Goal: Task Accomplishment & Management: Manage account settings

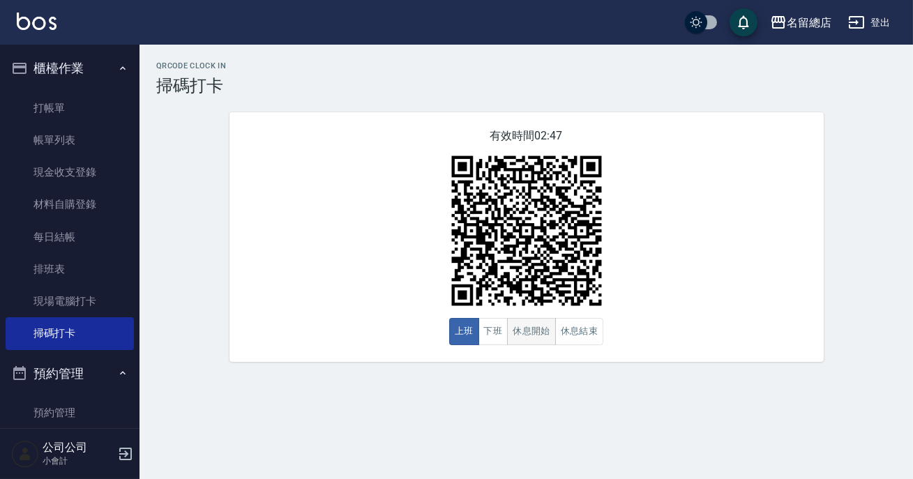
click at [521, 326] on button "休息開始" at bounding box center [531, 331] width 49 height 27
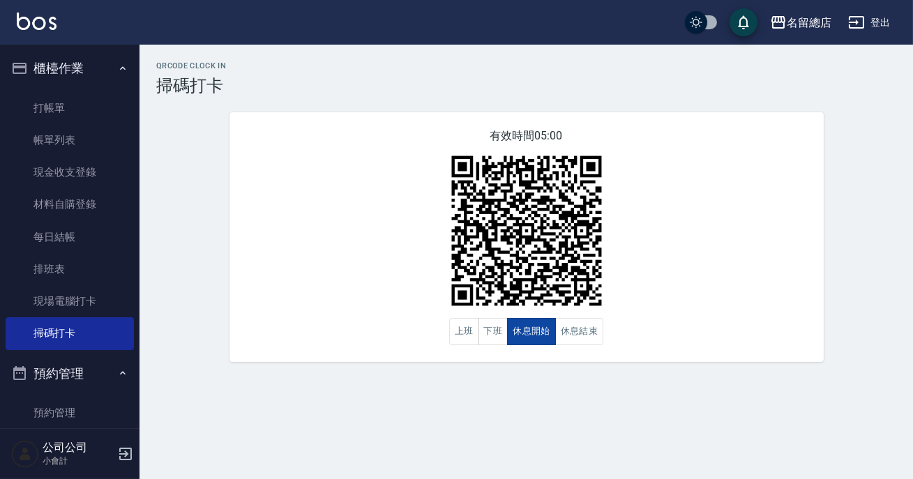
drag, startPoint x: 521, startPoint y: 326, endPoint x: 529, endPoint y: 321, distance: 9.5
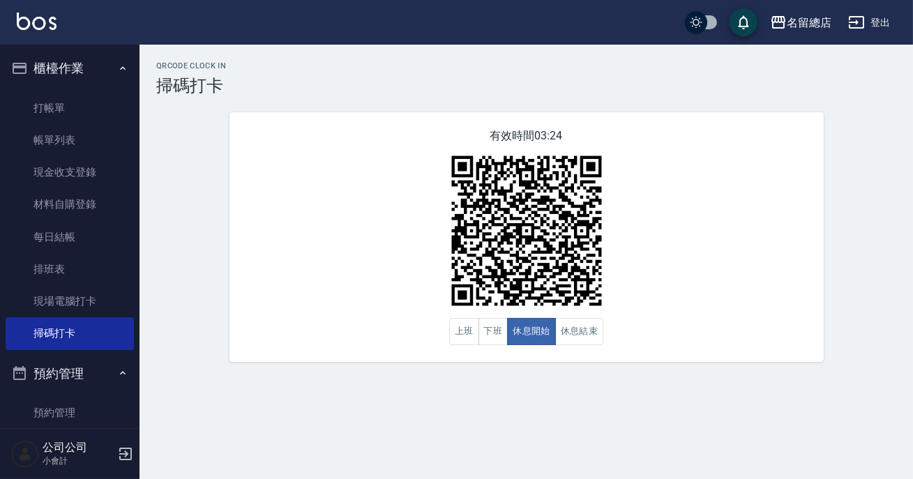
click at [510, 36] on div "名留總店 登出" at bounding box center [456, 22] width 913 height 45
click at [557, 333] on button "休息結束" at bounding box center [579, 331] width 49 height 27
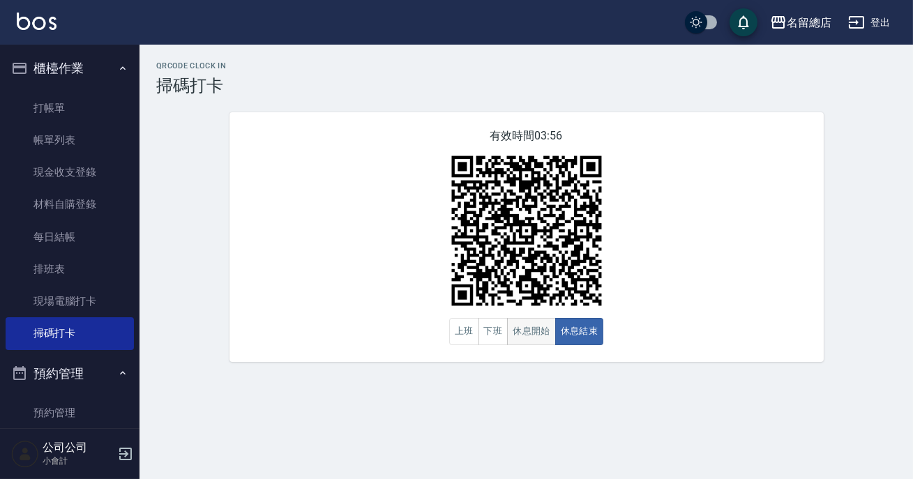
click at [538, 334] on button "休息開始" at bounding box center [531, 331] width 49 height 27
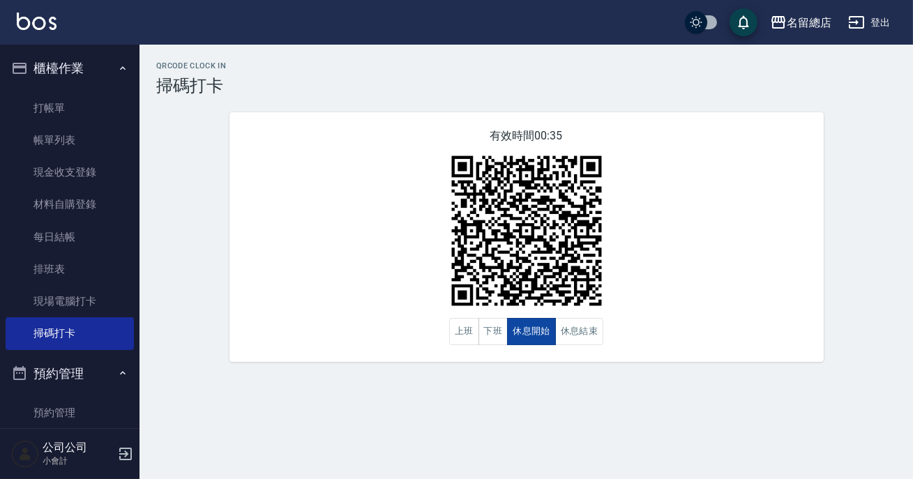
click at [538, 334] on button "休息開始" at bounding box center [531, 331] width 49 height 27
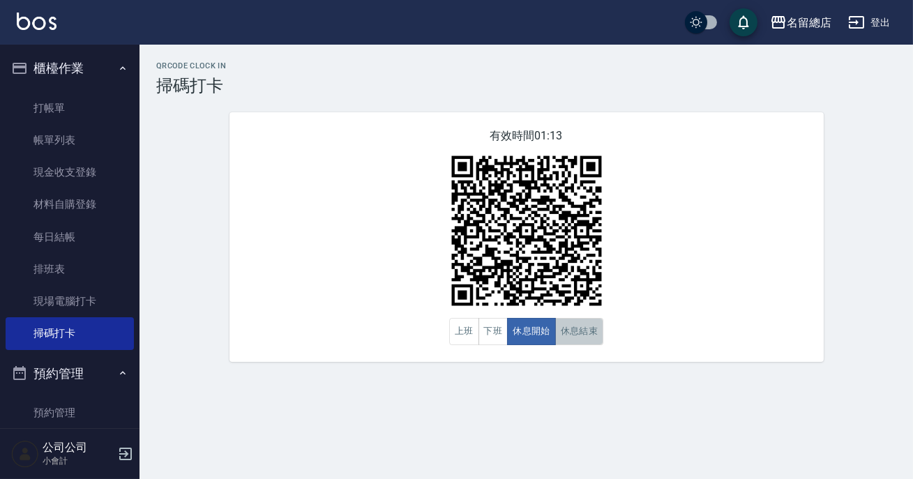
click at [589, 323] on button "休息結束" at bounding box center [579, 331] width 49 height 27
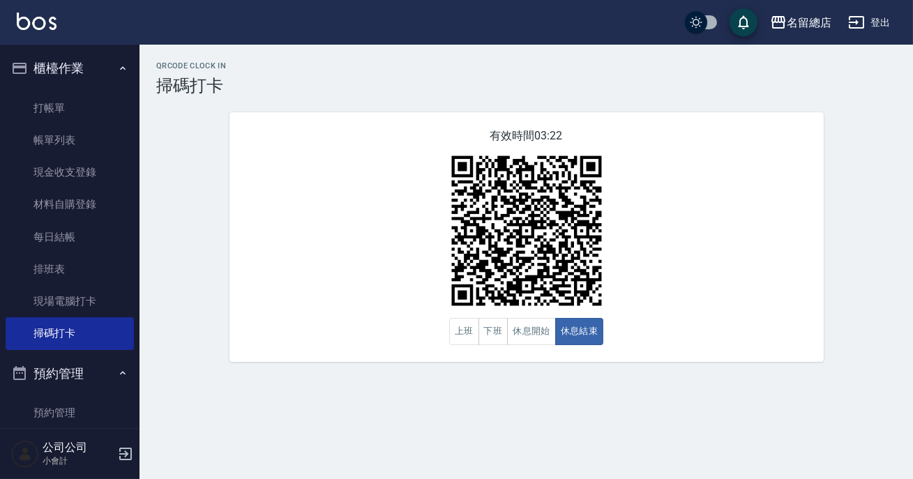
drag, startPoint x: 589, startPoint y: 323, endPoint x: 137, endPoint y: 183, distance: 473.1
click at [139, 184] on div "QRcode Clock In 掃碼打卡 有效時間 03:22 上班 下班 休息開始 休息結束" at bounding box center [525, 211] width 773 height 301
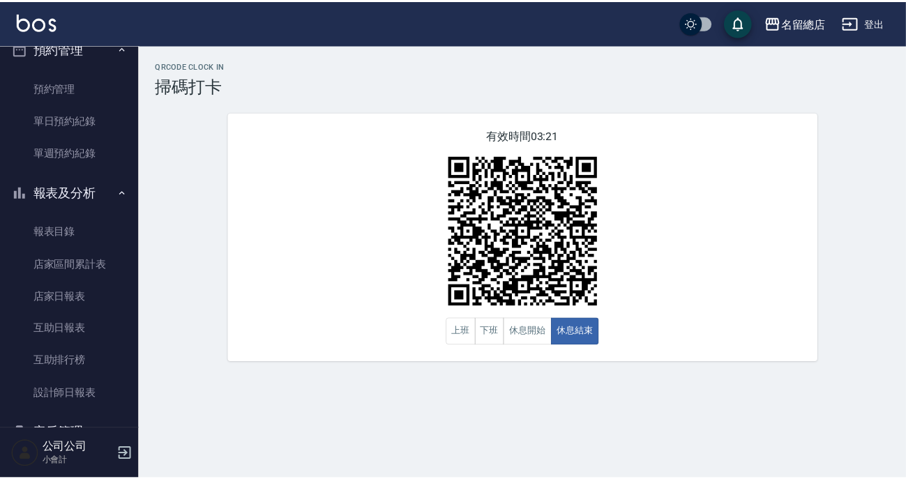
scroll to position [435, 0]
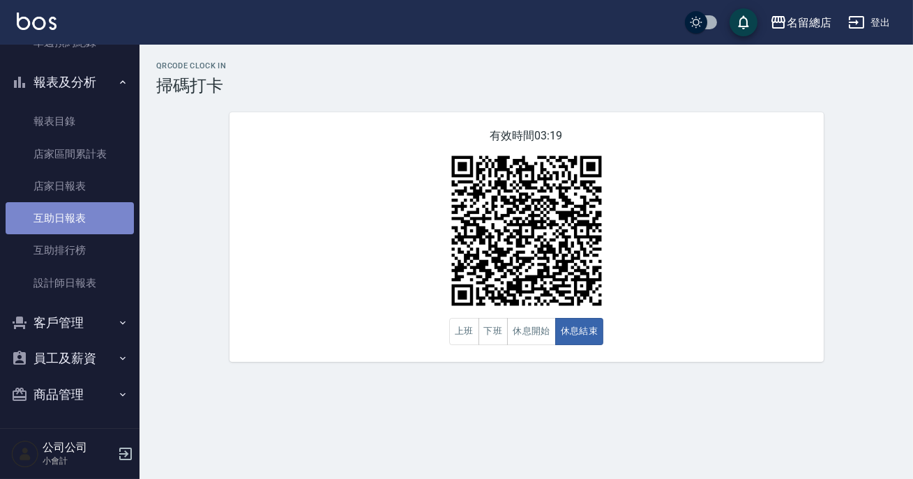
click at [77, 218] on link "互助日報表" at bounding box center [70, 218] width 128 height 32
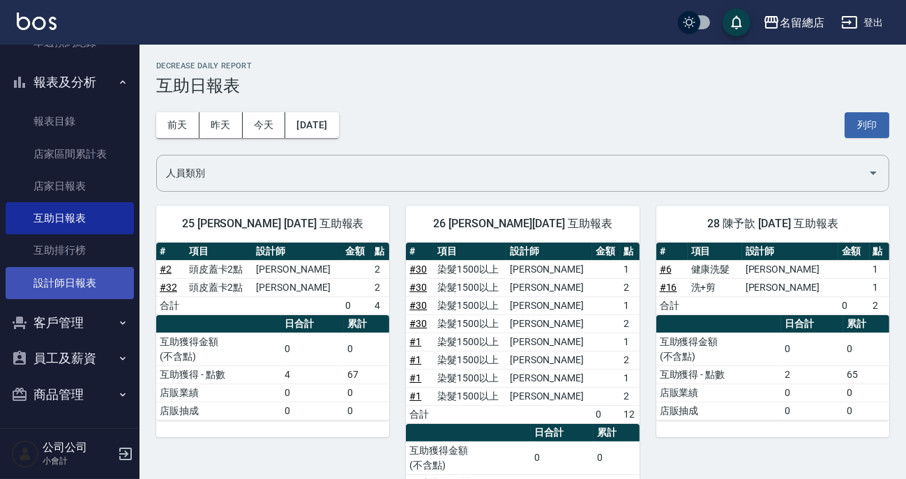
click at [76, 275] on link "設計師日報表" at bounding box center [70, 283] width 128 height 32
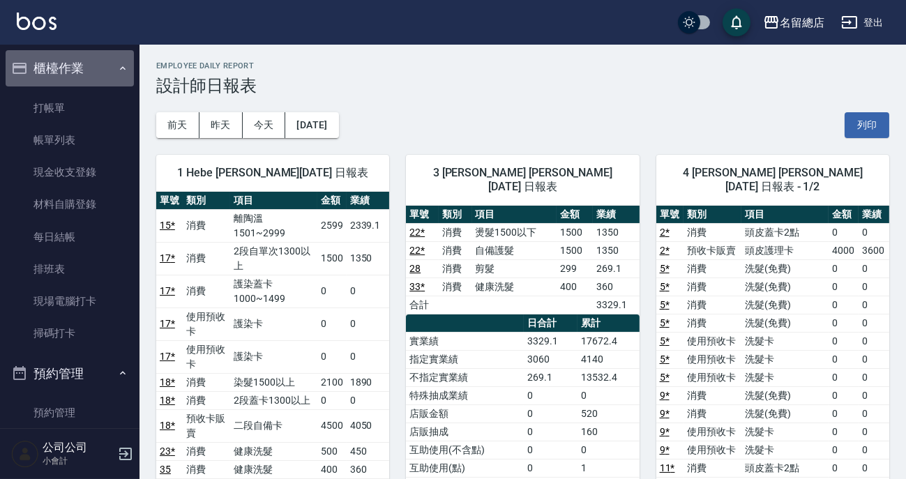
click at [96, 82] on button "櫃檯作業" at bounding box center [70, 68] width 128 height 36
click at [102, 63] on button "櫃檯作業" at bounding box center [70, 68] width 128 height 36
click at [47, 73] on button "櫃檯作業" at bounding box center [70, 68] width 128 height 36
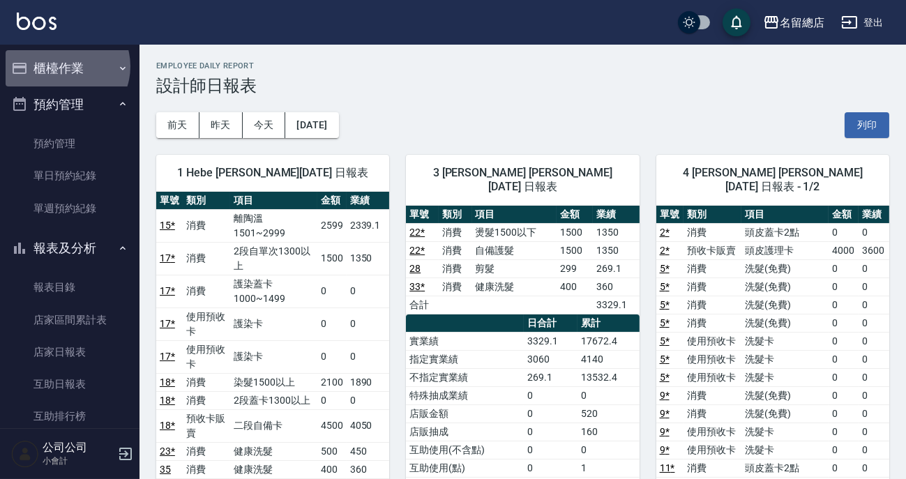
click at [63, 66] on button "櫃檯作業" at bounding box center [70, 68] width 128 height 36
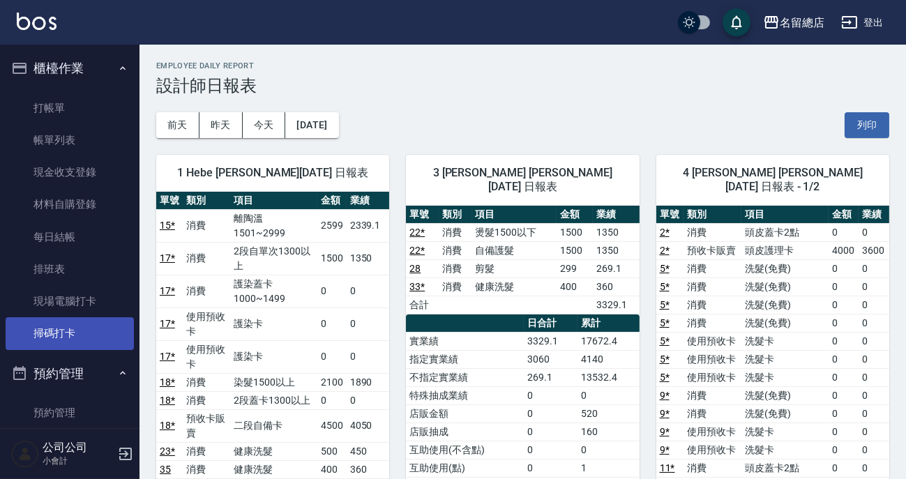
click at [85, 335] on link "掃碼打卡" at bounding box center [70, 333] width 128 height 32
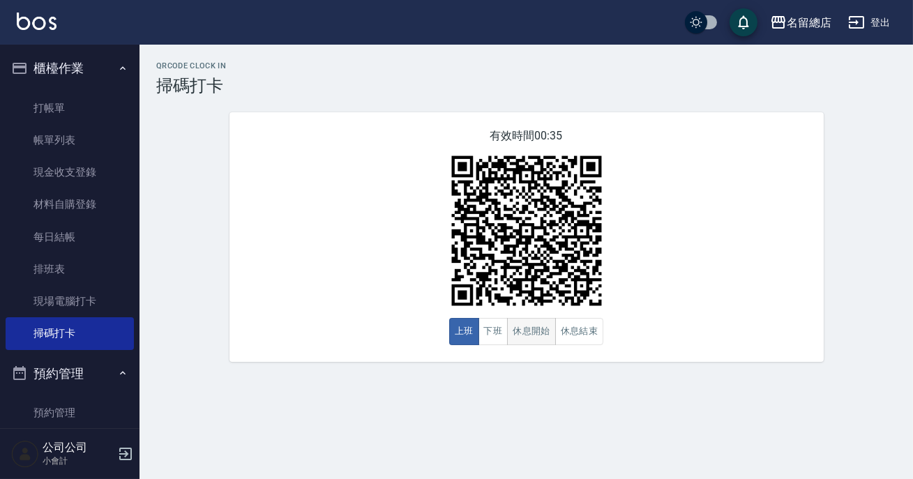
click at [527, 341] on button "休息開始" at bounding box center [531, 331] width 49 height 27
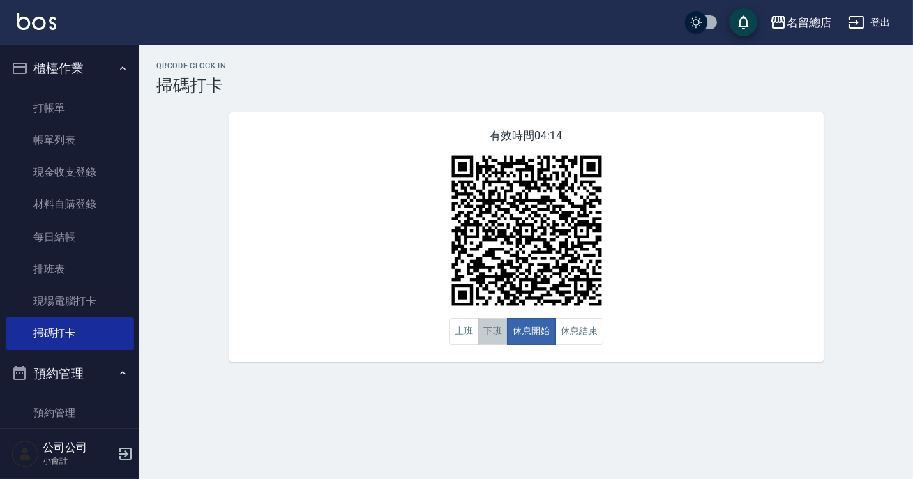
click at [490, 333] on button "下班" at bounding box center [493, 331] width 30 height 27
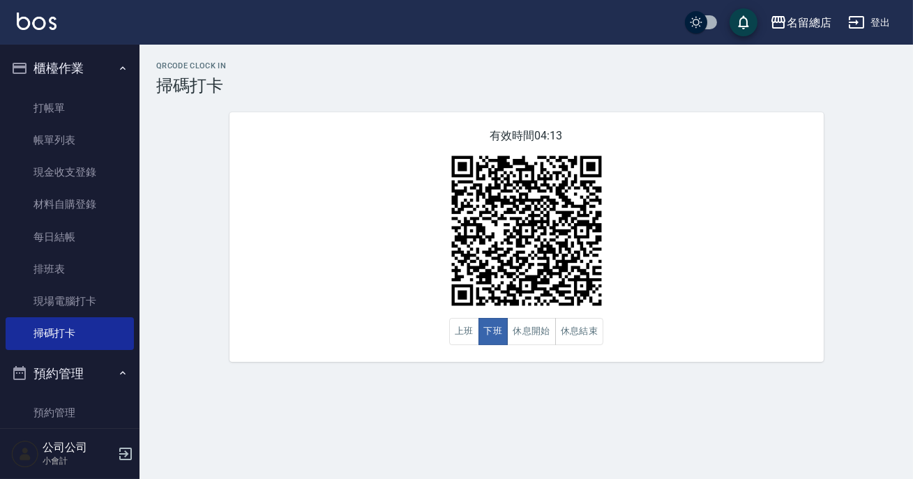
click at [751, 289] on div "有效時間 04:13 上班 下班 休息開始 休息結束" at bounding box center [526, 237] width 594 height 250
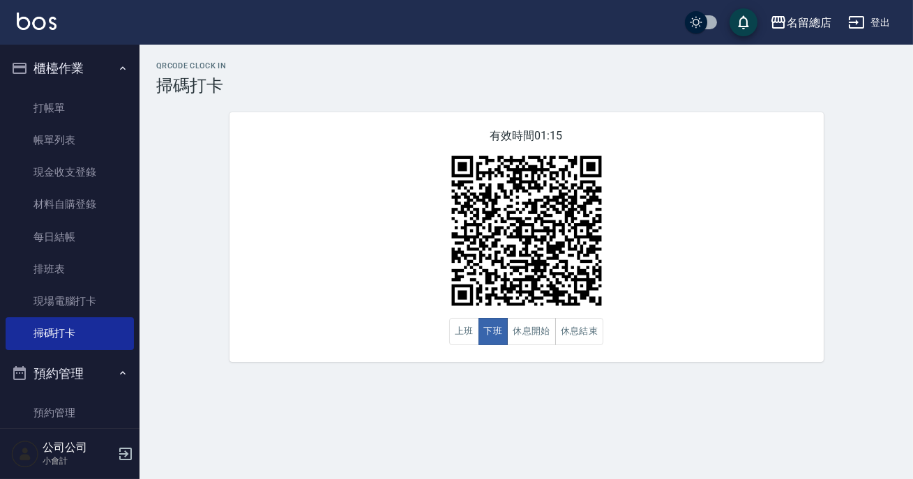
click at [264, 435] on div "QRcode Clock In 掃碼打卡 有效時間 01:15 上班 下班 休息開始 休息結束" at bounding box center [456, 239] width 913 height 479
click at [524, 335] on button "休息開始" at bounding box center [531, 331] width 49 height 27
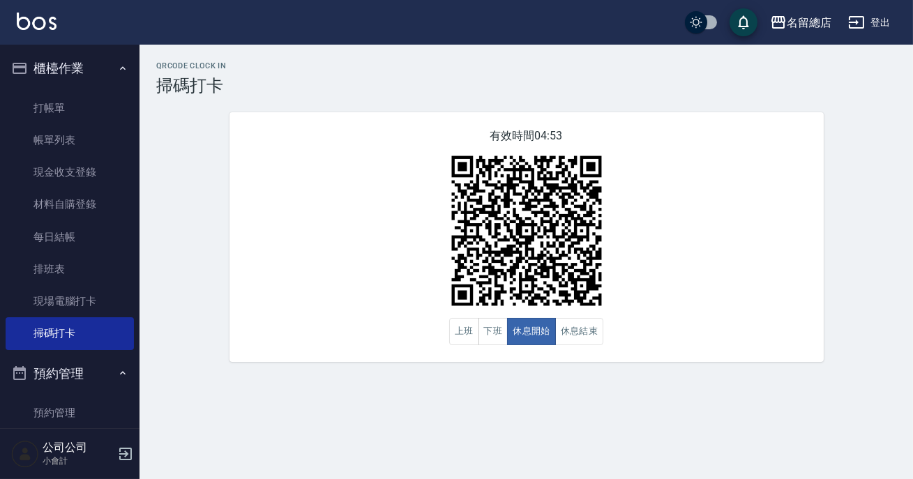
drag, startPoint x: 565, startPoint y: 366, endPoint x: 573, endPoint y: 301, distance: 66.1
click at [551, 312] on div "QRcode Clock In 掃碼打卡 有效時間 04:53 上班 下班 休息開始 休息結束" at bounding box center [525, 212] width 773 height 334
click at [558, 333] on button "休息結束" at bounding box center [579, 331] width 49 height 27
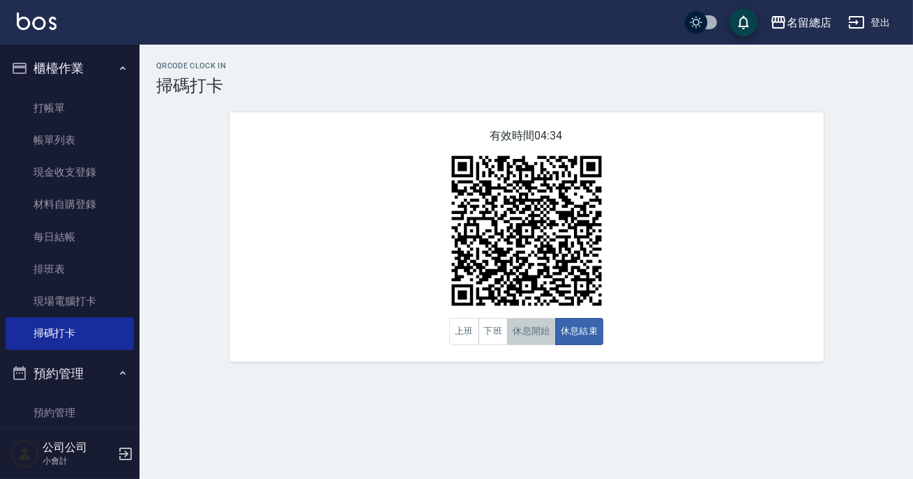
click at [533, 329] on button "休息開始" at bounding box center [531, 331] width 49 height 27
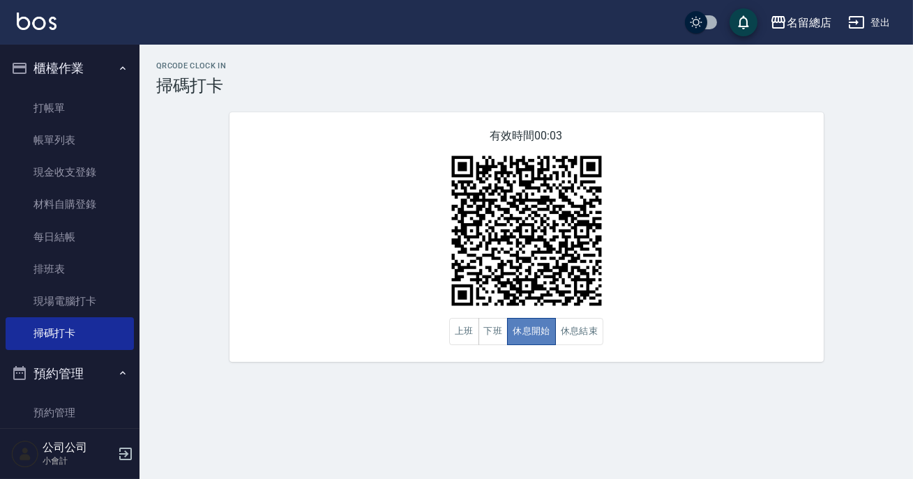
click at [533, 329] on button "休息開始" at bounding box center [531, 331] width 49 height 27
click at [576, 334] on button "休息結束" at bounding box center [579, 331] width 49 height 27
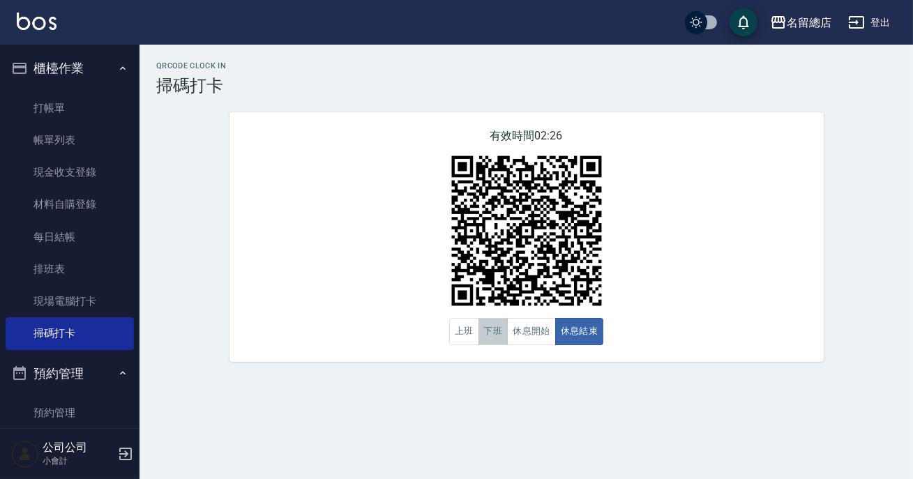
click at [487, 328] on button "下班" at bounding box center [493, 331] width 30 height 27
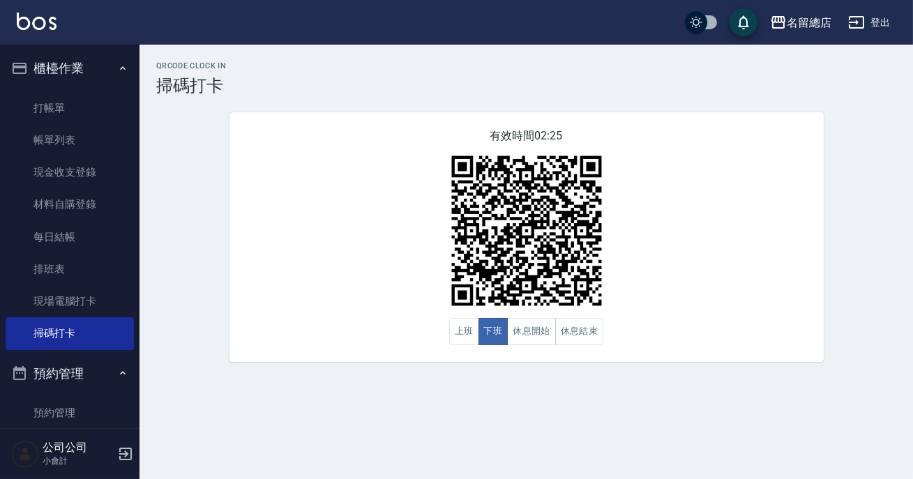
click at [520, 437] on div "QRcode Clock In 掃碼打卡 有效時間 02:25 上班 下班 休息開始 休息結束" at bounding box center [456, 239] width 913 height 479
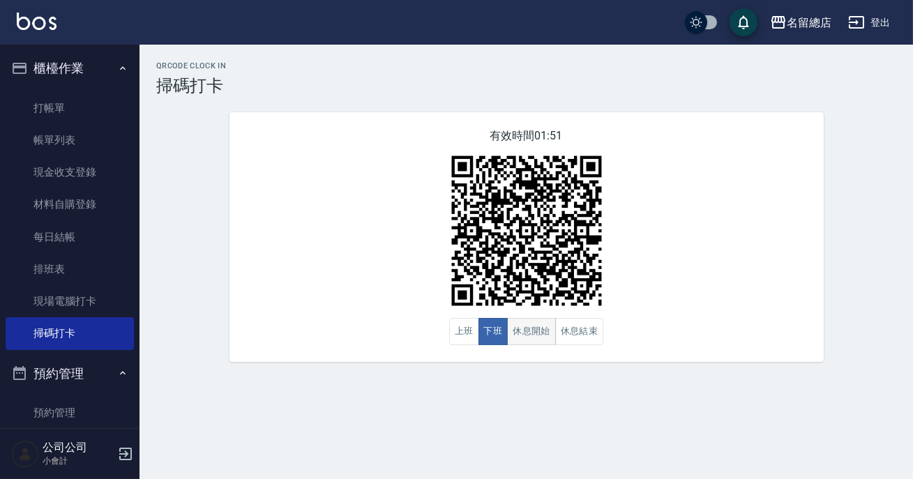
drag, startPoint x: 520, startPoint y: 437, endPoint x: 534, endPoint y: 327, distance: 110.5
click at [523, 400] on div "QRcode Clock In 掃碼打卡 有效時間 01:51 上班 下班 休息開始 休息結束" at bounding box center [456, 239] width 913 height 479
click at [26, 370] on icon "button" at bounding box center [19, 373] width 17 height 17
click at [36, 384] on button "預約管理" at bounding box center [70, 374] width 128 height 36
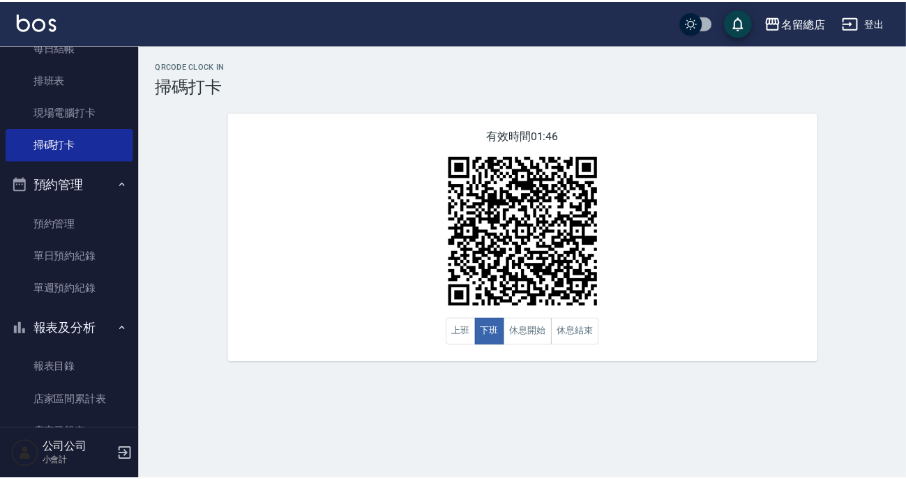
scroll to position [380, 0]
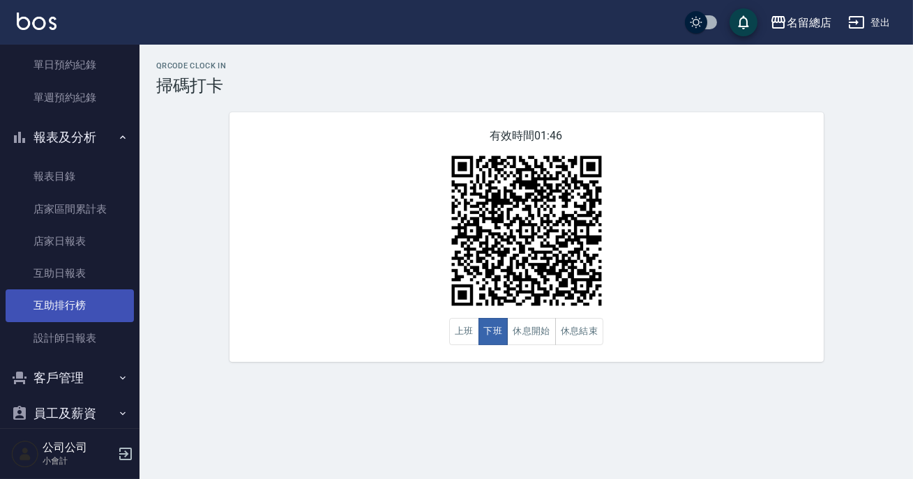
click at [103, 312] on link "互助排行榜" at bounding box center [70, 305] width 128 height 32
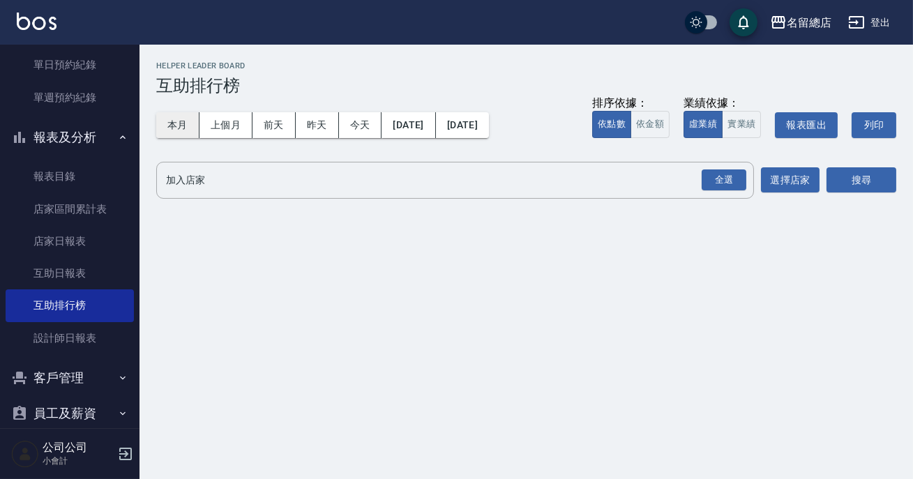
click at [167, 126] on button "本月" at bounding box center [177, 125] width 43 height 26
click at [435, 114] on button "[DATE]" at bounding box center [408, 125] width 54 height 26
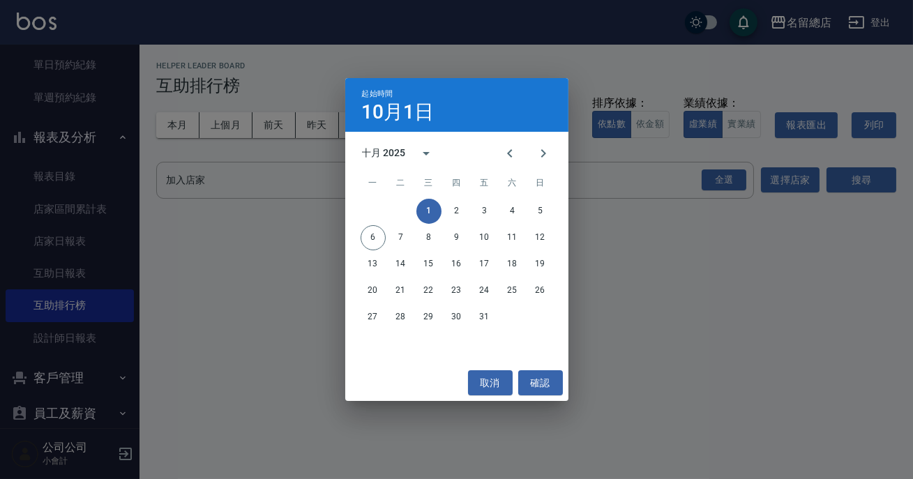
click at [569, 146] on div "起始時間 10月1日 十月 2025 一 二 三 四 五 六 日 1 2 3 4 5 6 7 8 9 10 11 12 13 14 15 16 17 18 1…" at bounding box center [456, 239] width 913 height 479
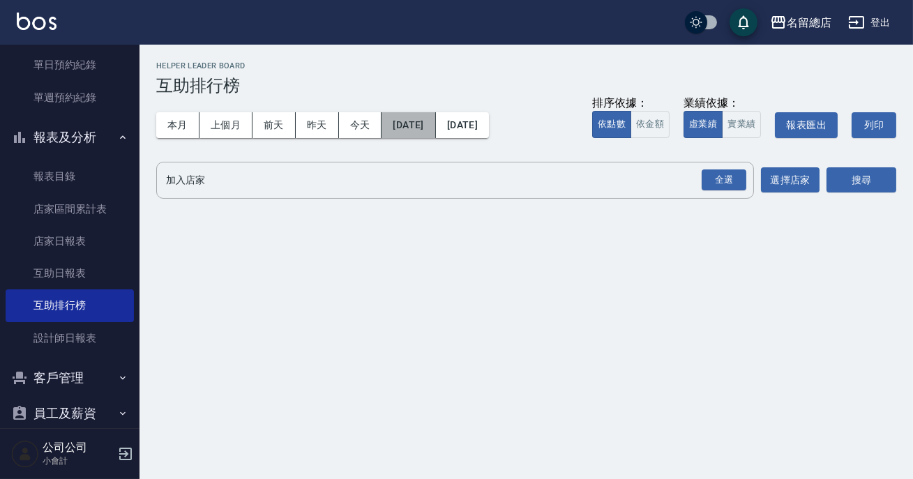
click at [432, 120] on button "[DATE]" at bounding box center [408, 125] width 54 height 26
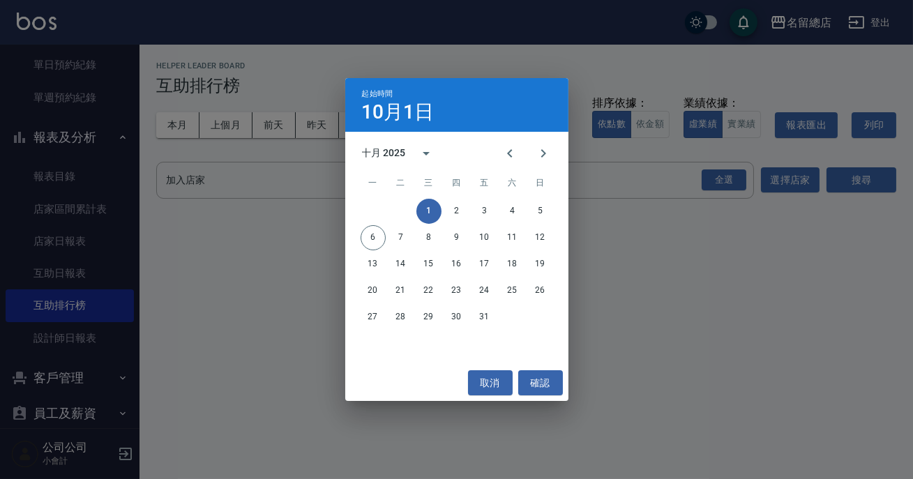
click at [572, 257] on div "起始時間 10月1日 十月 2025 一 二 三 四 五 六 日 1 2 3 4 5 6 7 8 9 10 11 12 13 14 15 16 17 18 1…" at bounding box center [456, 239] width 913 height 479
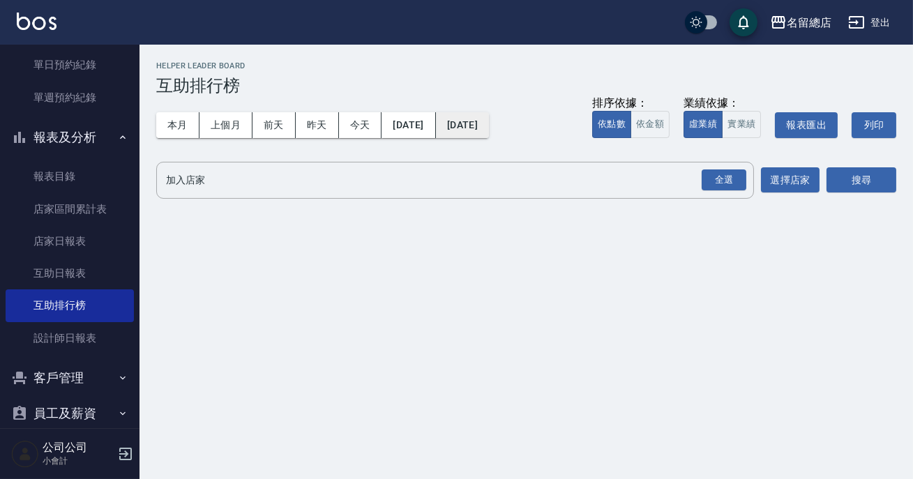
click at [489, 128] on button "2025/10/31" at bounding box center [462, 125] width 53 height 26
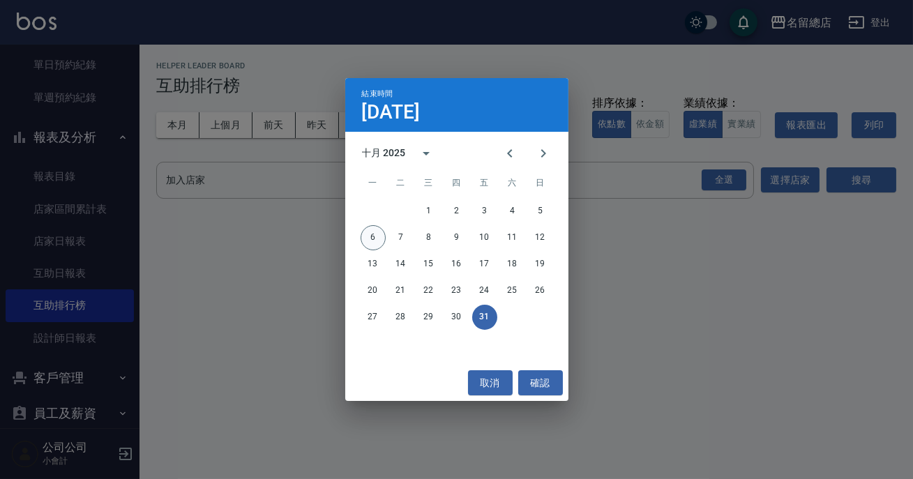
click at [381, 236] on button "6" at bounding box center [373, 237] width 25 height 25
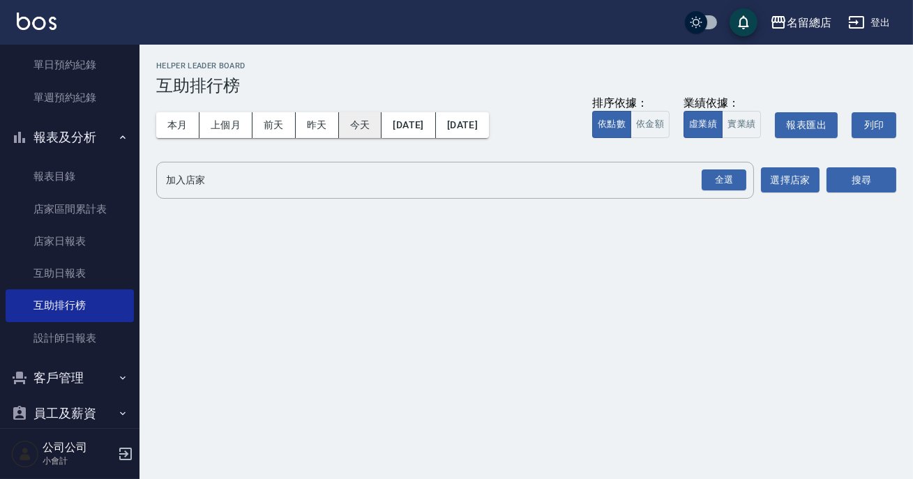
click at [374, 135] on button "今天" at bounding box center [360, 125] width 43 height 26
click at [237, 119] on button "上個月" at bounding box center [225, 125] width 53 height 26
click at [168, 113] on button "本月" at bounding box center [177, 125] width 43 height 26
click at [261, 186] on input "加入店家" at bounding box center [444, 180] width 564 height 24
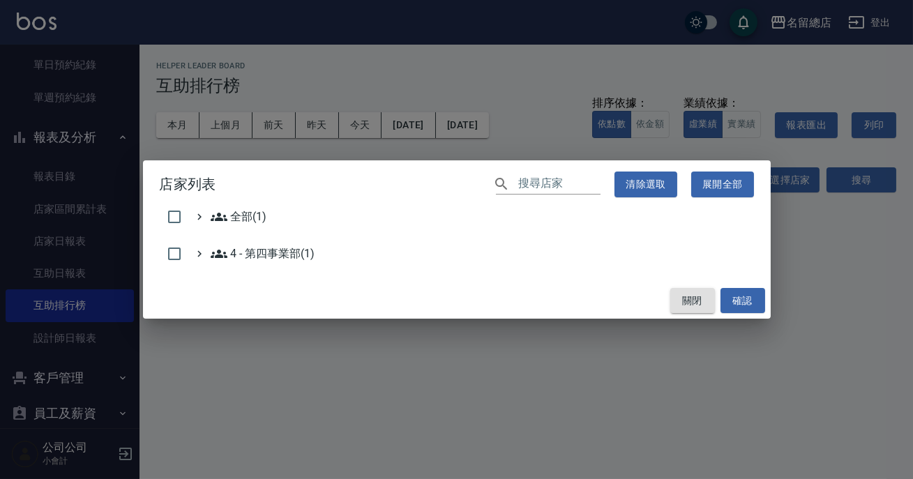
click at [676, 312] on button "關閉" at bounding box center [692, 301] width 45 height 26
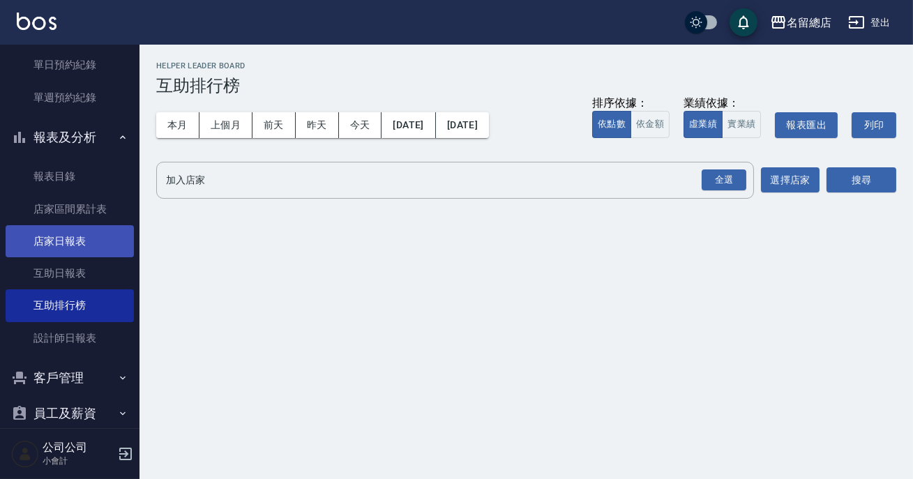
click at [83, 249] on link "店家日報表" at bounding box center [70, 241] width 128 height 32
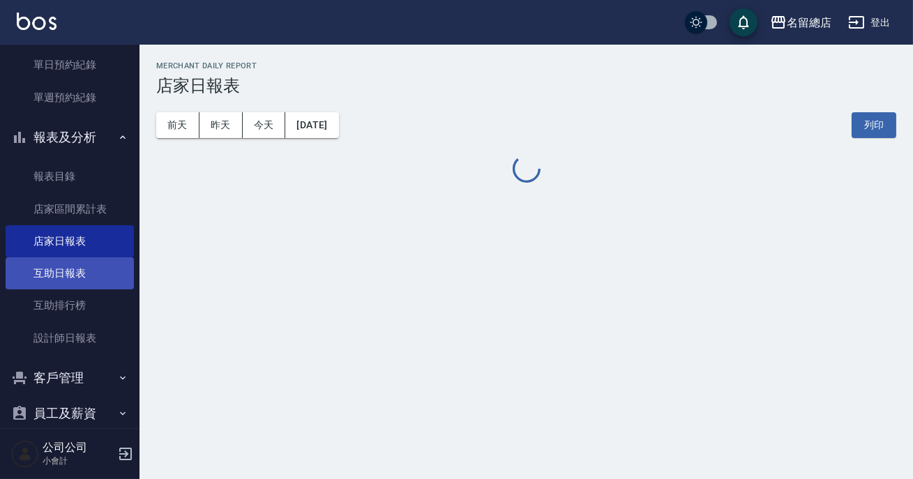
click at [89, 266] on link "互助日報表" at bounding box center [70, 273] width 128 height 32
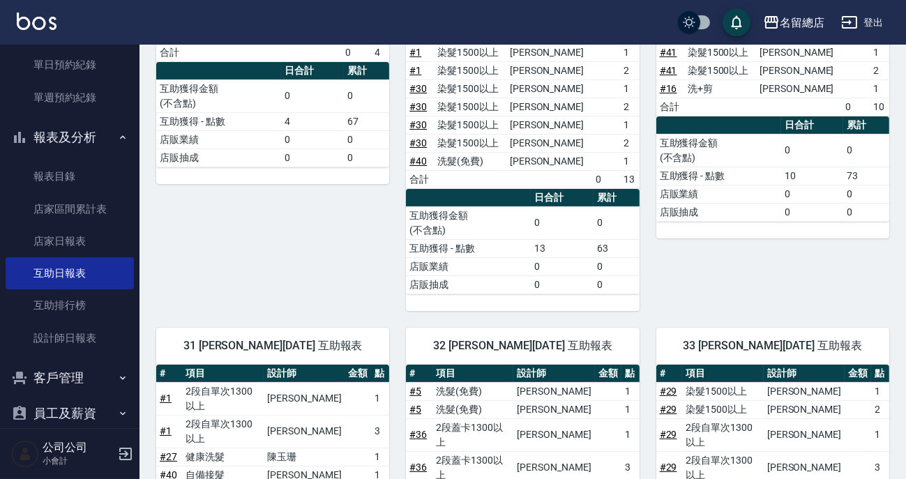
scroll to position [63, 0]
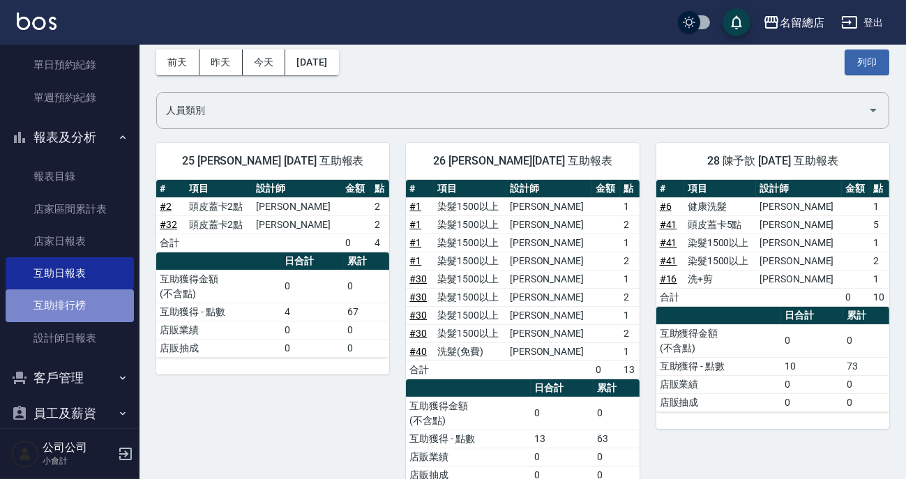
click at [83, 301] on link "互助排行榜" at bounding box center [70, 305] width 128 height 32
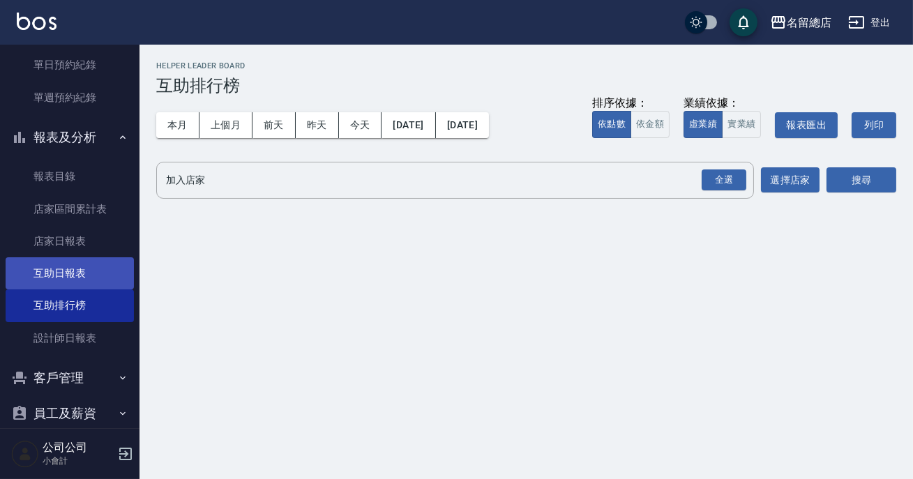
click at [104, 277] on link "互助日報表" at bounding box center [70, 273] width 128 height 32
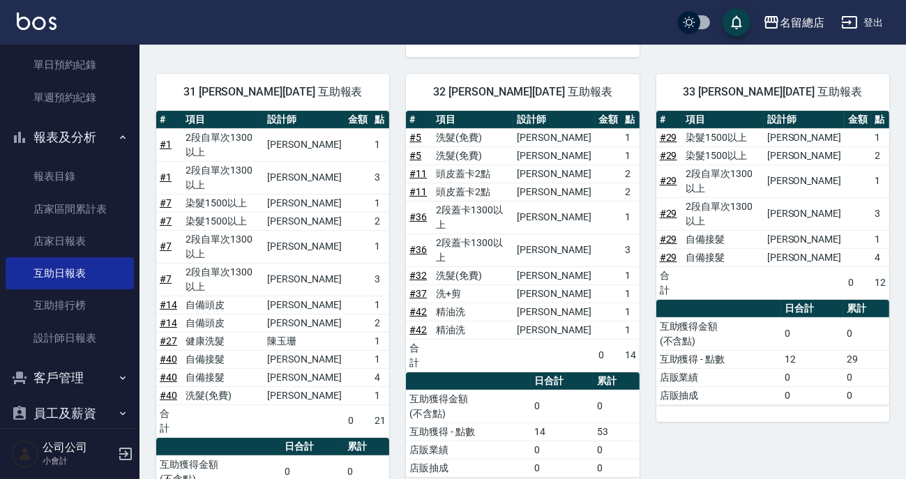
scroll to position [253, 0]
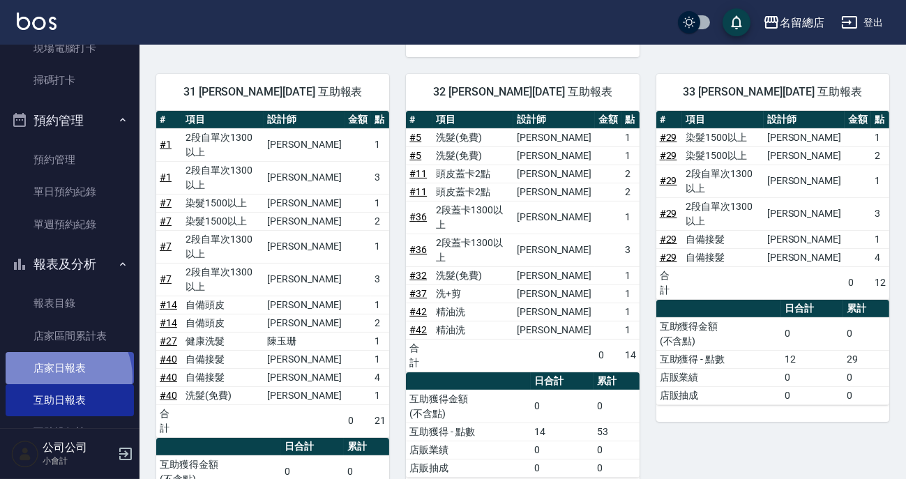
click at [61, 377] on link "店家日報表" at bounding box center [70, 368] width 128 height 32
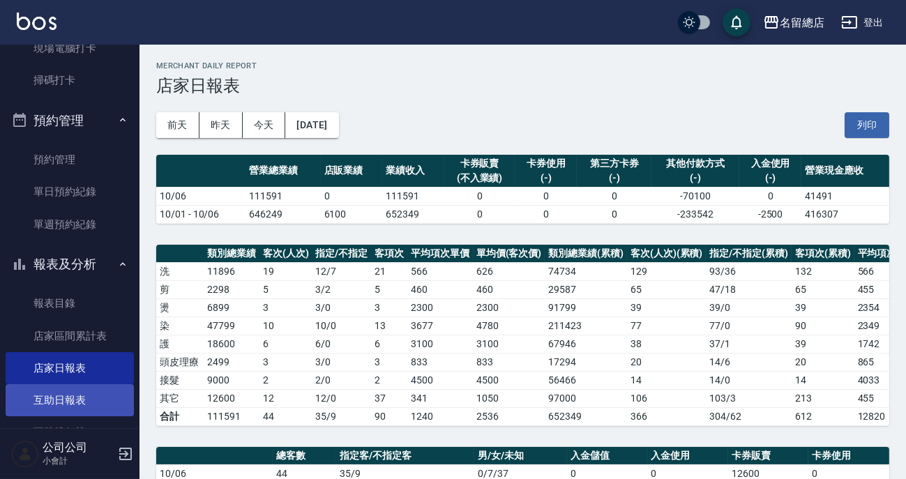
click at [83, 404] on link "互助日報表" at bounding box center [70, 400] width 128 height 32
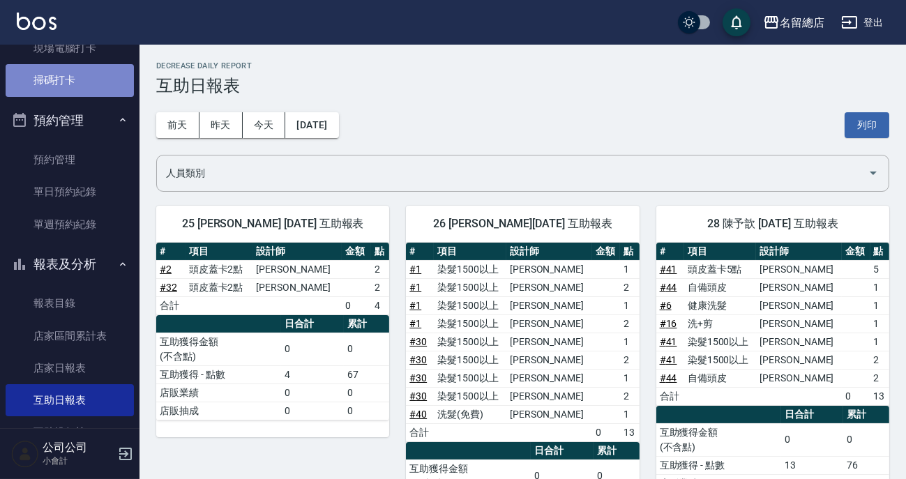
click at [105, 92] on link "掃碼打卡" at bounding box center [70, 80] width 128 height 32
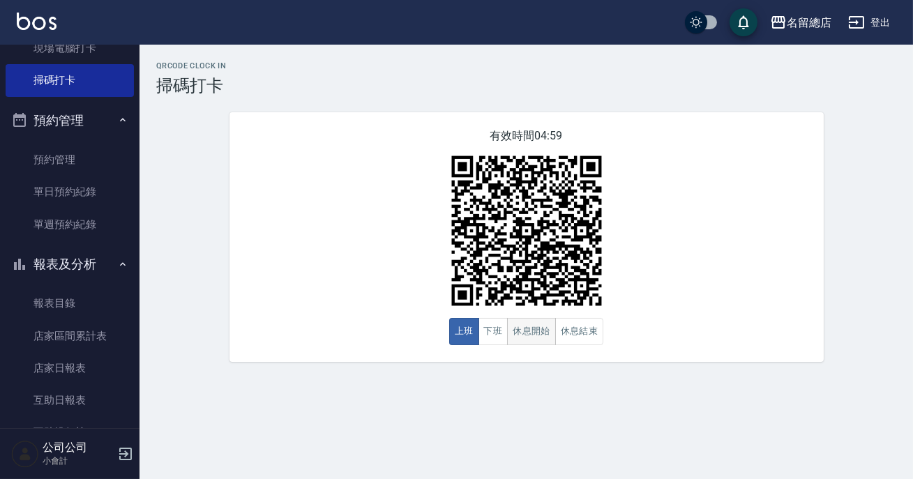
click at [527, 331] on button "休息開始" at bounding box center [531, 331] width 49 height 27
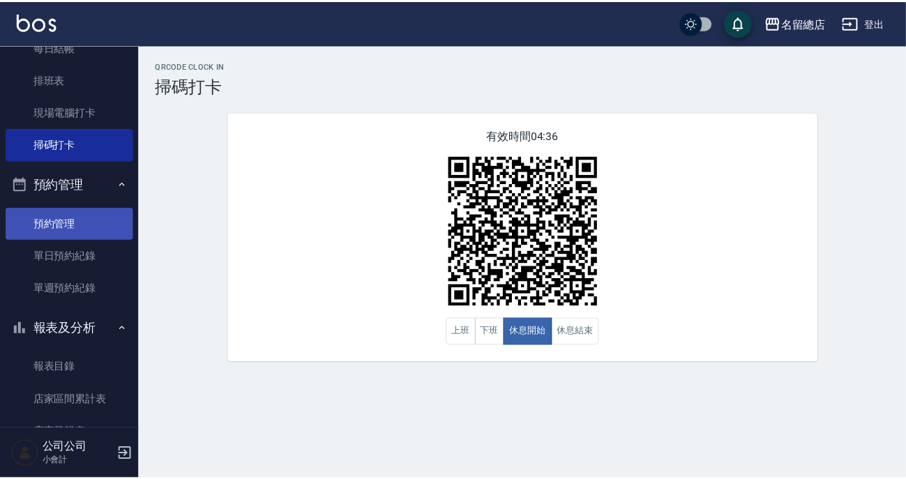
scroll to position [126, 0]
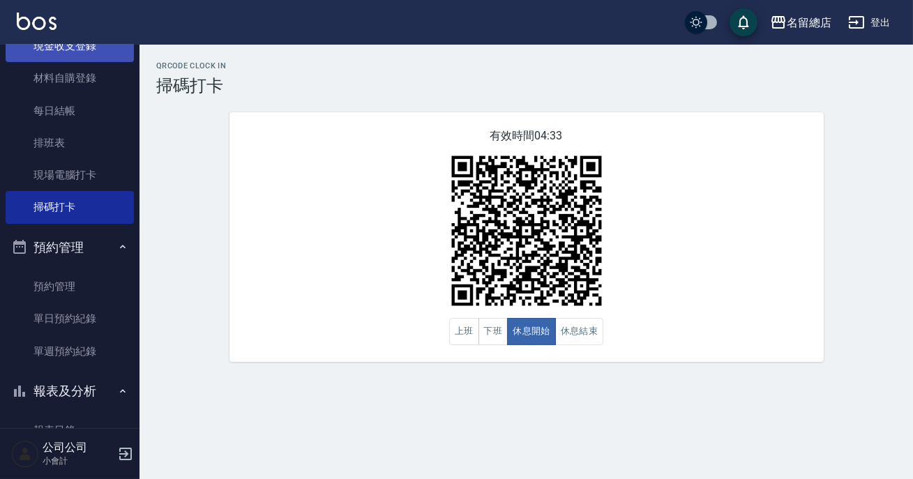
click at [85, 56] on link "現金收支登錄" at bounding box center [70, 46] width 128 height 32
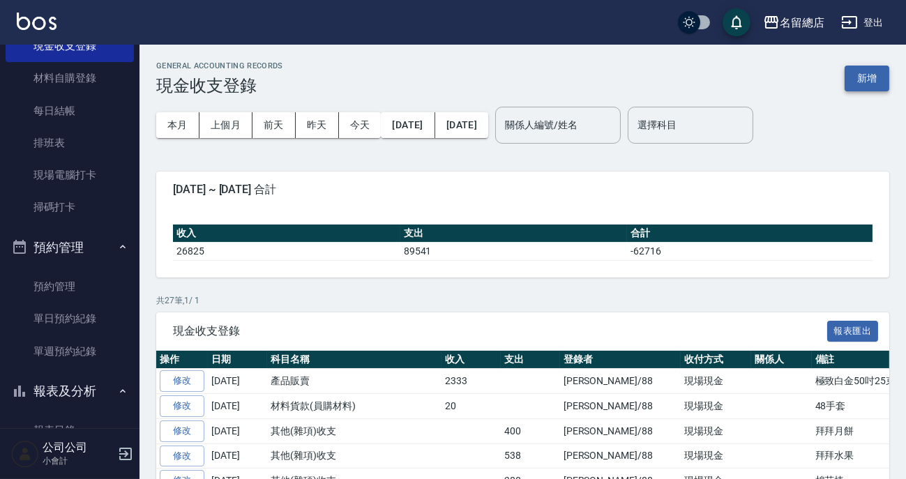
click at [864, 87] on button "新增" at bounding box center [867, 79] width 45 height 26
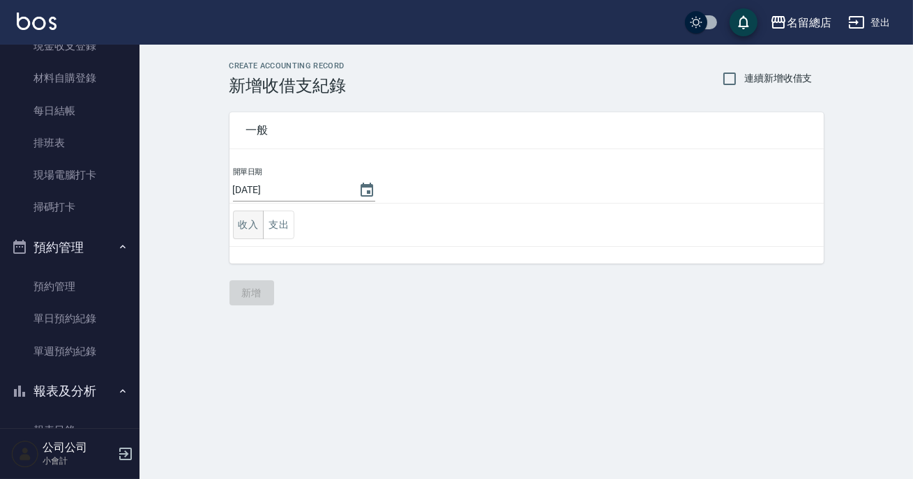
click at [241, 227] on button "收入" at bounding box center [248, 225] width 31 height 29
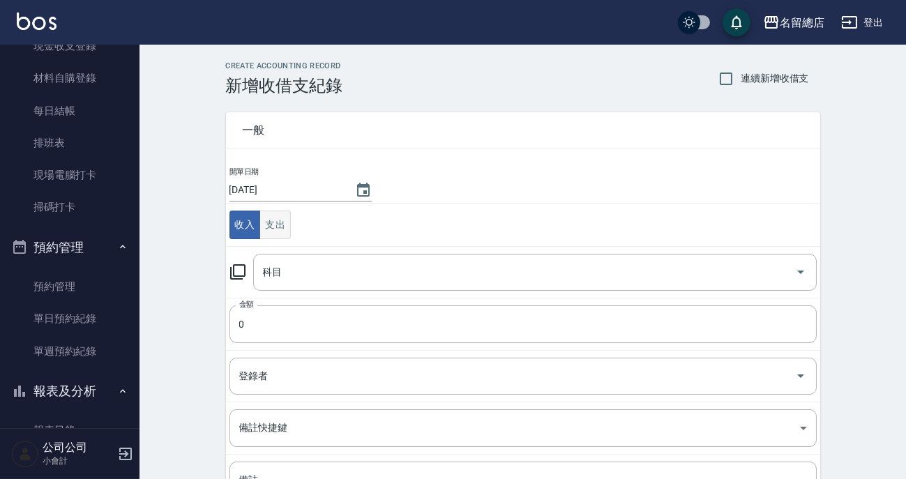
click at [260, 232] on button "支出" at bounding box center [274, 225] width 31 height 29
click at [351, 277] on input "科目" at bounding box center [524, 272] width 530 height 24
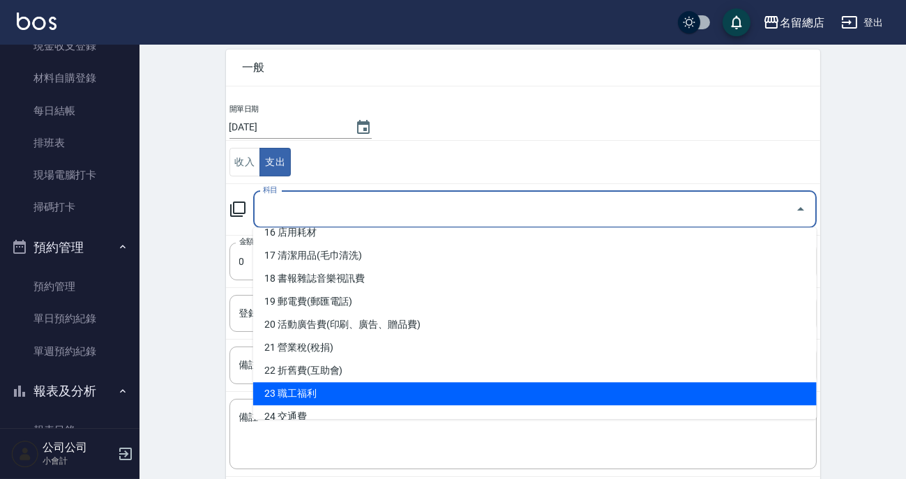
scroll to position [507, 0]
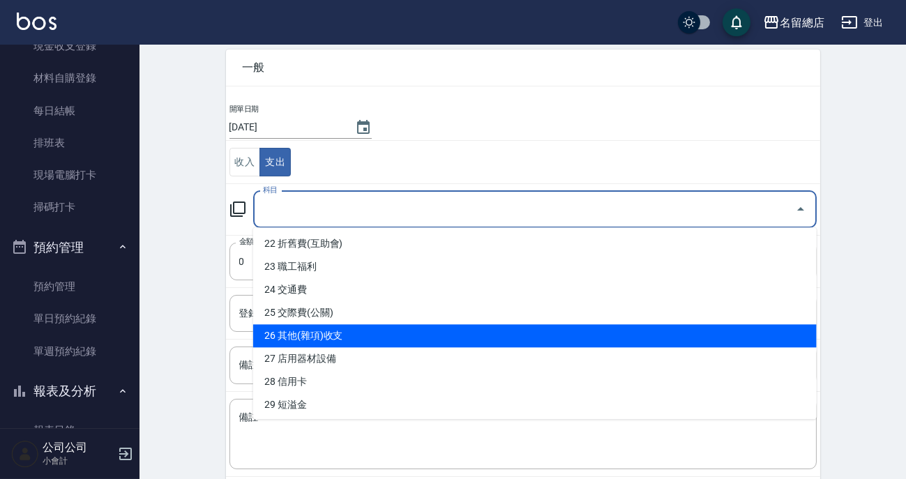
click at [340, 334] on li "26 其他(雜項)收支" at bounding box center [534, 335] width 563 height 23
type input "26 其他(雜項)收支"
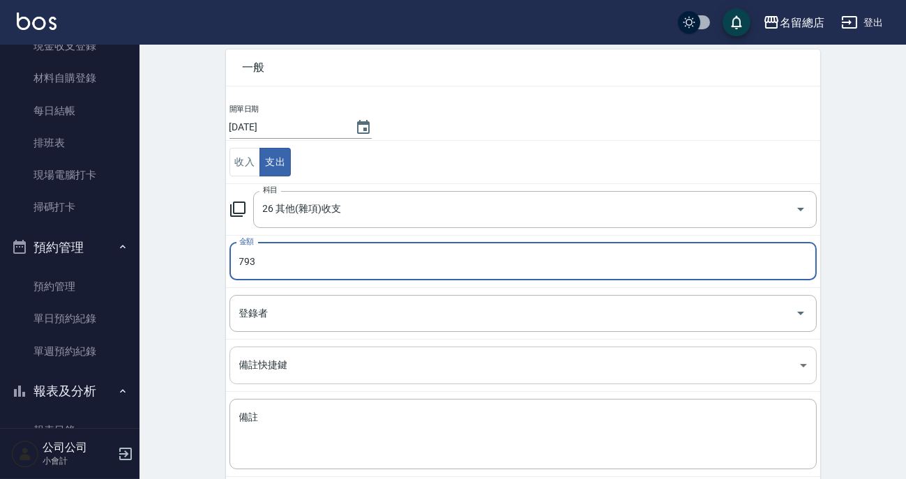
type input "793"
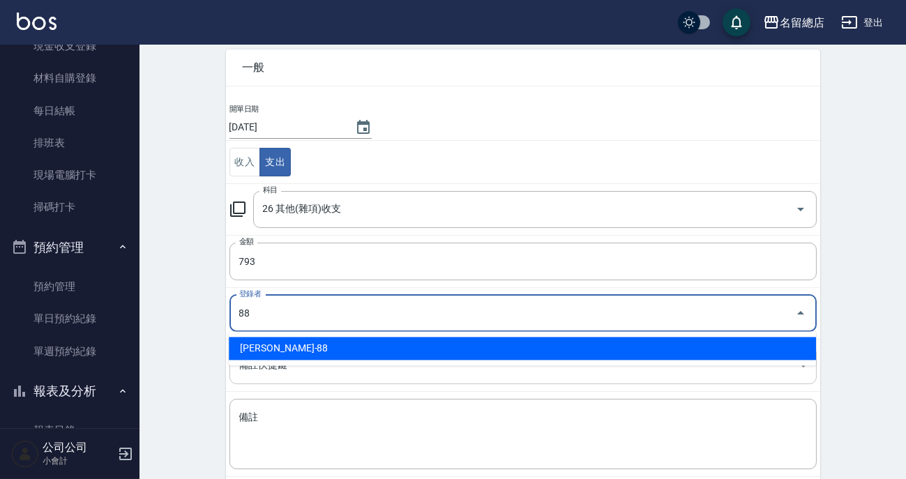
type input "簡湘芸-88"
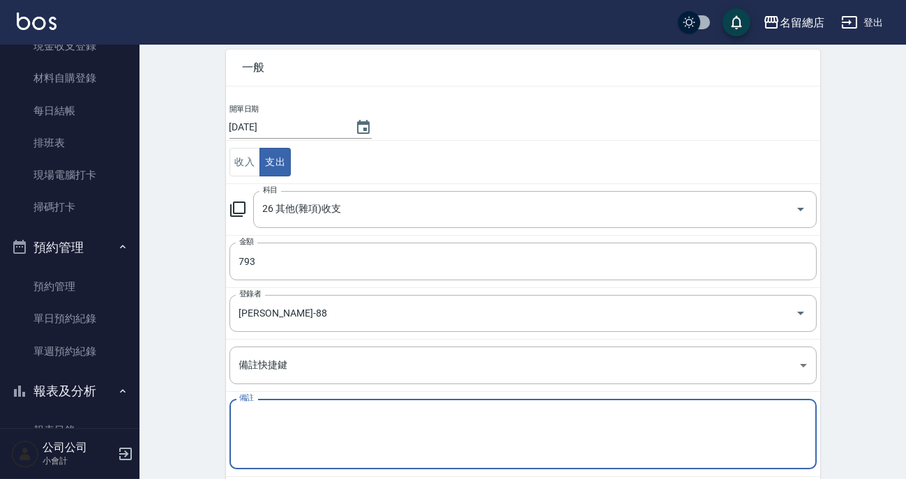
click at [333, 411] on textarea "備註" at bounding box center [523, 434] width 568 height 47
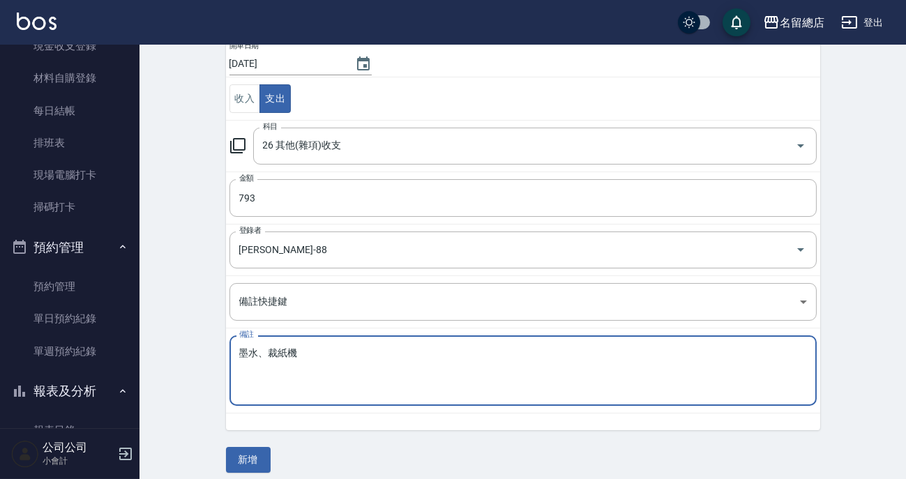
scroll to position [135, 0]
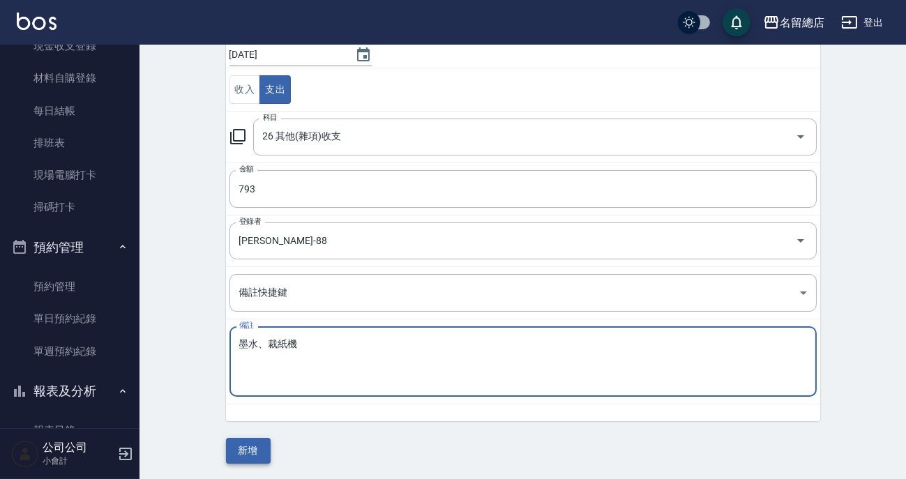
type textarea "墨水、裁紙機"
click at [255, 446] on button "新增" at bounding box center [248, 451] width 45 height 26
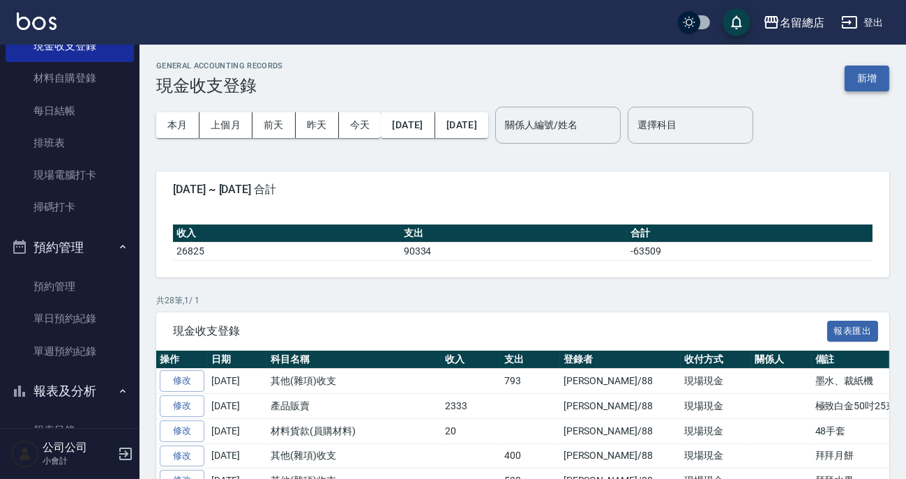
click at [856, 78] on button "新增" at bounding box center [867, 79] width 45 height 26
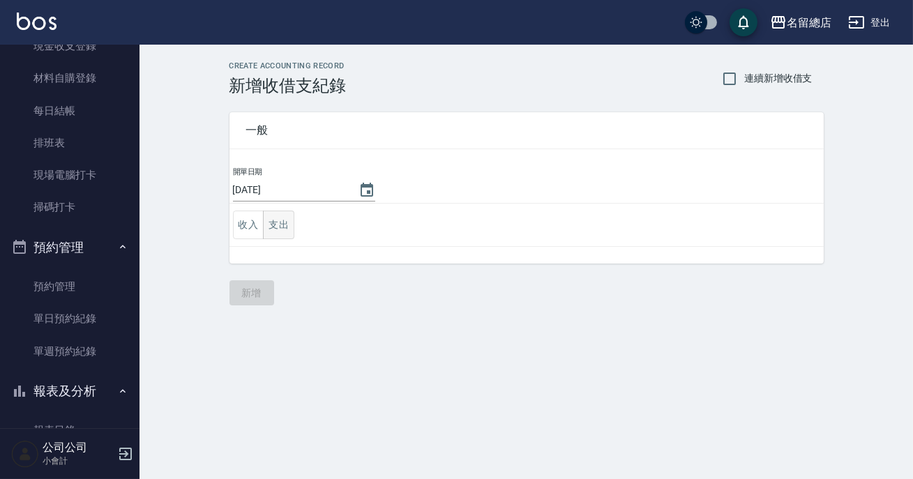
click at [274, 225] on button "支出" at bounding box center [278, 225] width 31 height 29
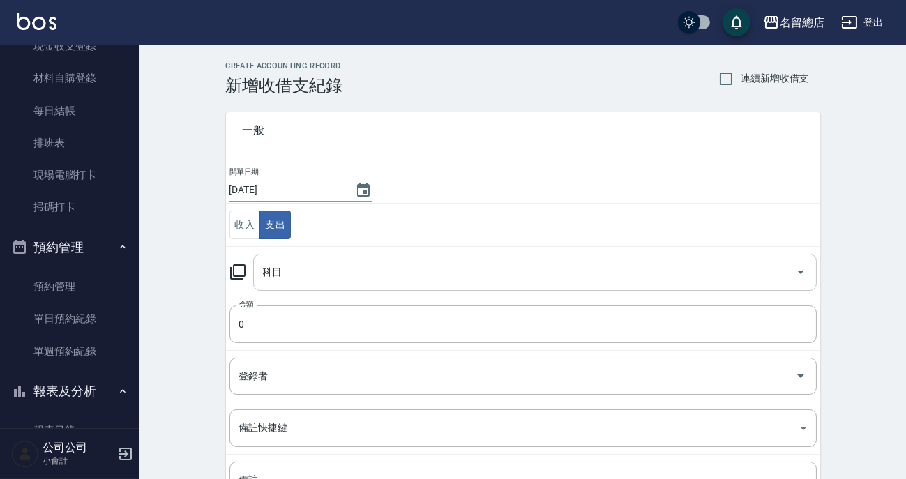
click at [283, 266] on input "科目" at bounding box center [524, 272] width 530 height 24
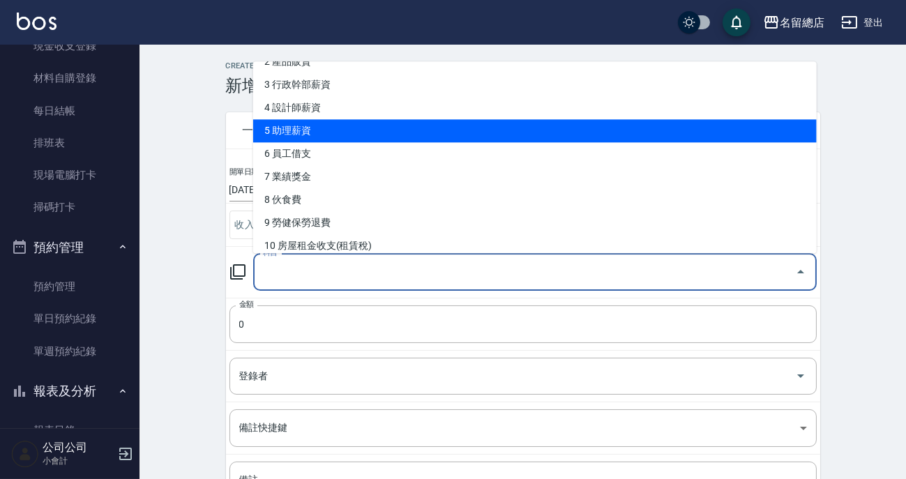
scroll to position [126, 0]
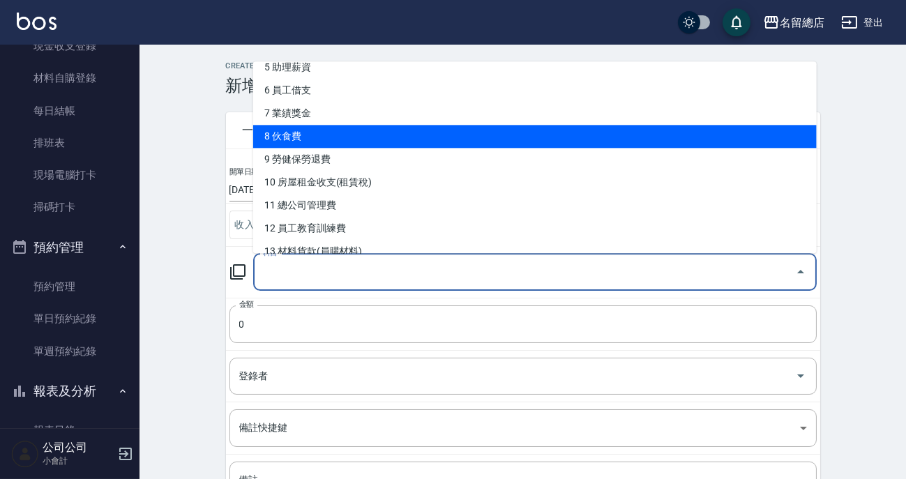
click at [312, 143] on li "8 伙食費" at bounding box center [534, 137] width 563 height 23
type input "8 伙食費"
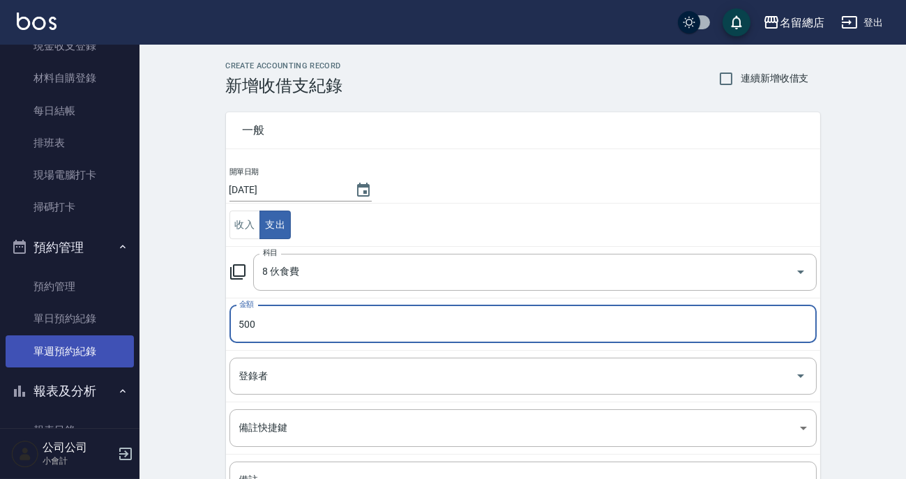
type input "500"
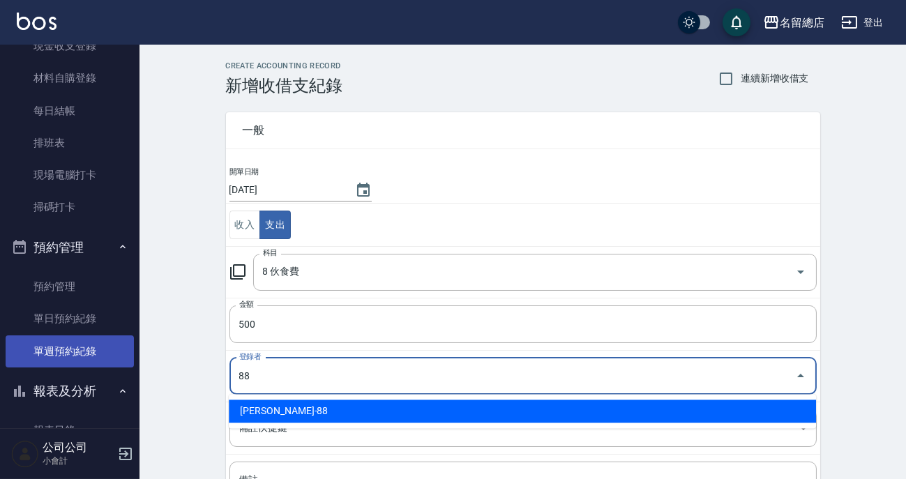
type input "簡湘芸-88"
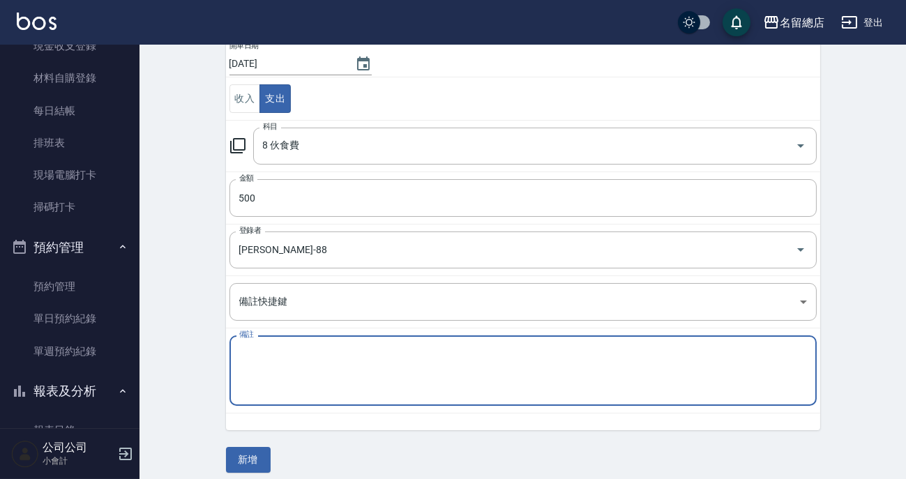
click at [292, 381] on textarea "備註" at bounding box center [523, 370] width 568 height 47
type textarea "餐費"
click at [242, 460] on button "新增" at bounding box center [248, 460] width 45 height 26
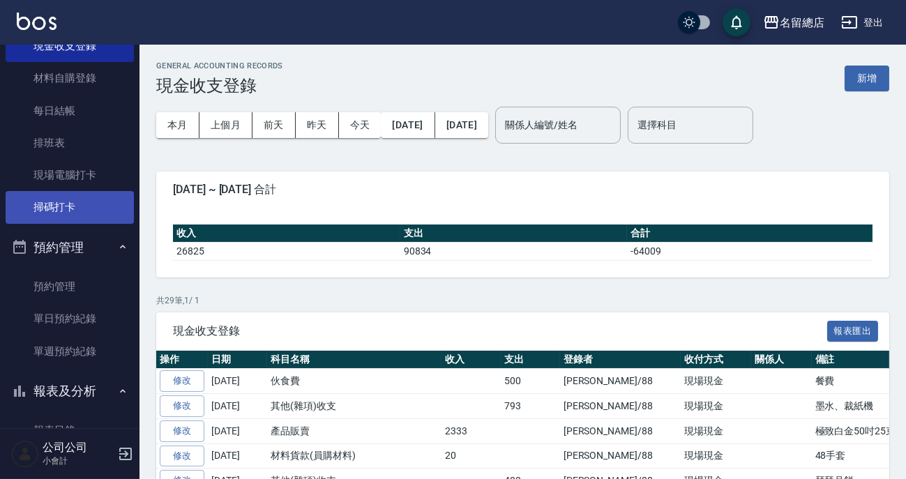
click at [82, 211] on link "掃碼打卡" at bounding box center [70, 207] width 128 height 32
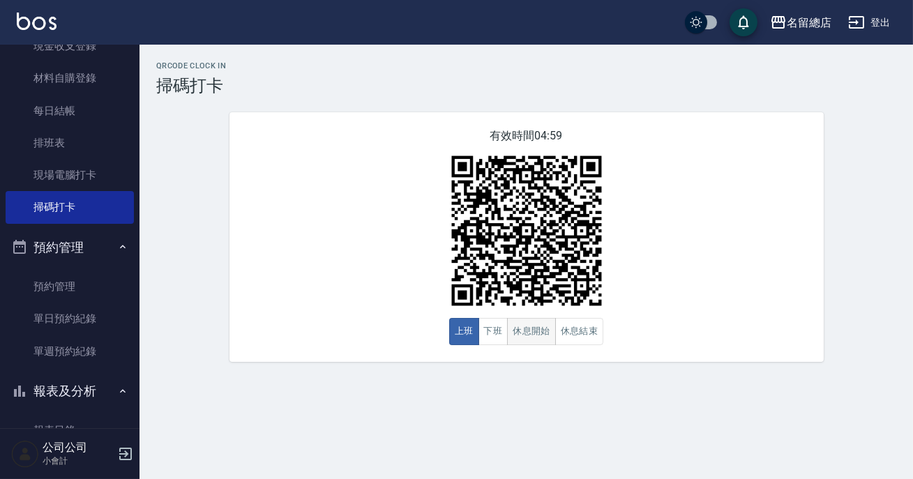
click at [522, 337] on button "休息開始" at bounding box center [531, 331] width 49 height 27
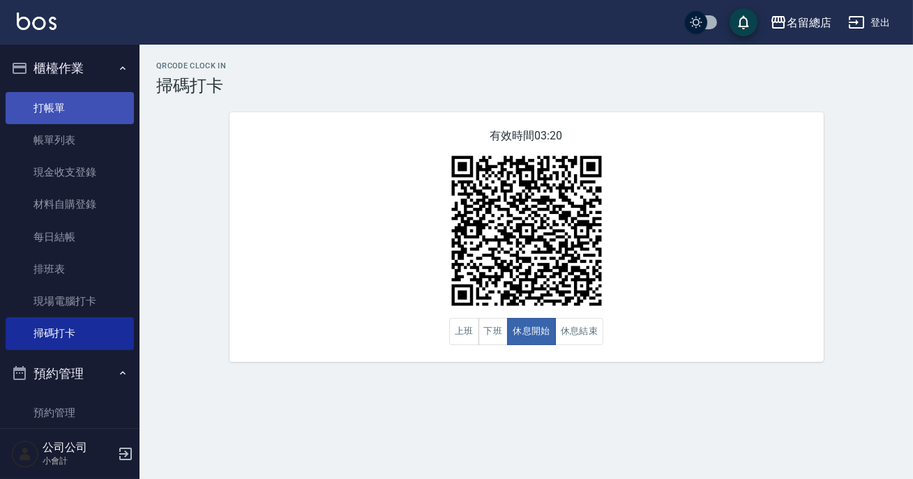
click at [95, 110] on link "打帳單" at bounding box center [70, 108] width 128 height 32
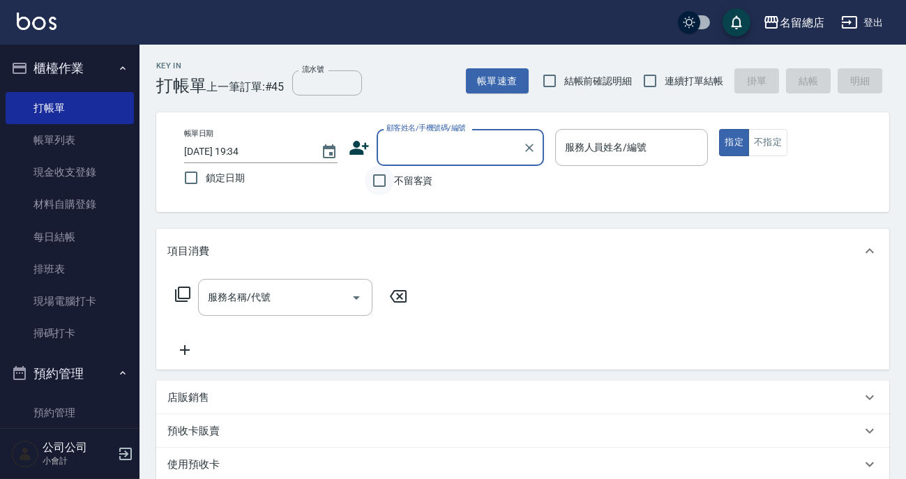
click at [392, 181] on input "不留客資" at bounding box center [379, 180] width 29 height 29
checkbox input "true"
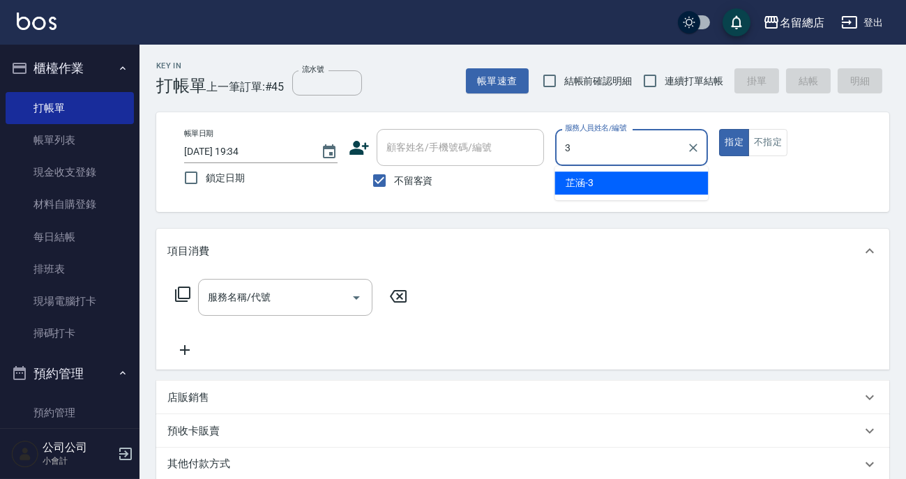
type input "芷涵-3"
type button "true"
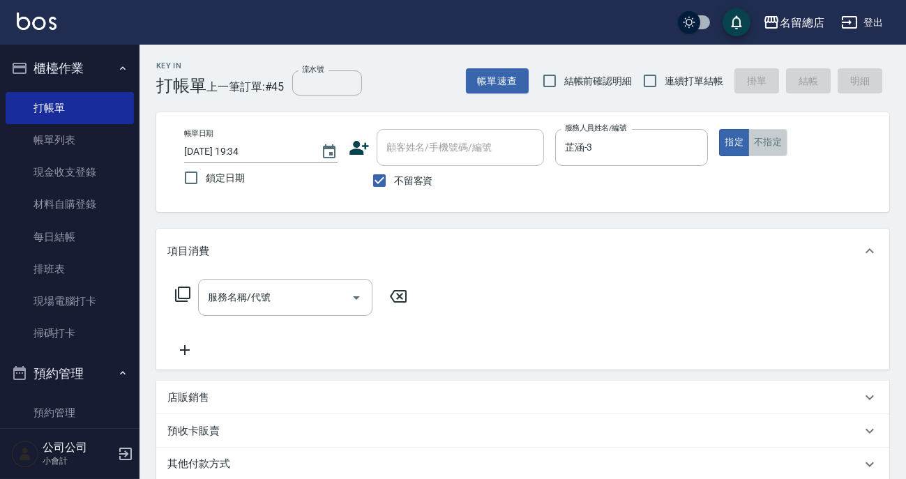
click at [761, 139] on button "不指定" at bounding box center [767, 142] width 39 height 27
click at [213, 291] on div "服務名稱/代號 服務名稱/代號" at bounding box center [285, 297] width 174 height 37
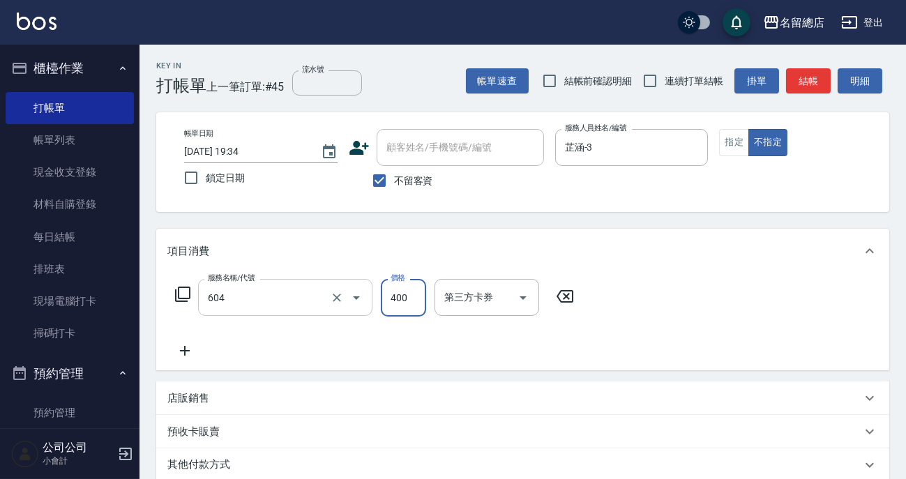
type input "健康洗髮(604)"
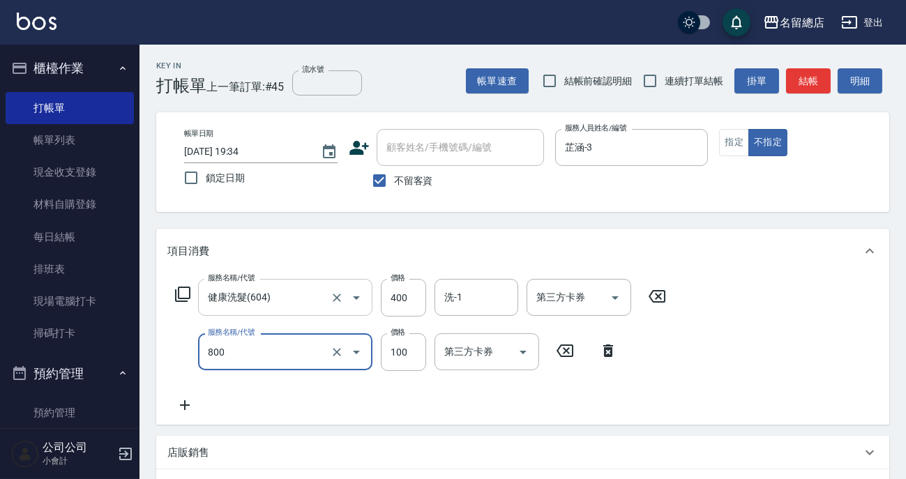
type input "梳髮(800)"
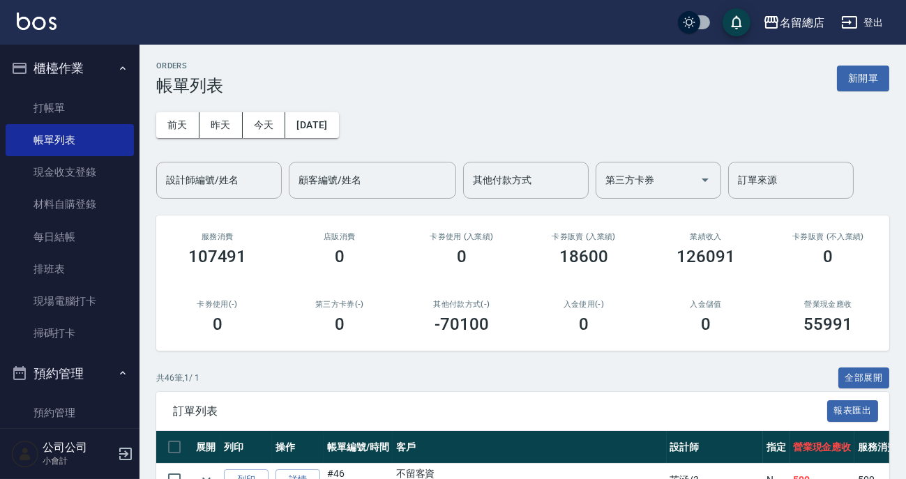
click at [448, 279] on div "卡券使用 (入業績) 0" at bounding box center [461, 249] width 122 height 68
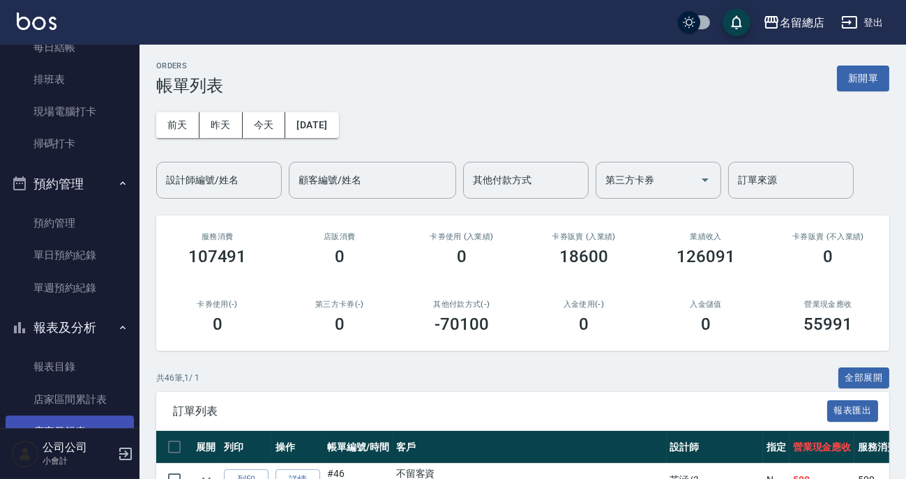
scroll to position [317, 0]
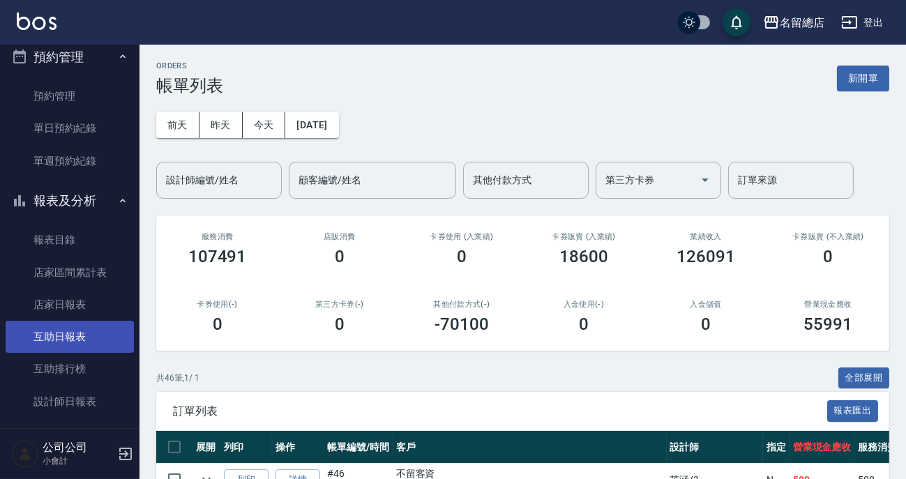
click at [80, 342] on link "互助日報表" at bounding box center [70, 337] width 128 height 32
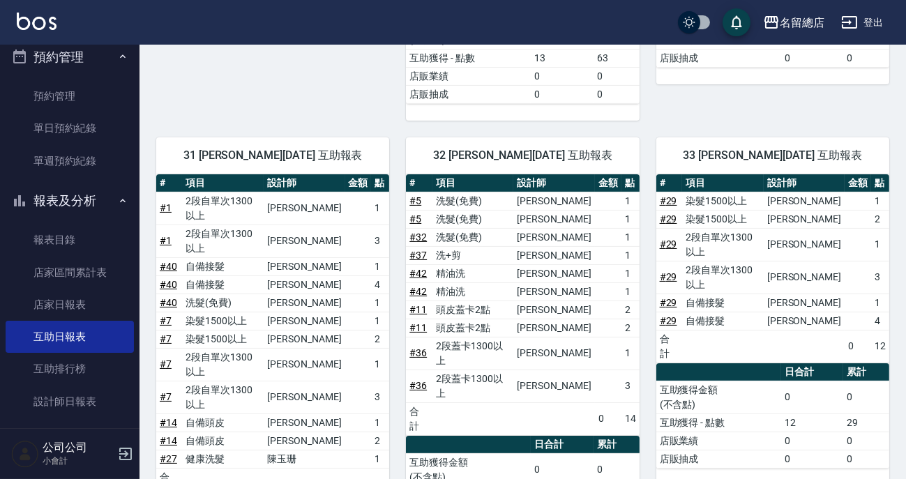
scroll to position [570, 0]
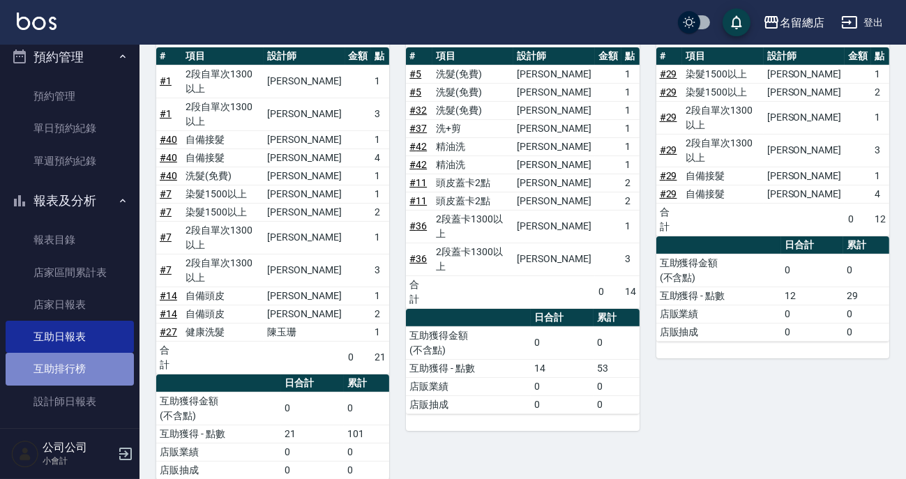
click at [105, 367] on link "互助排行榜" at bounding box center [70, 369] width 128 height 32
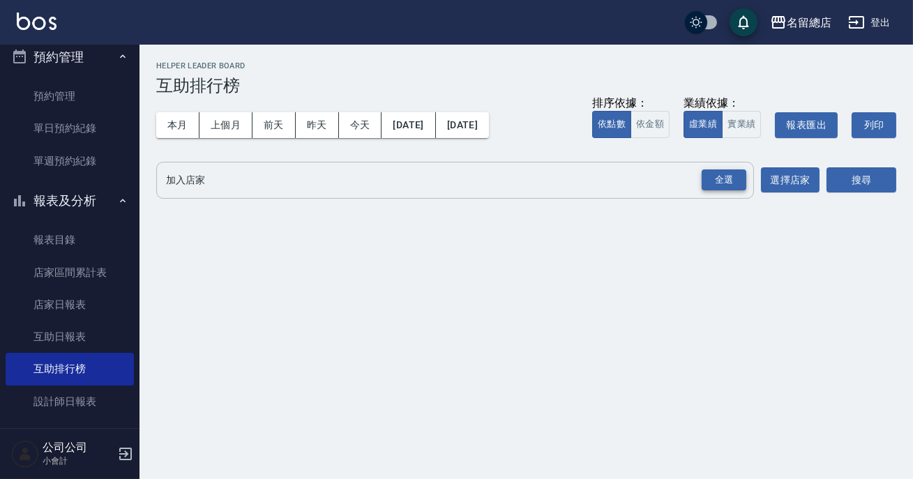
click at [725, 186] on div "全選" at bounding box center [724, 180] width 45 height 22
click at [769, 185] on button "選擇店家" at bounding box center [790, 181] width 59 height 26
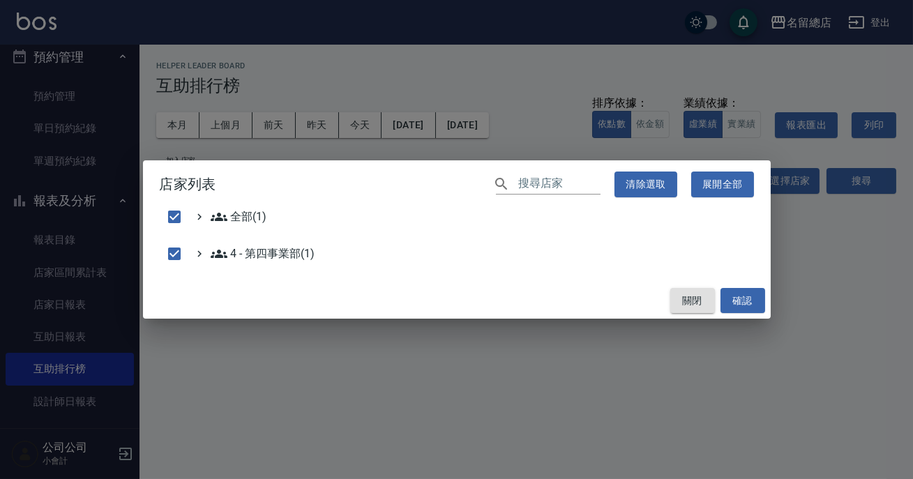
click at [699, 305] on button "關閉" at bounding box center [692, 301] width 45 height 26
checkbox input "false"
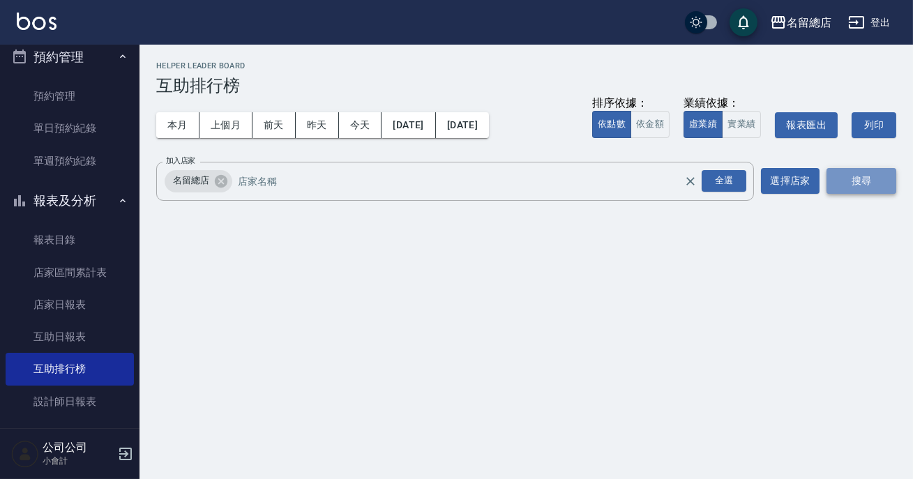
click at [856, 179] on button "搜尋" at bounding box center [861, 181] width 70 height 26
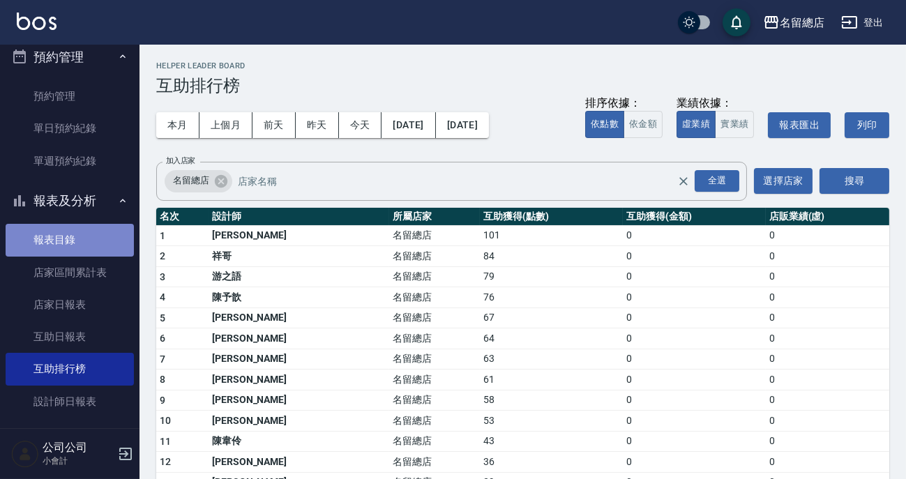
click at [101, 240] on link "報表目錄" at bounding box center [70, 240] width 128 height 32
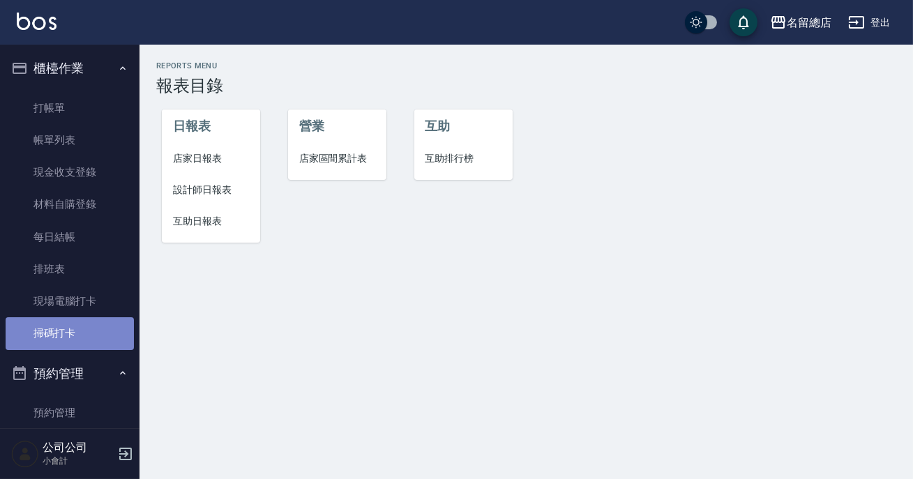
click at [98, 340] on link "掃碼打卡" at bounding box center [70, 333] width 128 height 32
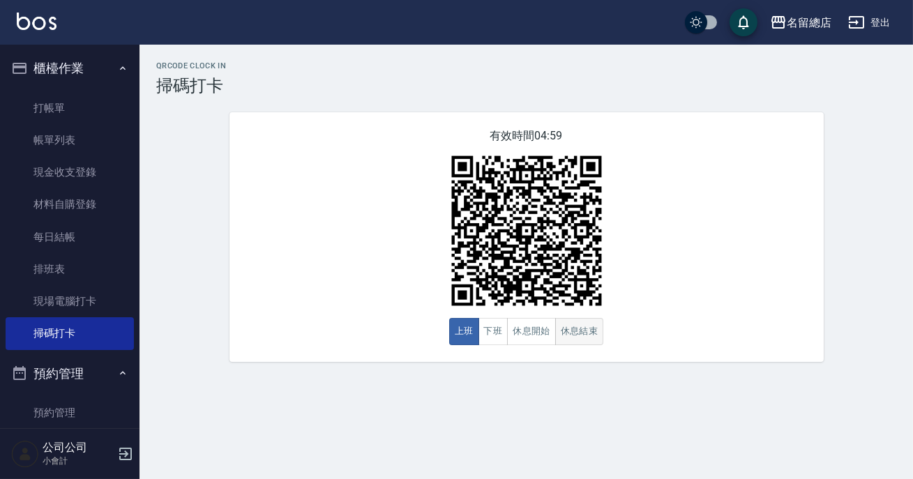
click at [591, 328] on button "休息結束" at bounding box center [579, 331] width 49 height 27
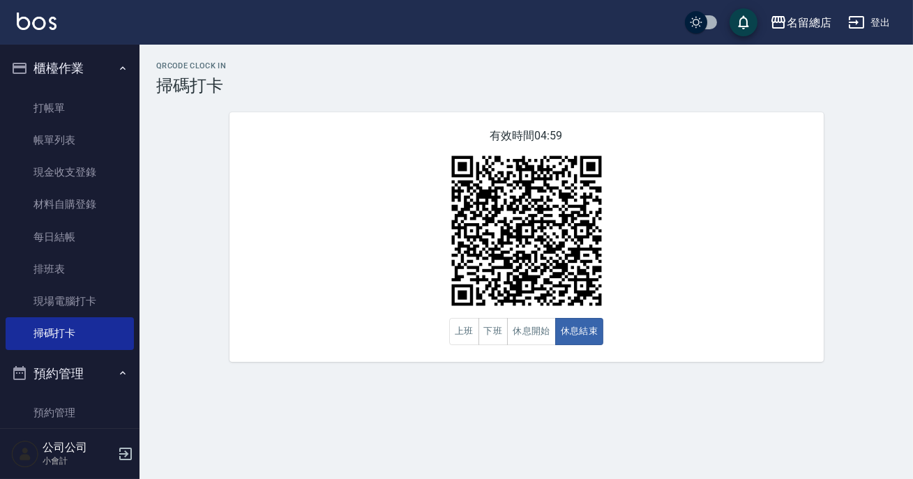
drag, startPoint x: 542, startPoint y: 328, endPoint x: 545, endPoint y: 347, distance: 18.3
click at [542, 328] on button "休息開始" at bounding box center [531, 331] width 49 height 27
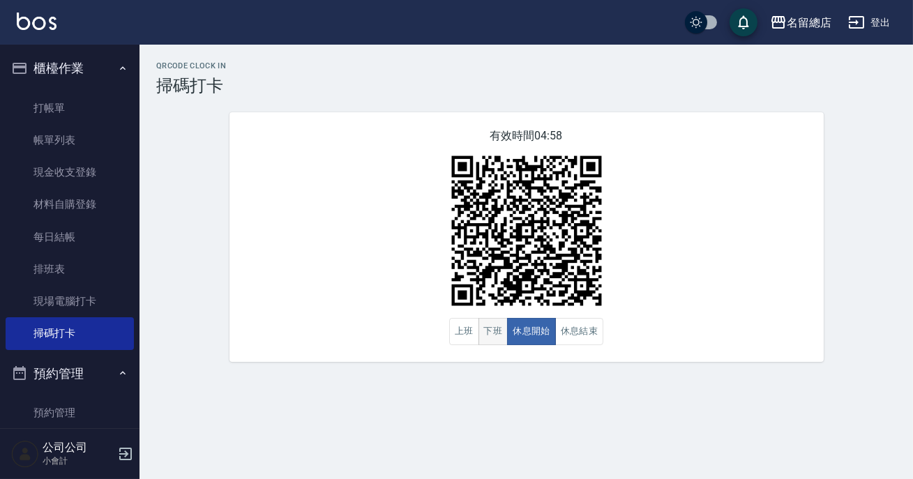
click at [487, 339] on button "下班" at bounding box center [493, 331] width 30 height 27
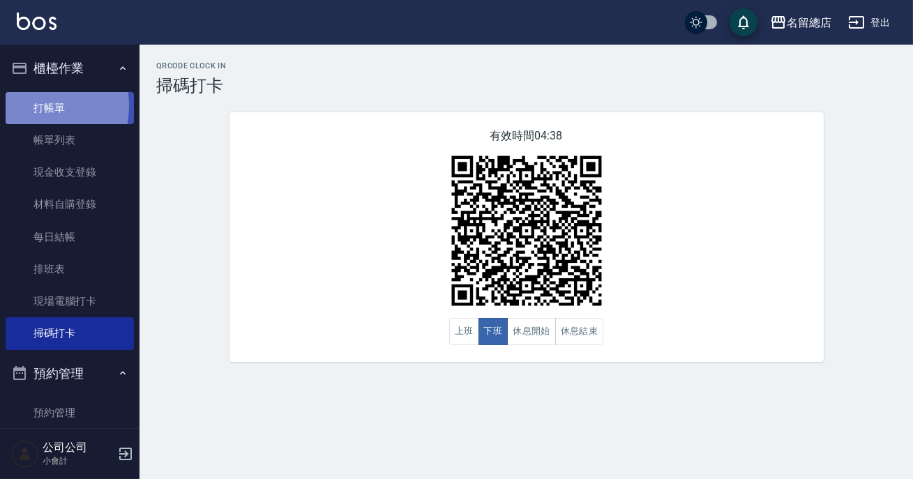
click at [22, 105] on link "打帳單" at bounding box center [70, 108] width 128 height 32
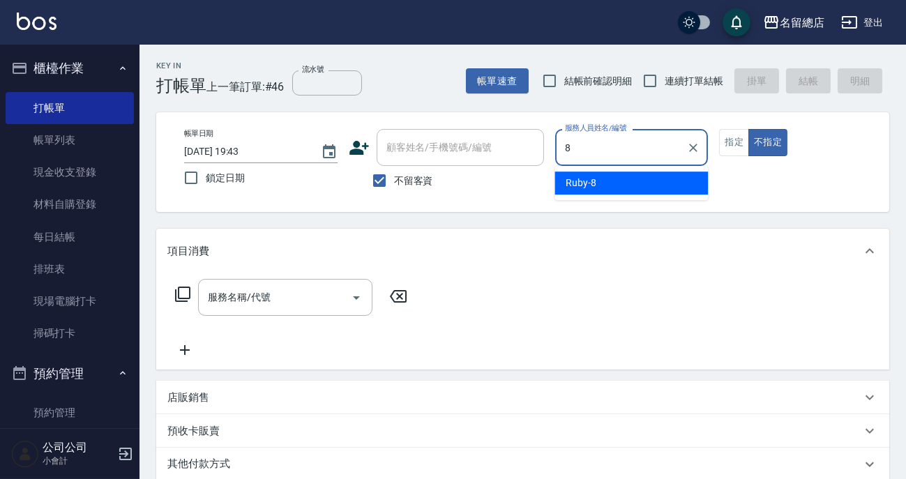
type input "Ruby-8"
type button "false"
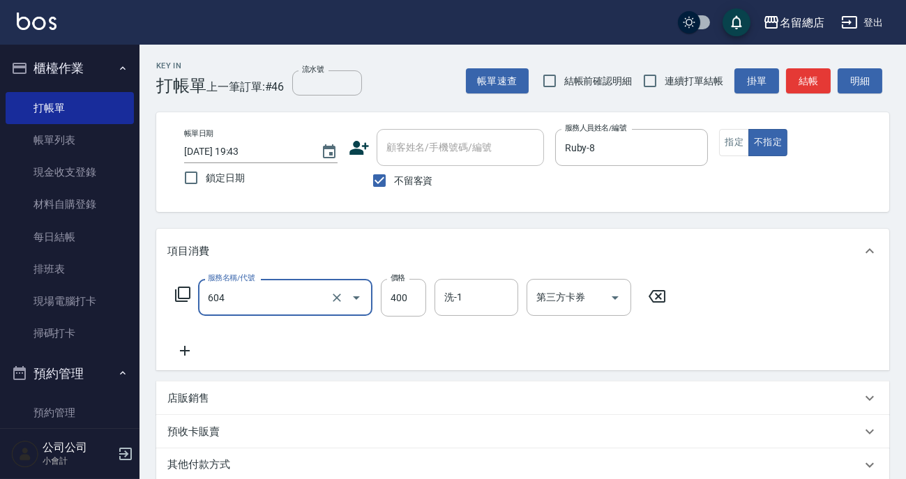
type input "健康洗髮(604)"
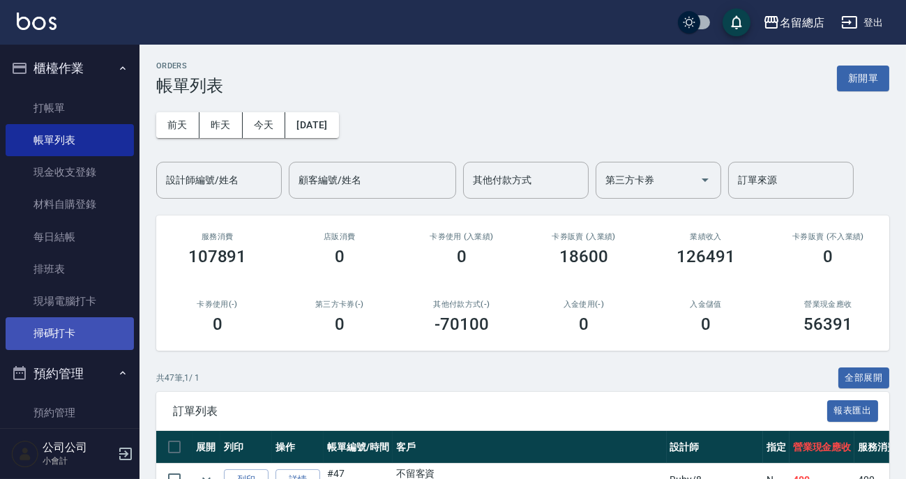
click at [64, 326] on link "掃碼打卡" at bounding box center [70, 333] width 128 height 32
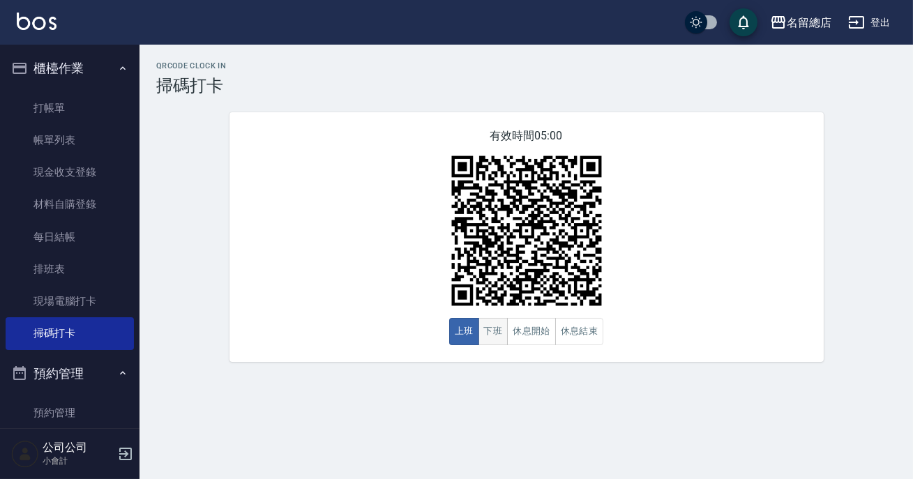
click at [494, 338] on button "下班" at bounding box center [493, 331] width 30 height 27
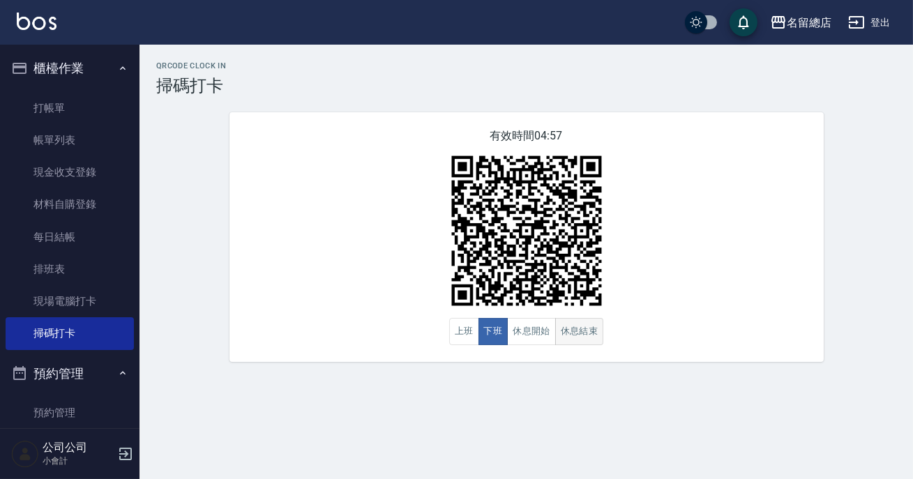
click at [593, 341] on button "休息結束" at bounding box center [579, 331] width 49 height 27
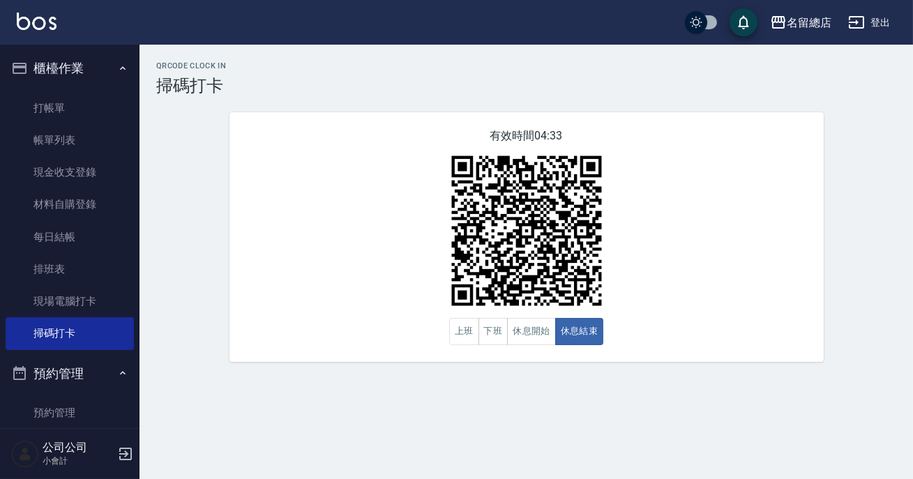
drag, startPoint x: 911, startPoint y: 146, endPoint x: 825, endPoint y: 73, distance: 112.8
click at [911, 142] on div "QRcode Clock In 掃碼打卡 有效時間 04:33 上班 下班 休息開始 休息結束" at bounding box center [525, 211] width 773 height 301
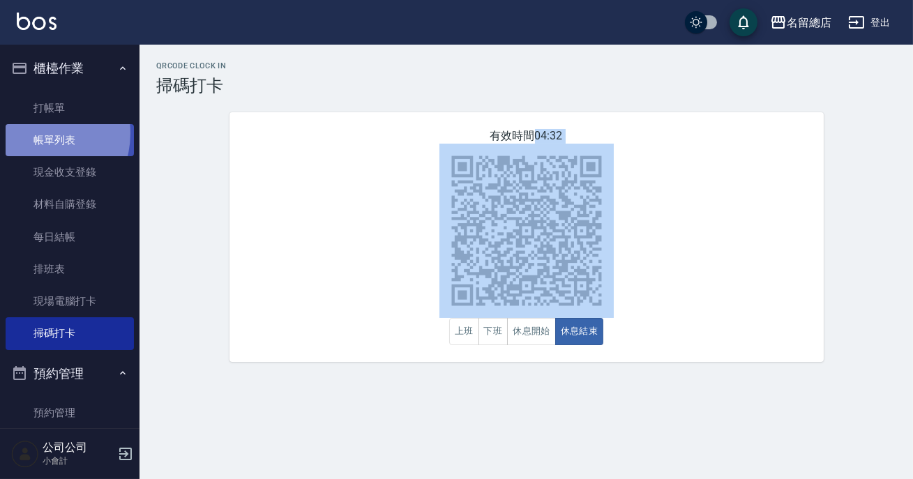
click at [32, 133] on link "帳單列表" at bounding box center [70, 140] width 128 height 32
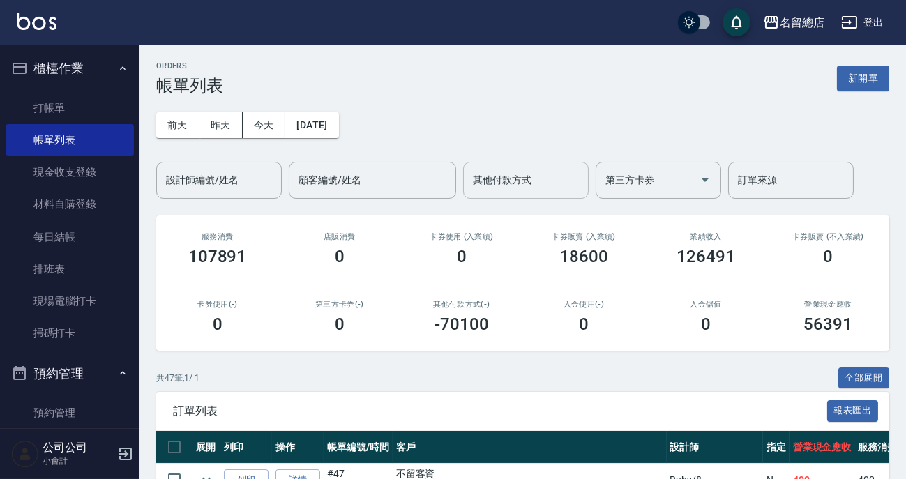
click at [560, 179] on input "其他付款方式" at bounding box center [525, 180] width 113 height 24
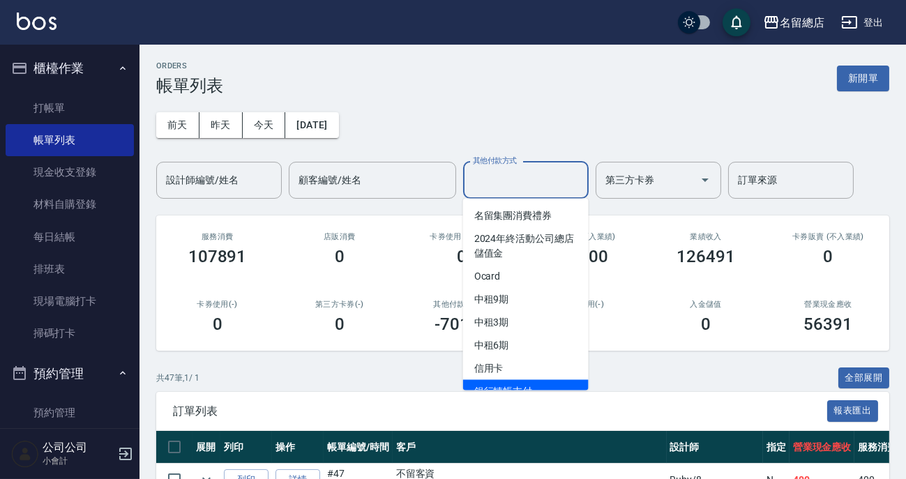
click at [529, 380] on span "銀行轉帳支付" at bounding box center [526, 391] width 126 height 23
type input "銀行轉帳支付"
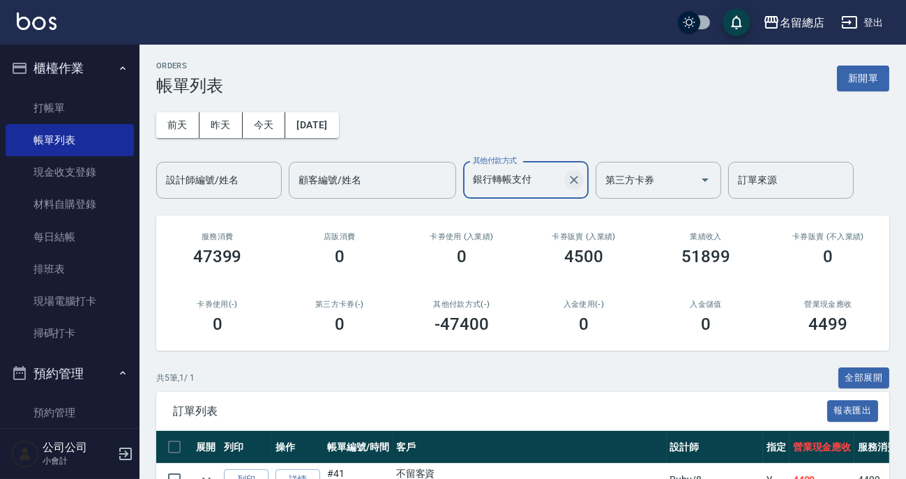
click at [566, 181] on button "Clear" at bounding box center [574, 180] width 20 height 20
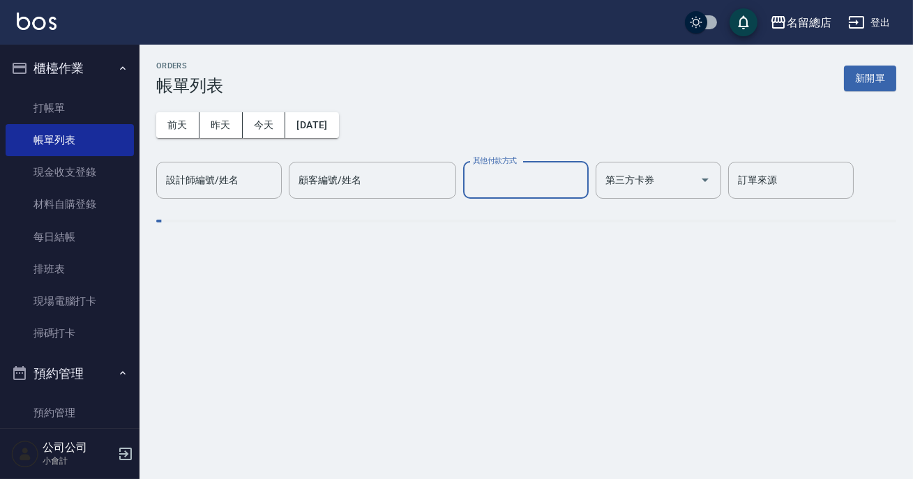
click at [514, 176] on input "其他付款方式" at bounding box center [525, 180] width 113 height 24
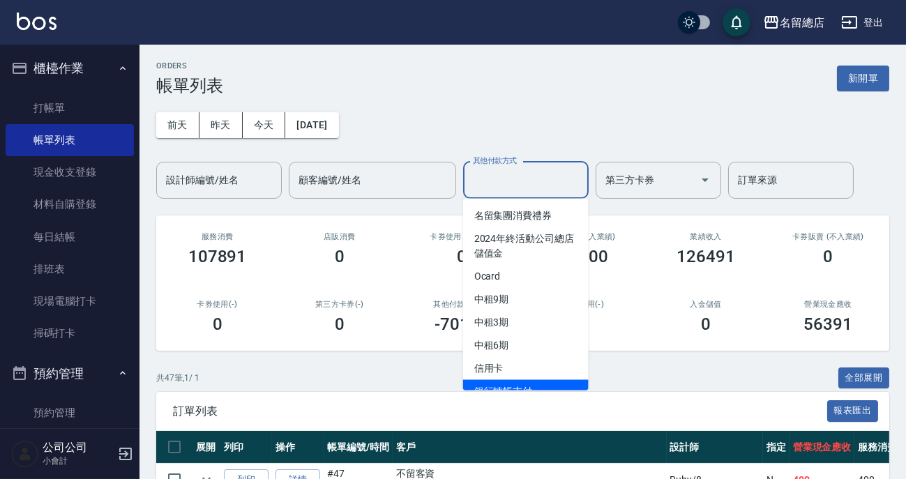
click at [517, 388] on span "銀行轉帳支付" at bounding box center [526, 391] width 126 height 23
type input "銀行轉帳支付"
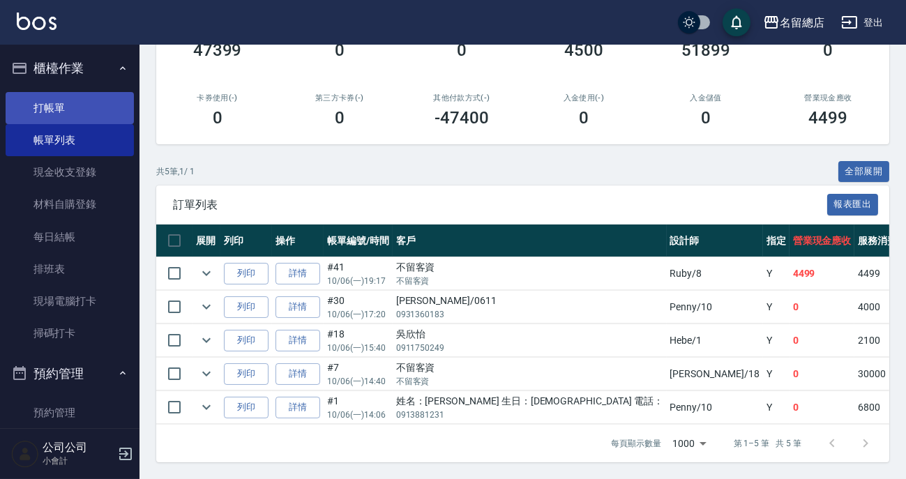
click at [89, 103] on link "打帳單" at bounding box center [70, 108] width 128 height 32
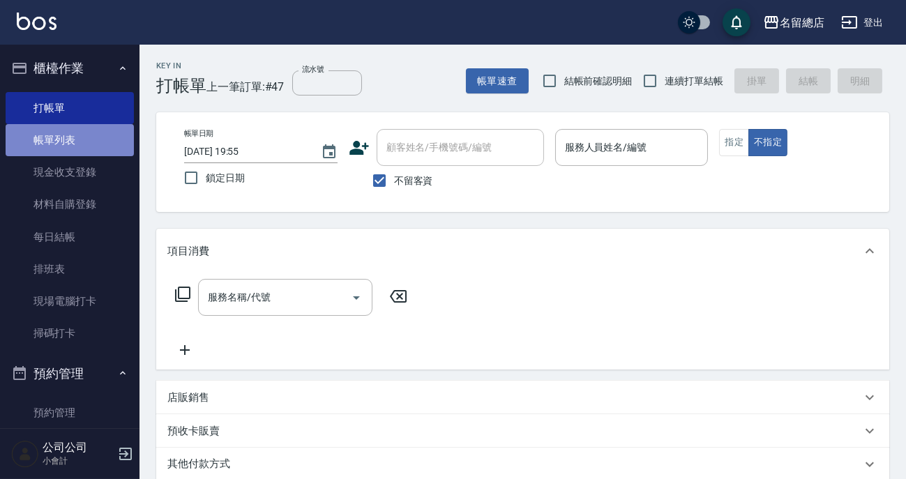
click at [80, 142] on link "帳單列表" at bounding box center [70, 140] width 128 height 32
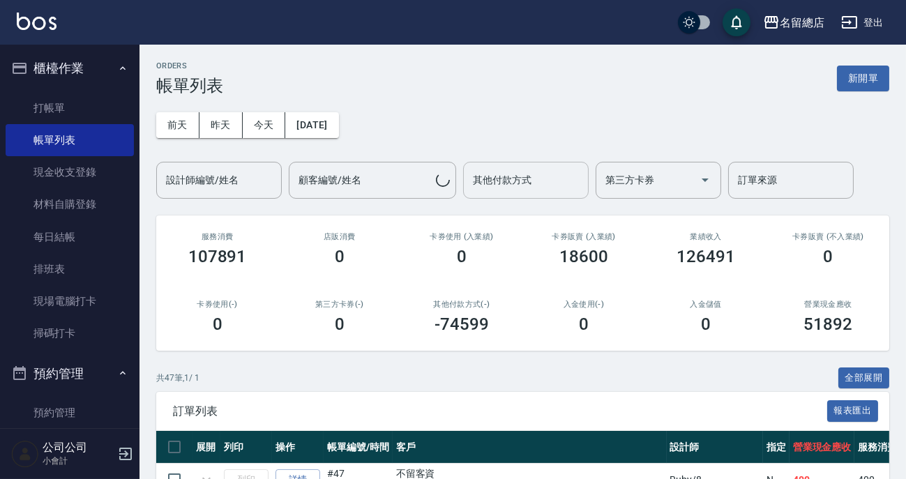
click at [519, 176] on div "其他付款方式 其他付款方式" at bounding box center [526, 180] width 126 height 37
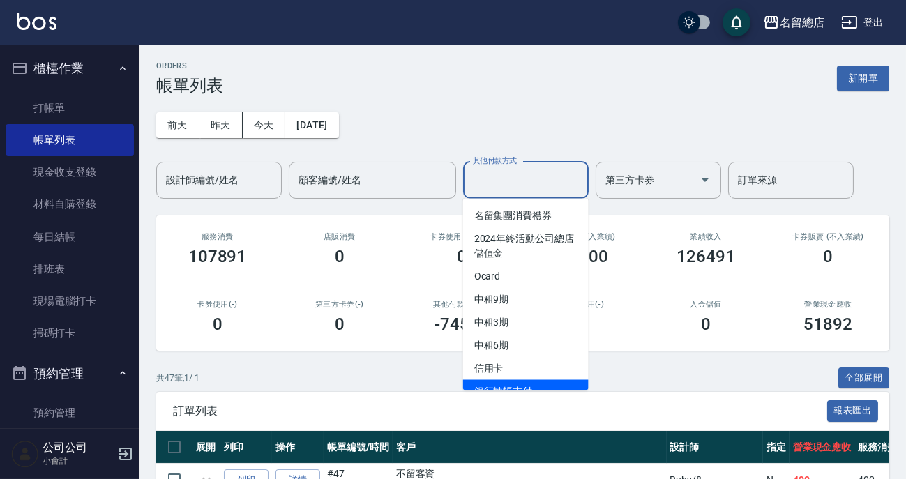
click at [506, 380] on span "銀行轉帳支付" at bounding box center [526, 391] width 126 height 23
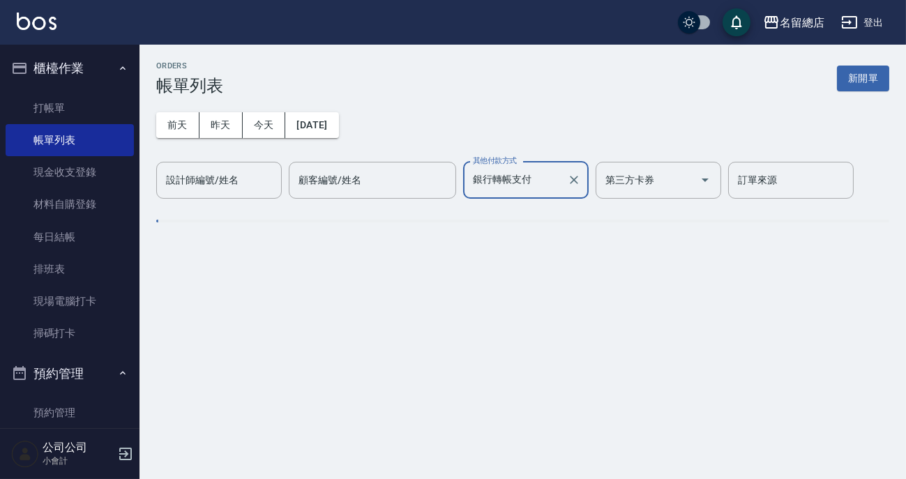
type input "銀行轉帳支付"
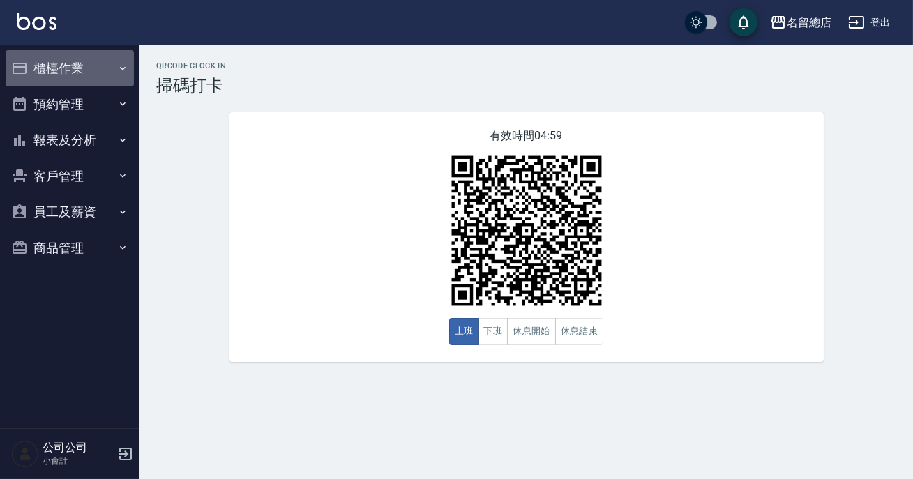
click at [86, 66] on button "櫃檯作業" at bounding box center [70, 68] width 128 height 36
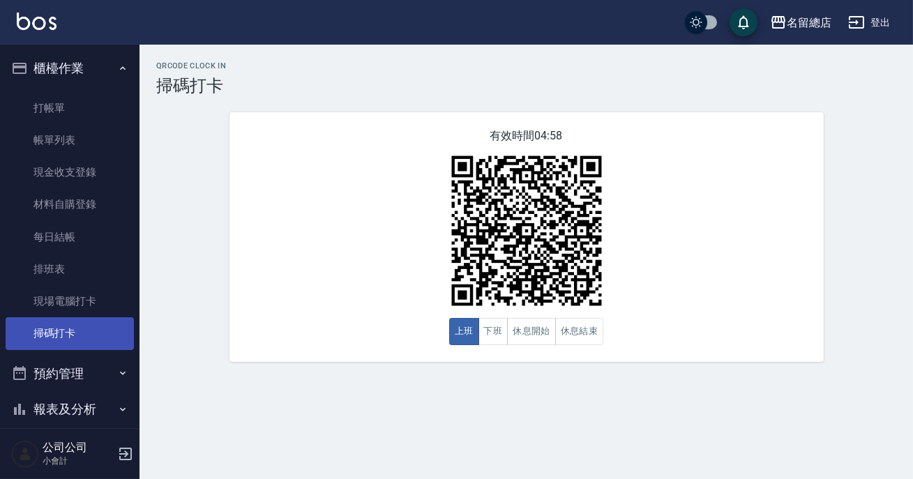
click at [56, 333] on link "掃碼打卡" at bounding box center [70, 333] width 128 height 32
click at [492, 336] on button "下班" at bounding box center [493, 331] width 30 height 27
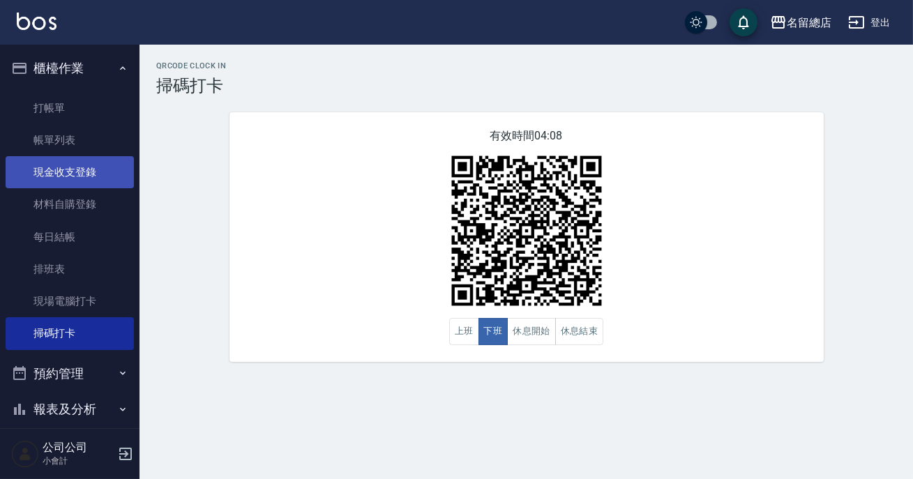
click at [57, 167] on link "現金收支登錄" at bounding box center [70, 172] width 128 height 32
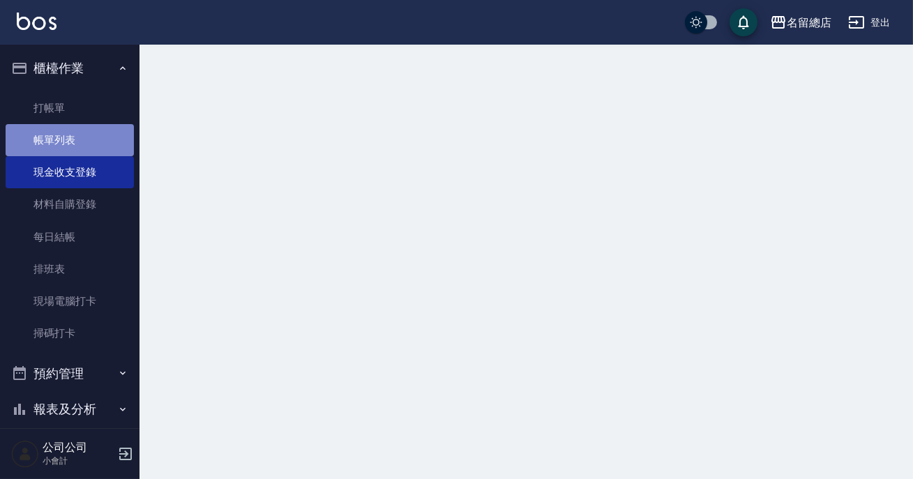
click at [80, 137] on link "帳單列表" at bounding box center [70, 140] width 128 height 32
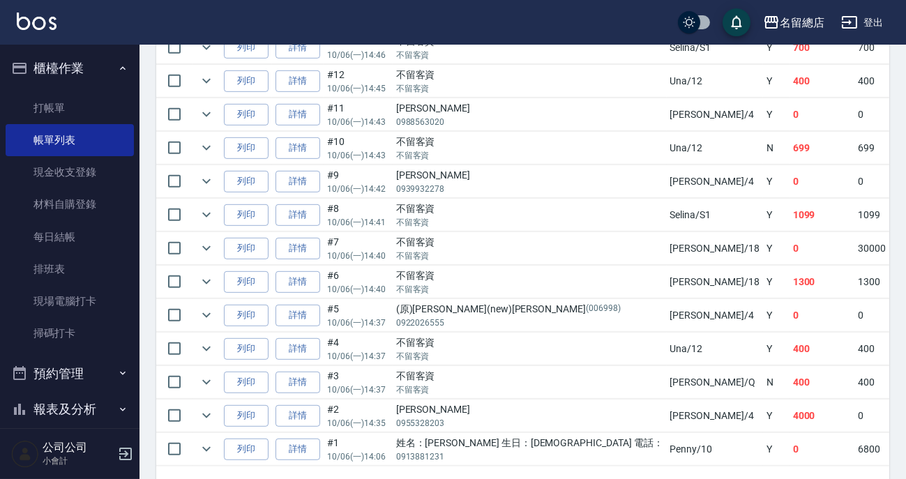
scroll to position [123, 0]
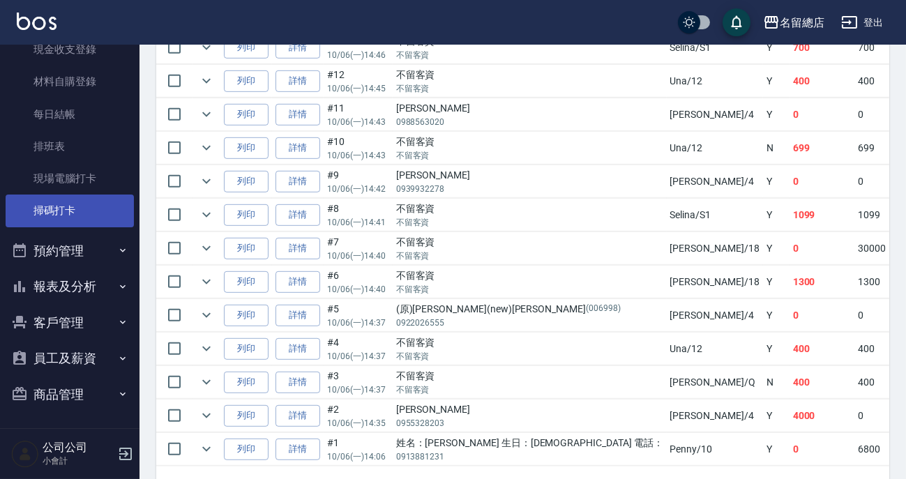
click at [47, 204] on link "掃碼打卡" at bounding box center [70, 211] width 128 height 32
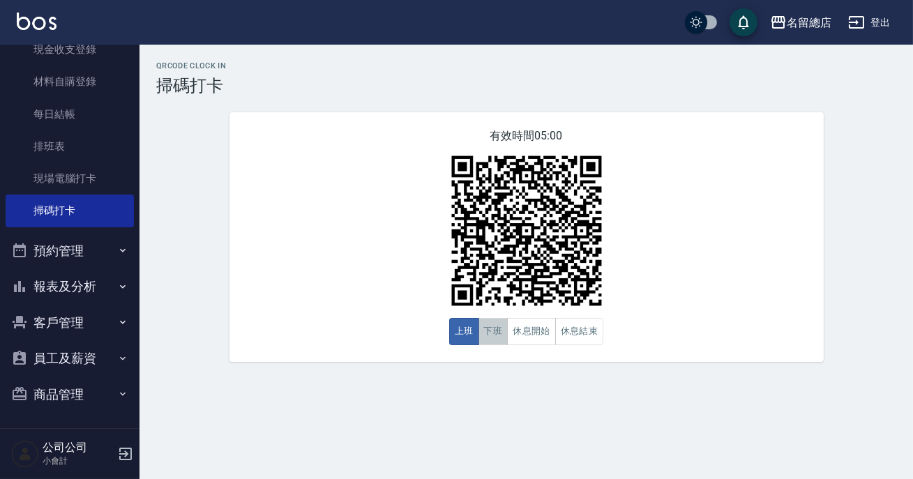
click at [497, 332] on button "下班" at bounding box center [493, 331] width 30 height 27
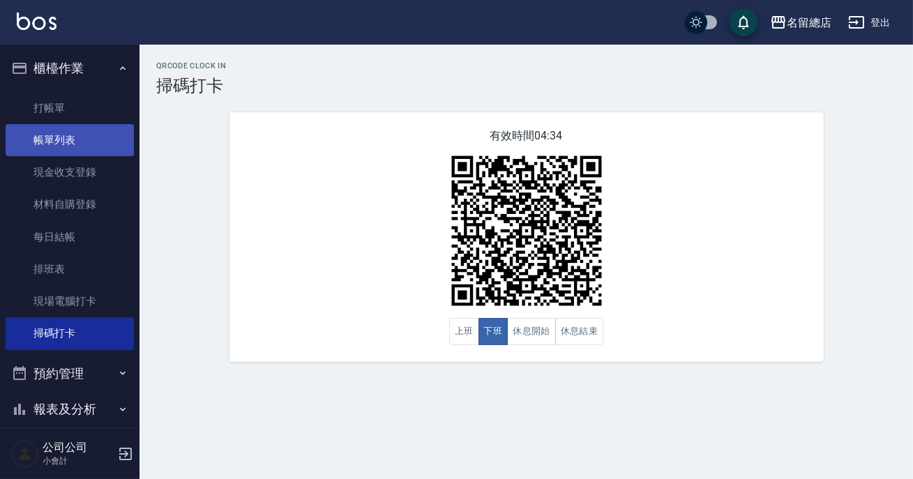
click at [105, 144] on link "帳單列表" at bounding box center [70, 140] width 128 height 32
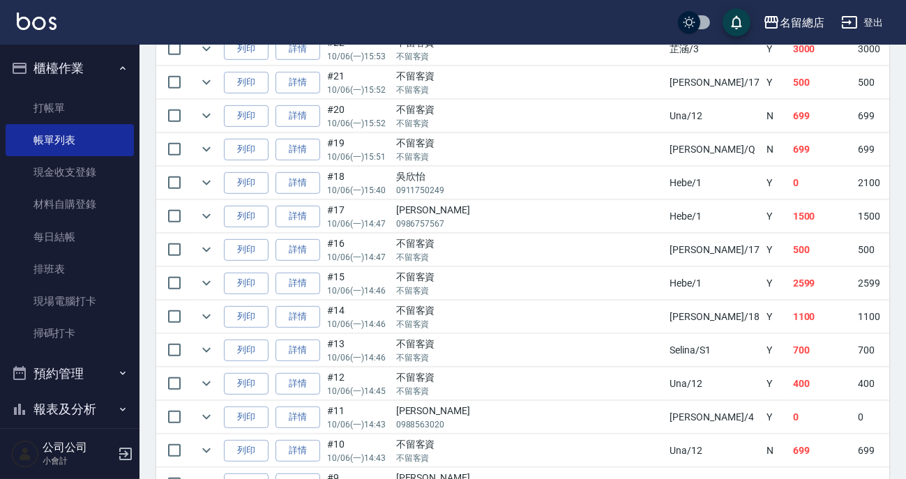
scroll to position [1204, 0]
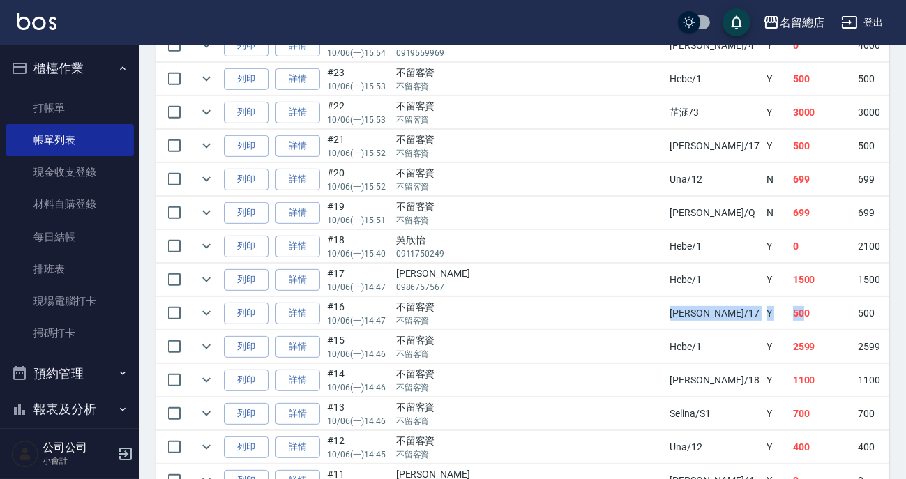
drag, startPoint x: 552, startPoint y: 309, endPoint x: 644, endPoint y: 302, distance: 93.0
click at [644, 302] on tr "列印 詳情 #16 10/06 (一) 14:47 不留客資 不留客資 [PERSON_NAME] /17 Y 500 500 0 0 0 500 0 0 0…" at bounding box center [870, 313] width 1428 height 33
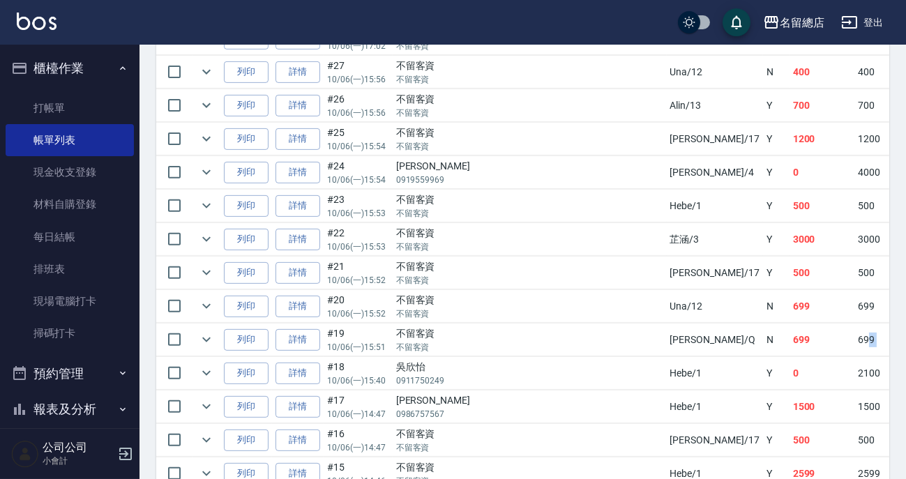
drag, startPoint x: 781, startPoint y: 338, endPoint x: 710, endPoint y: 342, distance: 71.2
click at [710, 342] on tr "列印 詳情 #19 10/06 (一) 15:51 不留客資 不留客資 [PERSON_NAME] /Q N 699 699 0 0 0 699 0 0 0 …" at bounding box center [870, 340] width 1428 height 33
drag, startPoint x: 792, startPoint y: 365, endPoint x: 754, endPoint y: 370, distance: 38.7
click at [754, 370] on tr "列印 詳情 #18 10/06 (一) 15:40 [PERSON_NAME]0911750249 Hebe /1 Y 0 2100 0 0 4500 660…" at bounding box center [870, 373] width 1428 height 33
drag, startPoint x: 541, startPoint y: 70, endPoint x: 635, endPoint y: 67, distance: 94.2
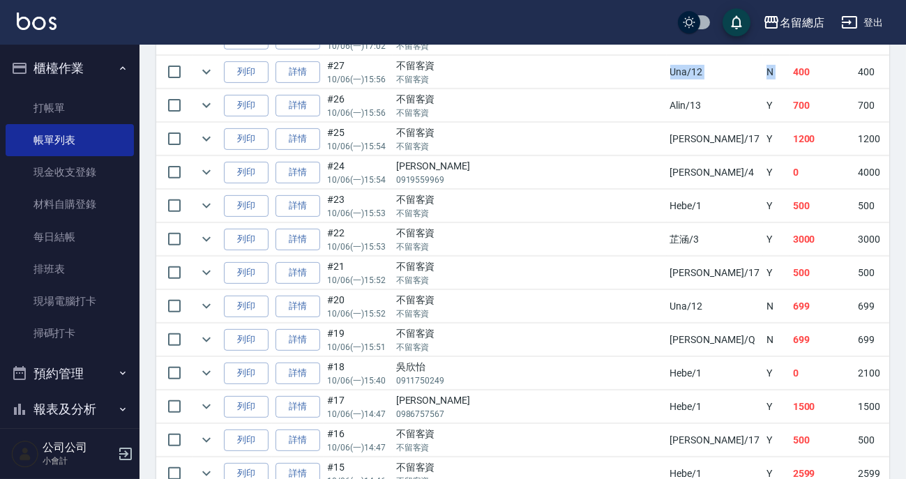
click at [635, 67] on tr "列印 詳情 #27 10/06 (一) 15:56 不留客資 不留客資 Una /12 [DEMOGRAPHIC_DATA] 400 0 0 0 400 0 …" at bounding box center [870, 72] width 1428 height 33
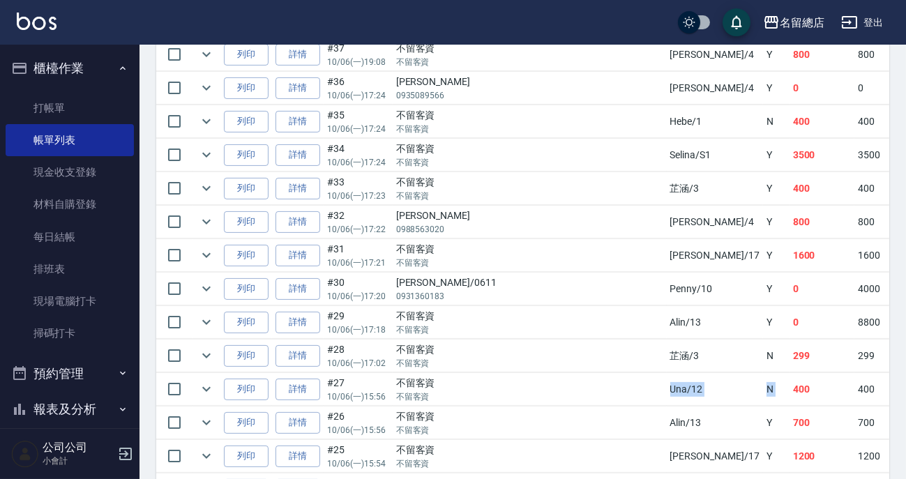
scroll to position [697, 0]
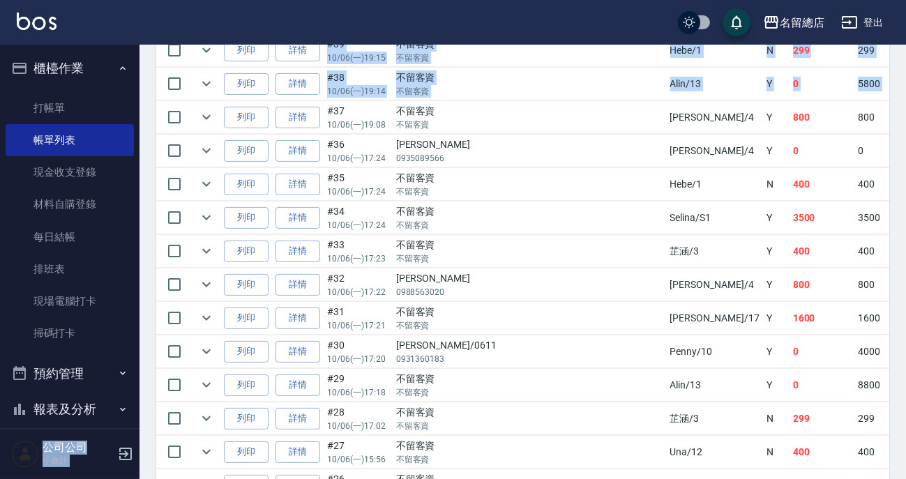
drag, startPoint x: 628, startPoint y: 43, endPoint x: 760, endPoint y: 74, distance: 136.0
click at [760, 74] on div "名留總店 登出 櫃檯作業 打帳單 帳單列表 現金收支登錄 材料自購登錄 每日結帳 排班表 現場電腦打卡 掃碼打卡 預約管理 預約管理 單日預約紀錄 單週預約紀…" at bounding box center [453, 348] width 906 height 2091
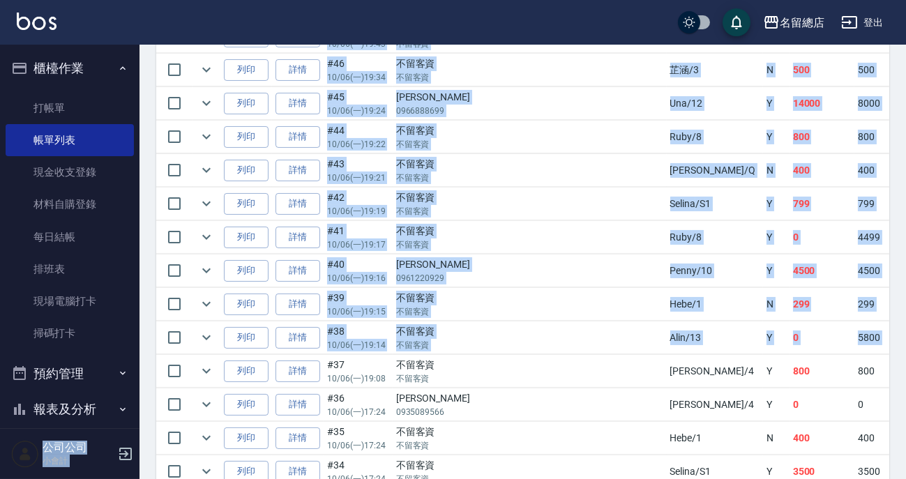
scroll to position [380, 0]
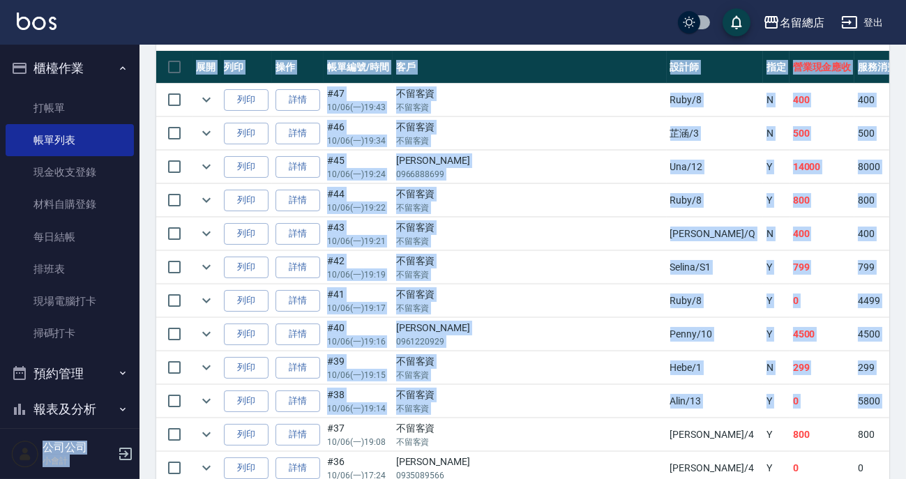
click at [900, 351] on td "0" at bounding box center [923, 367] width 46 height 33
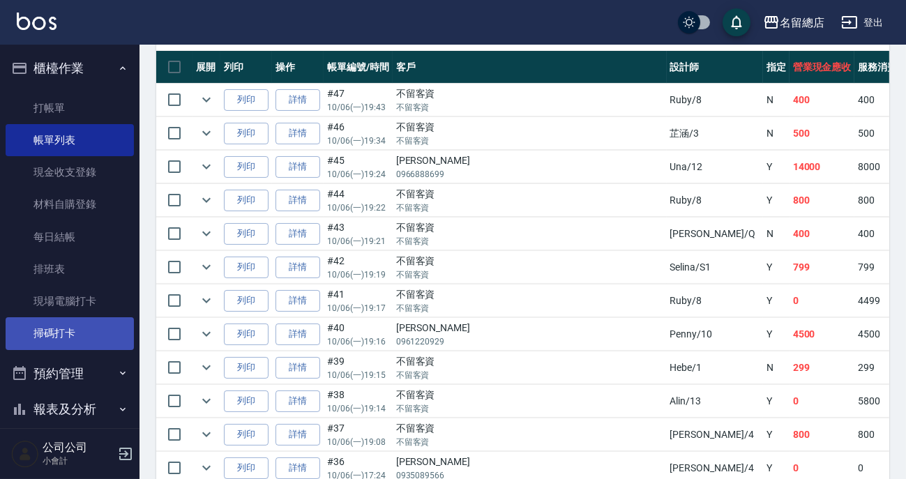
click at [61, 330] on link "掃碼打卡" at bounding box center [70, 333] width 128 height 32
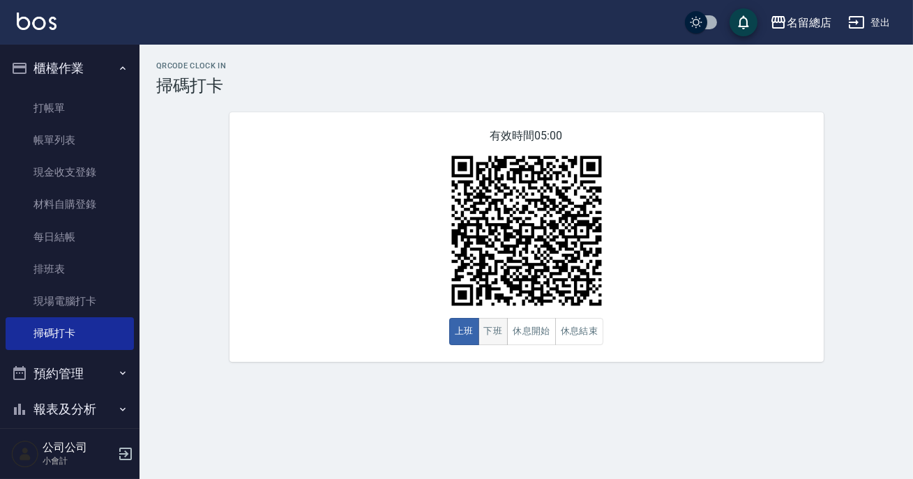
click at [496, 340] on button "下班" at bounding box center [493, 331] width 30 height 27
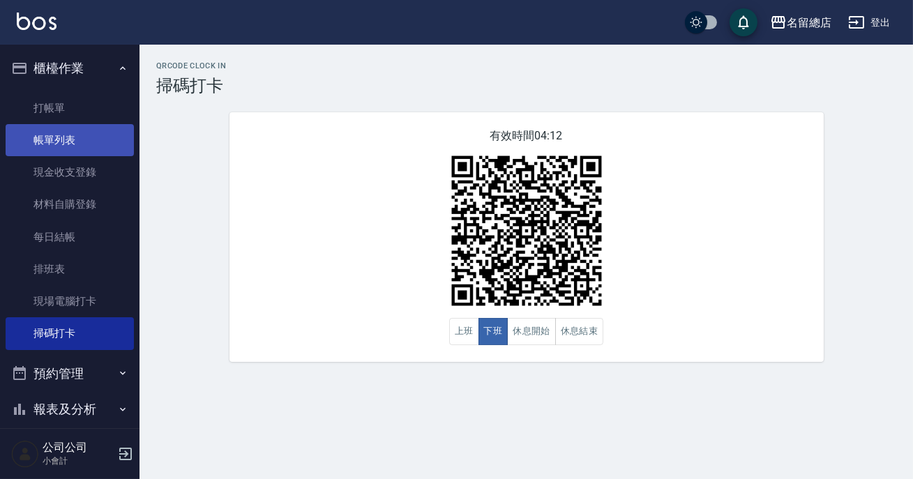
click at [24, 144] on link "帳單列表" at bounding box center [70, 140] width 128 height 32
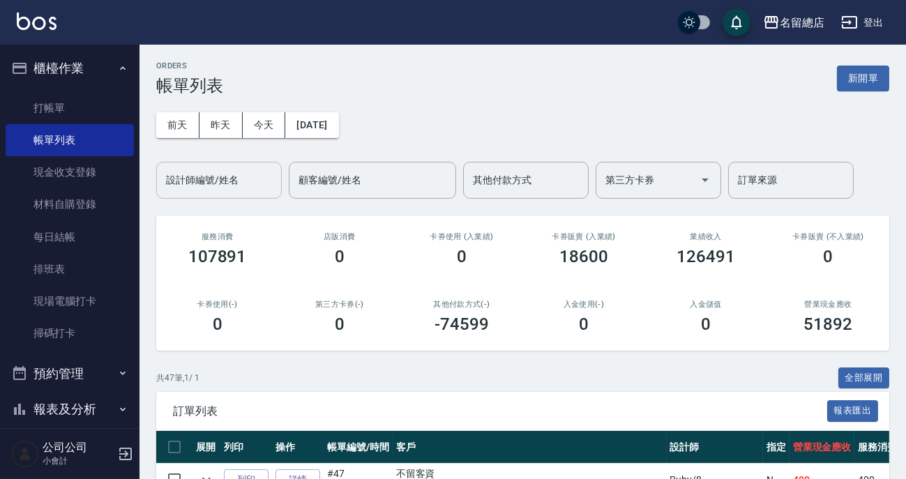
click at [194, 177] on div "設計師編號/姓名 設計師編號/姓名" at bounding box center [219, 180] width 126 height 37
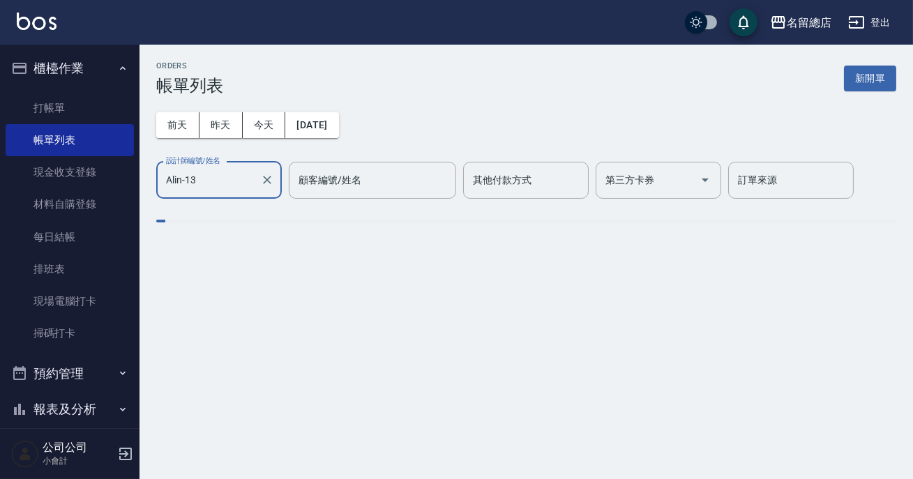
type input "Alin-13"
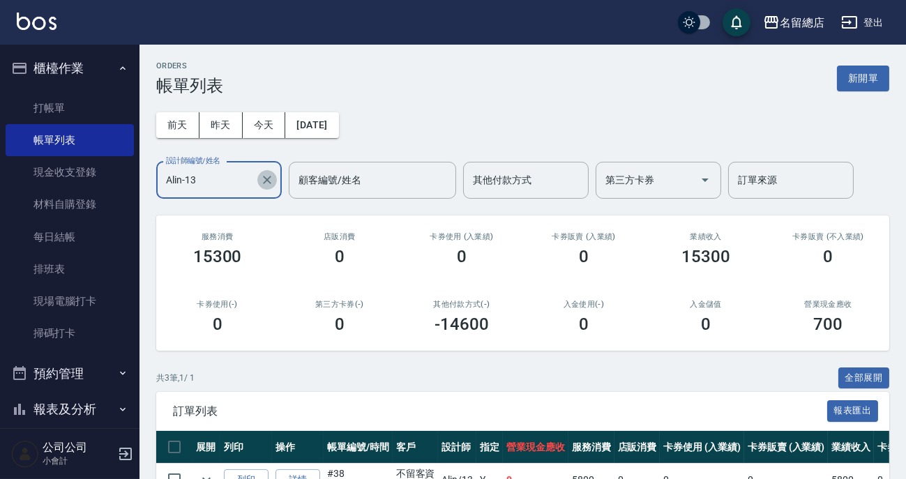
click at [269, 183] on icon "Clear" at bounding box center [267, 180] width 14 height 14
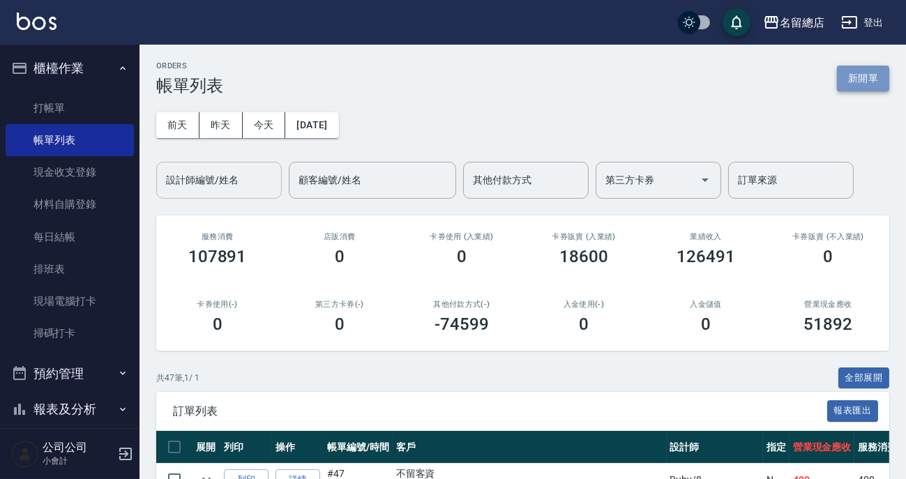
click at [869, 77] on button "新開單" at bounding box center [863, 79] width 52 height 26
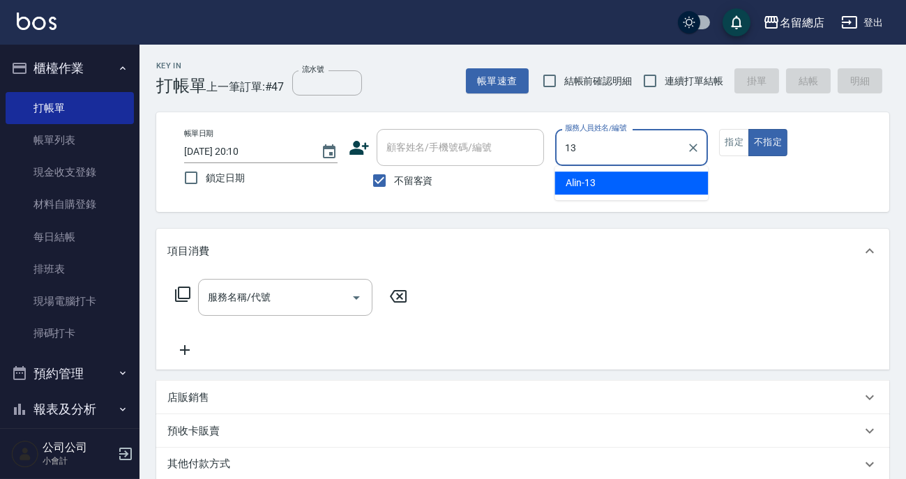
type input "Alin-13"
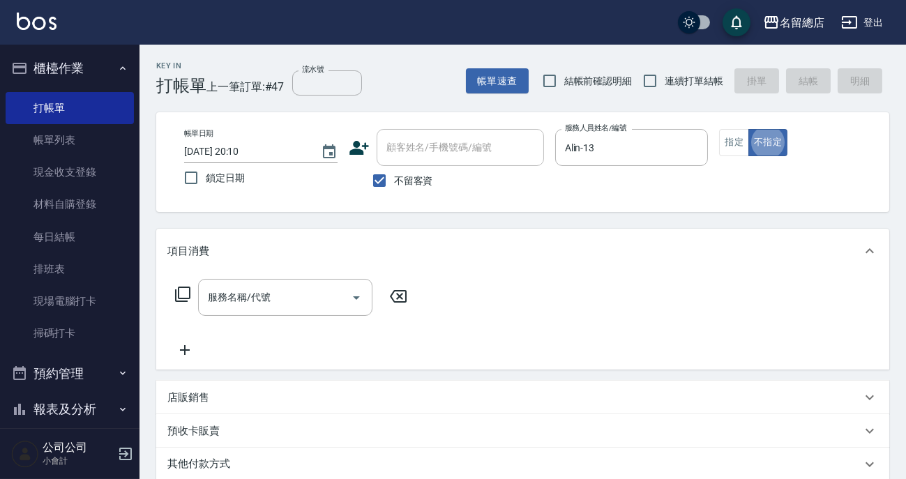
type button "false"
click at [304, 289] on input "服務名稱/代號" at bounding box center [274, 297] width 141 height 24
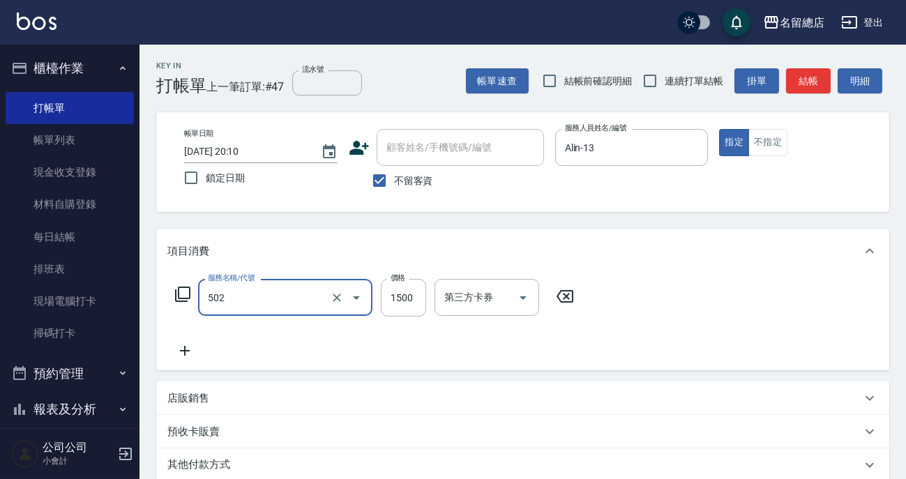
type input "染髮1500以上(502)"
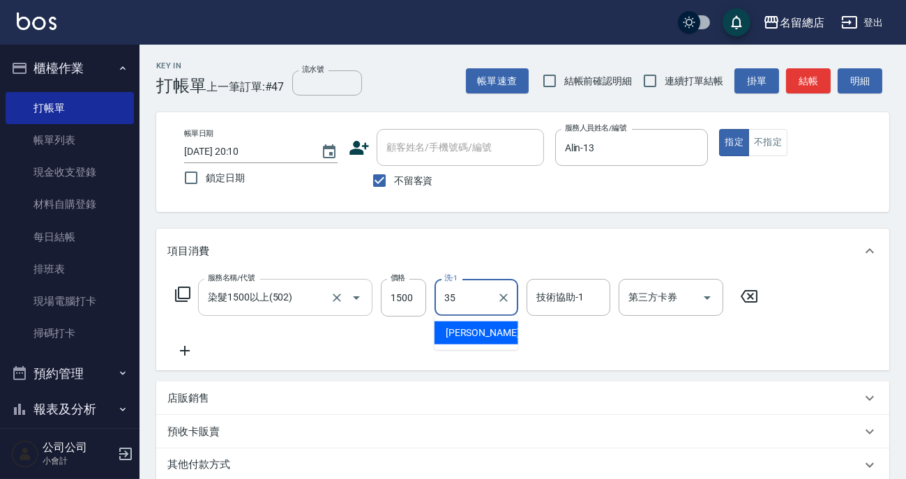
type input "[PERSON_NAME]-35"
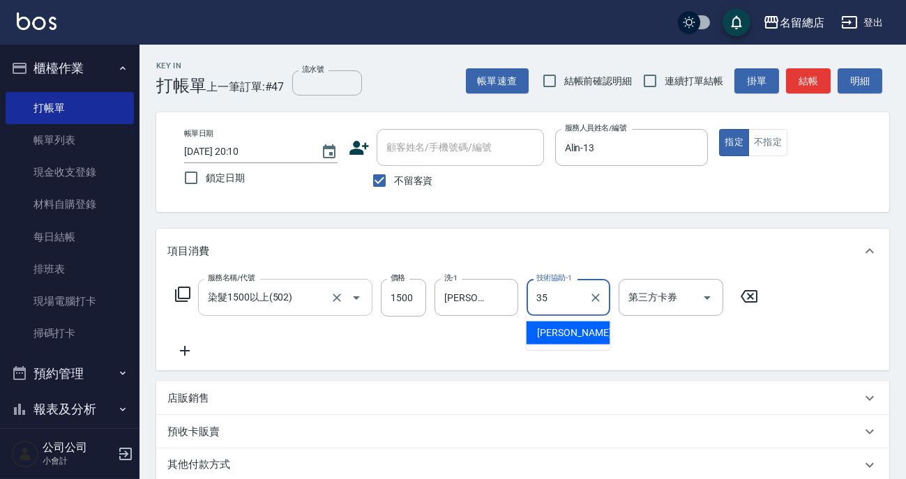
type input "[PERSON_NAME]-35"
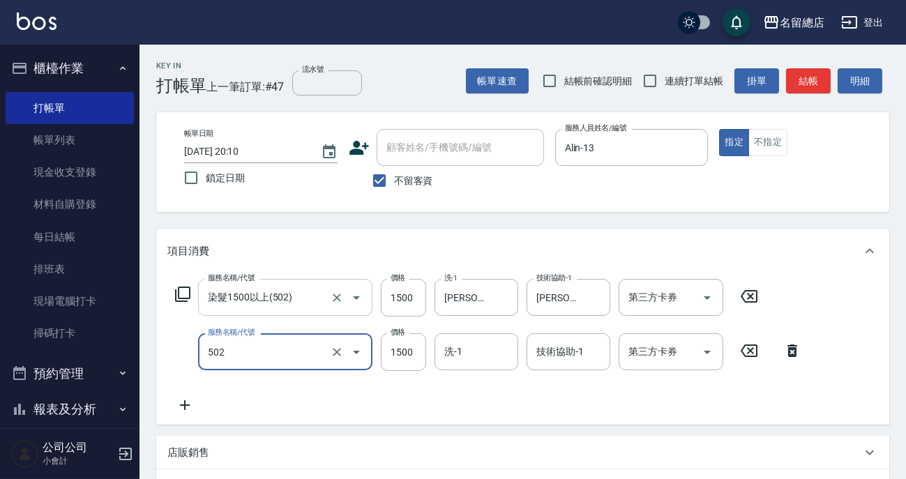
type input "染髮1500以上(502)"
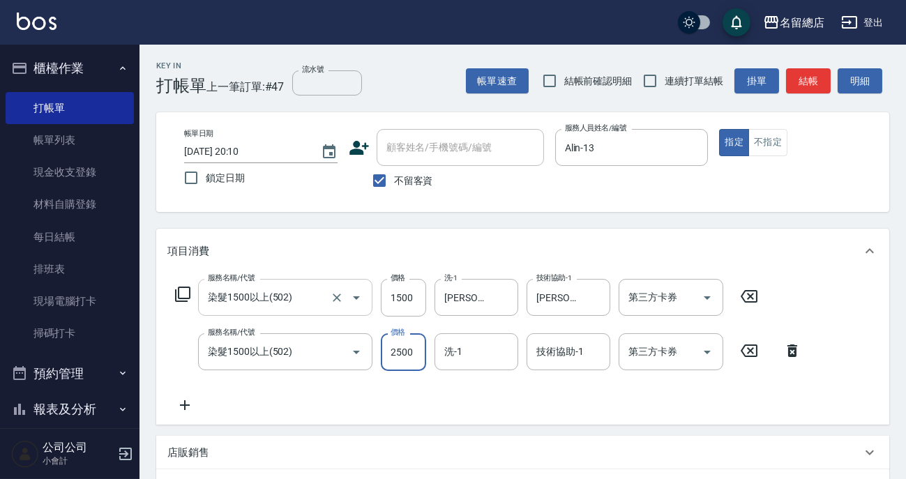
type input "2500"
type input "[PERSON_NAME]-35"
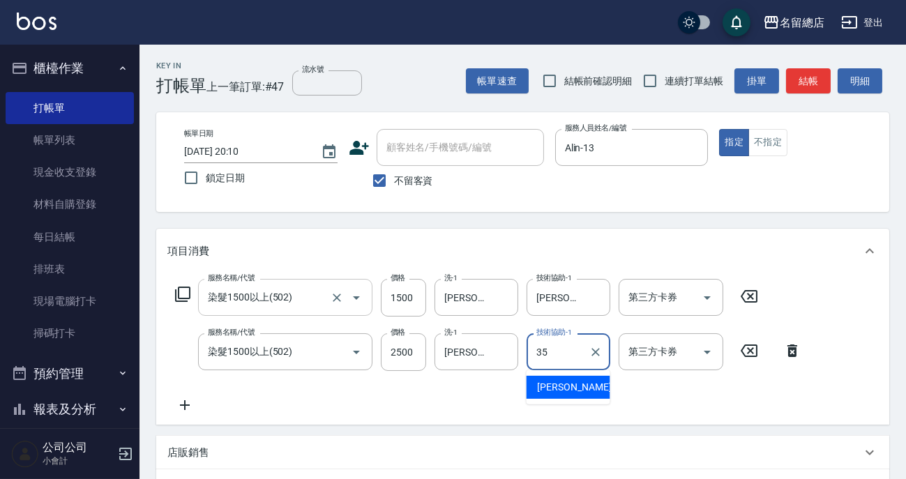
type input "[PERSON_NAME]-35"
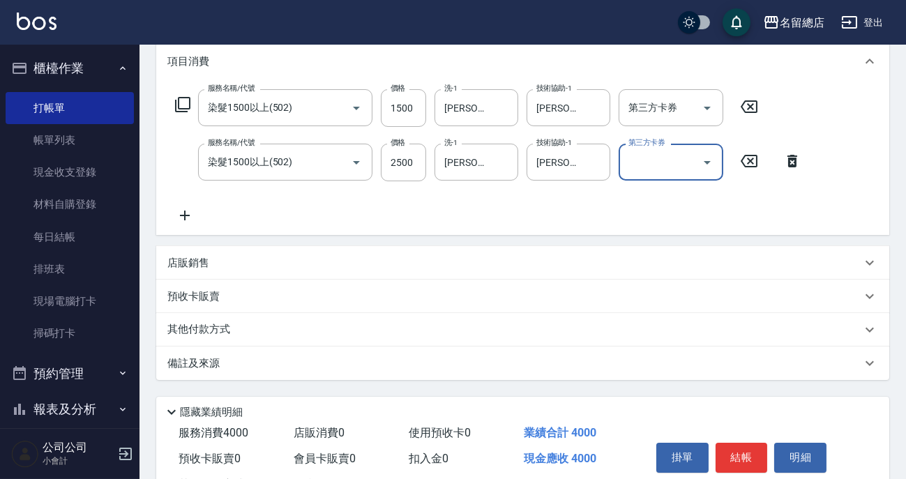
scroll to position [245, 0]
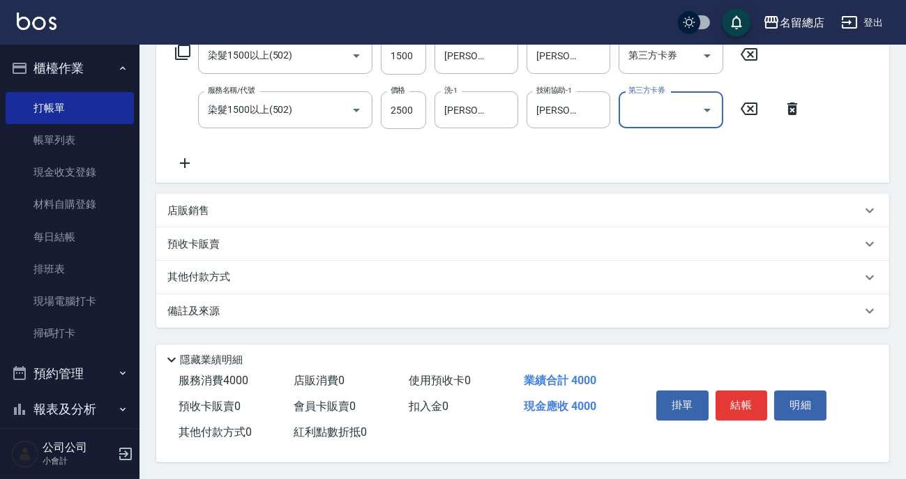
click at [335, 275] on div "其他付款方式" at bounding box center [514, 277] width 694 height 15
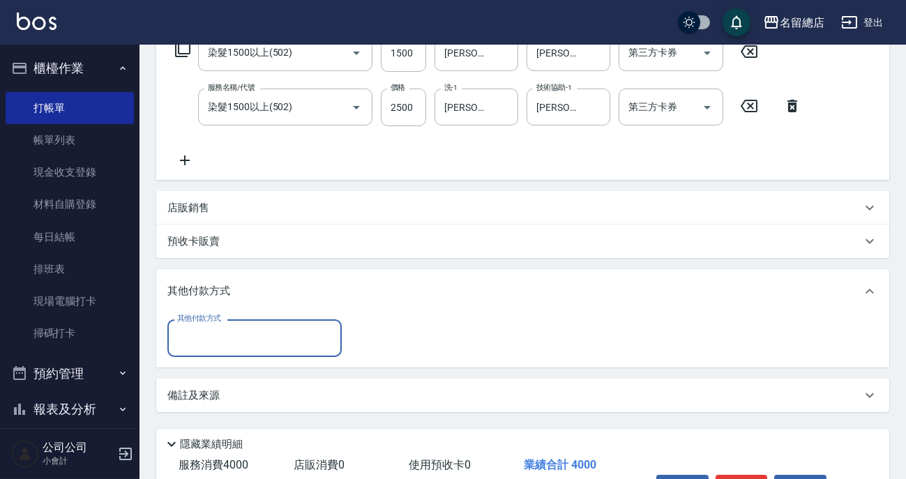
scroll to position [0, 0]
click at [275, 341] on input "其他付款方式" at bounding box center [255, 338] width 162 height 24
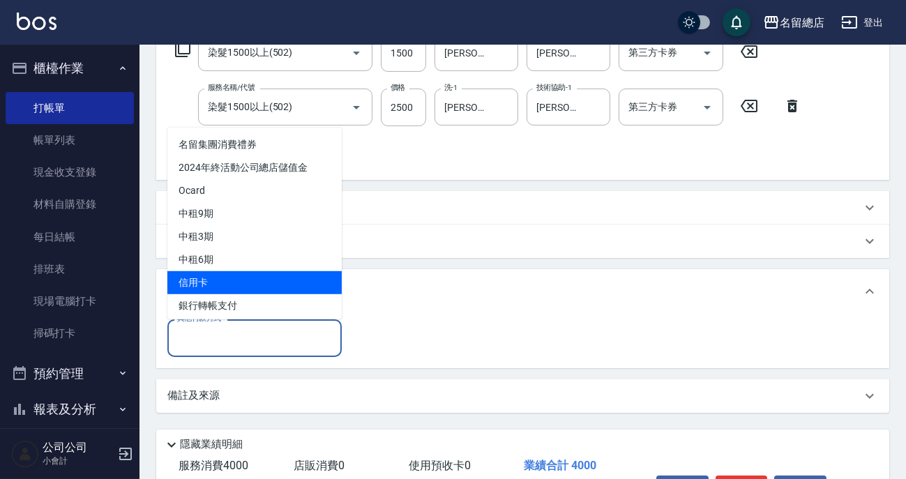
click at [248, 286] on span "信用卡" at bounding box center [254, 282] width 174 height 23
type input "信用卡"
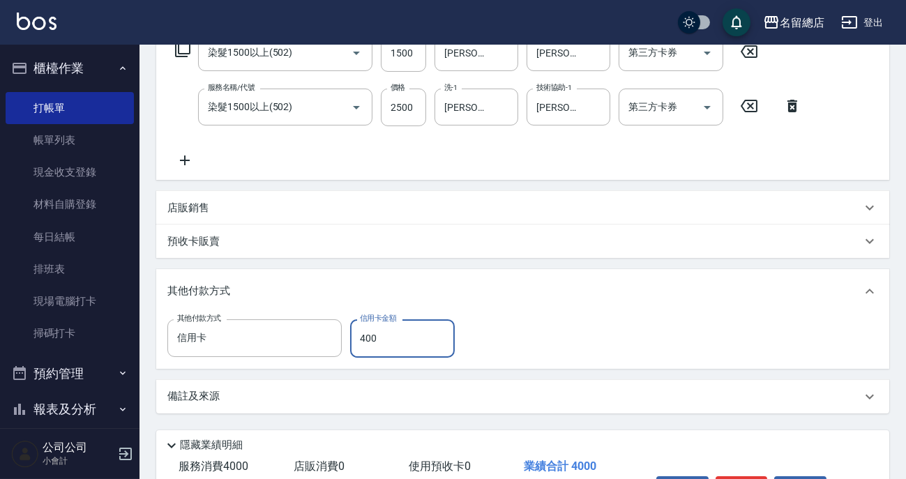
type input "4000"
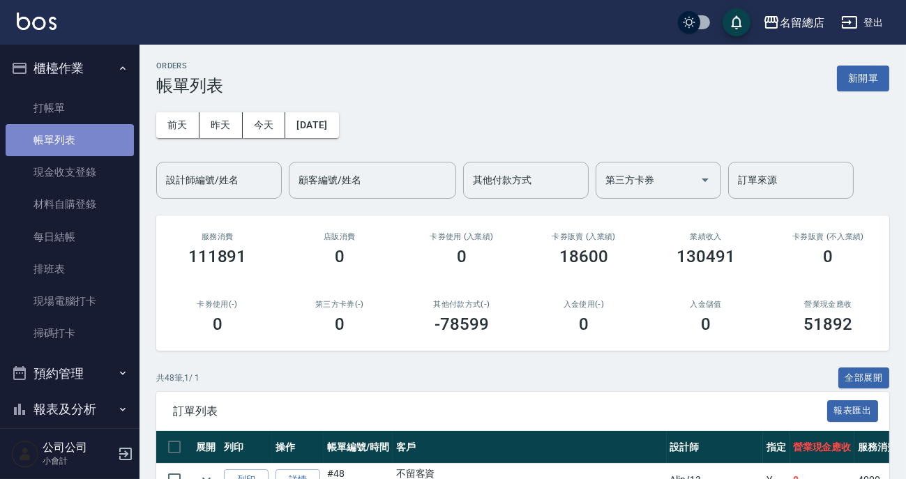
click at [76, 126] on link "帳單列表" at bounding box center [70, 140] width 128 height 32
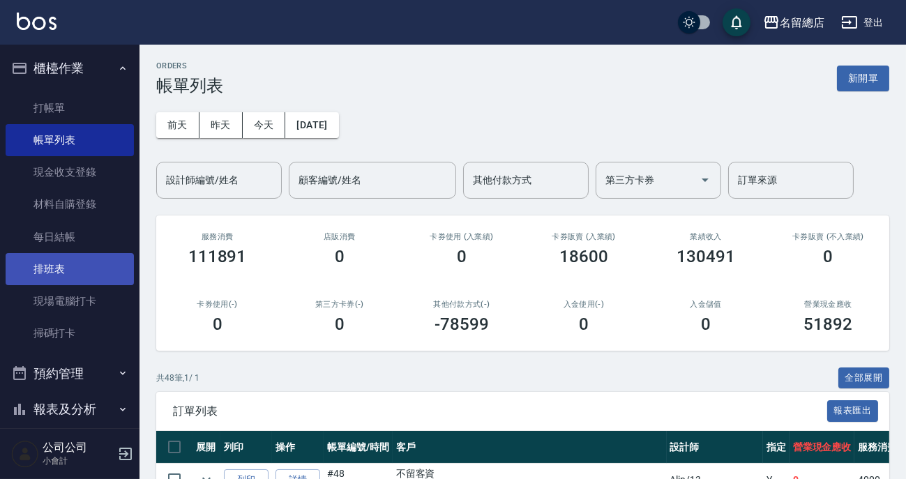
scroll to position [63, 0]
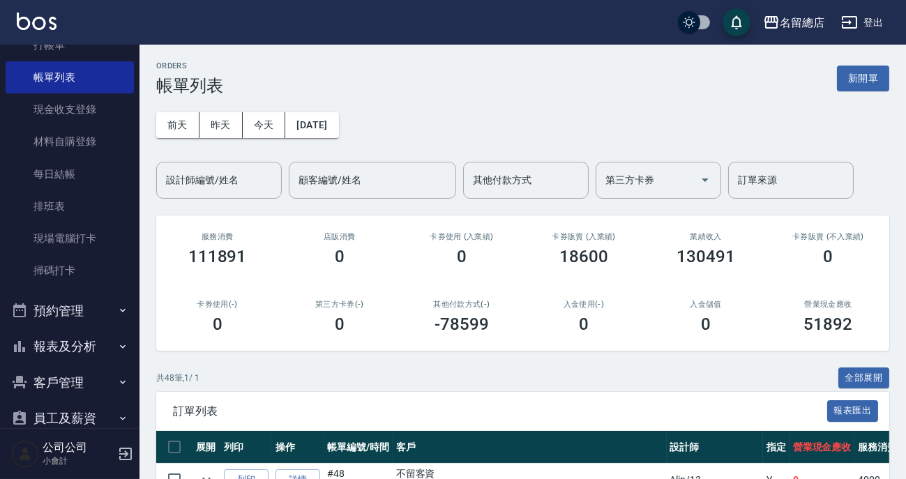
click at [85, 341] on button "報表及分析" at bounding box center [70, 346] width 128 height 36
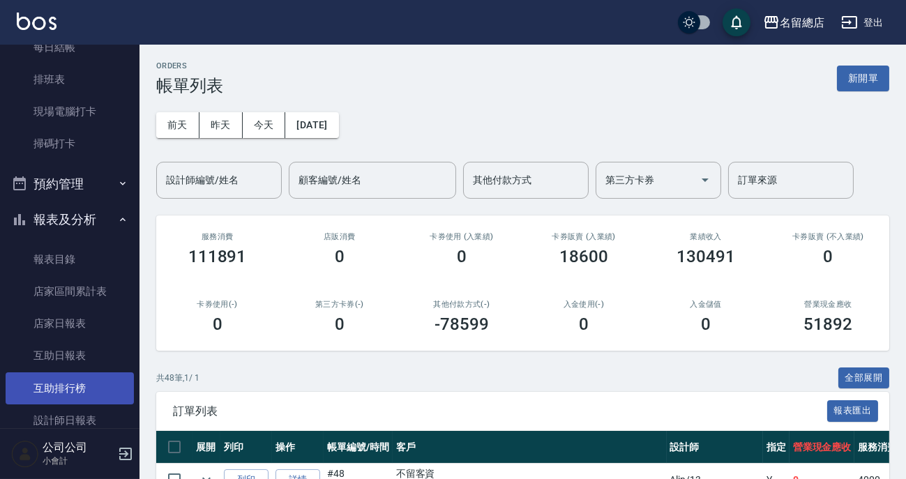
scroll to position [253, 0]
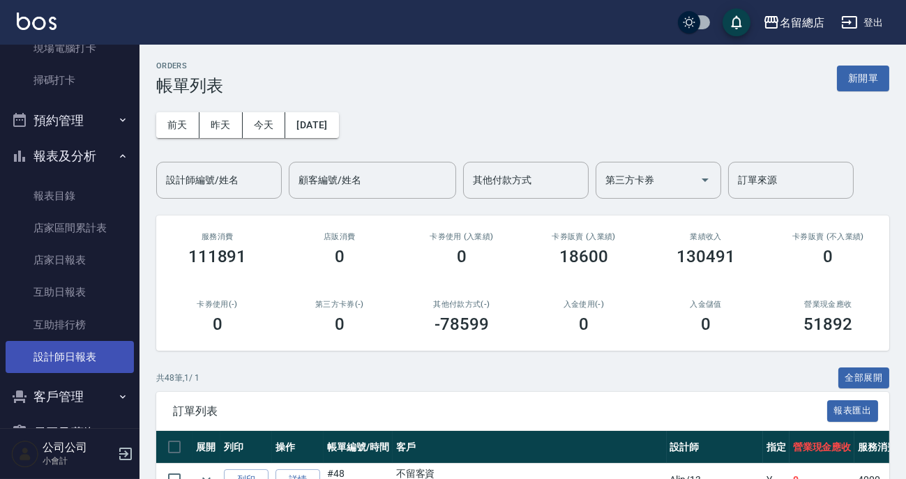
click at [65, 357] on link "設計師日報表" at bounding box center [70, 357] width 128 height 32
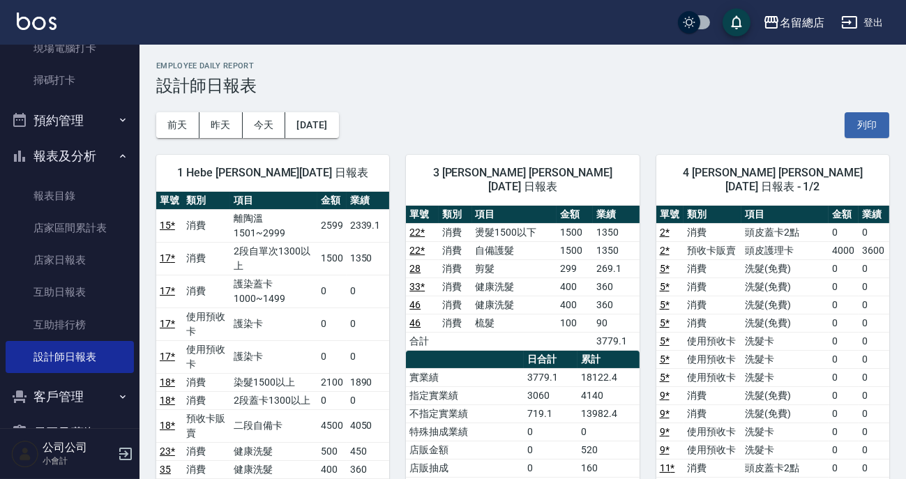
click at [596, 85] on h3 "設計師日報表" at bounding box center [522, 86] width 733 height 20
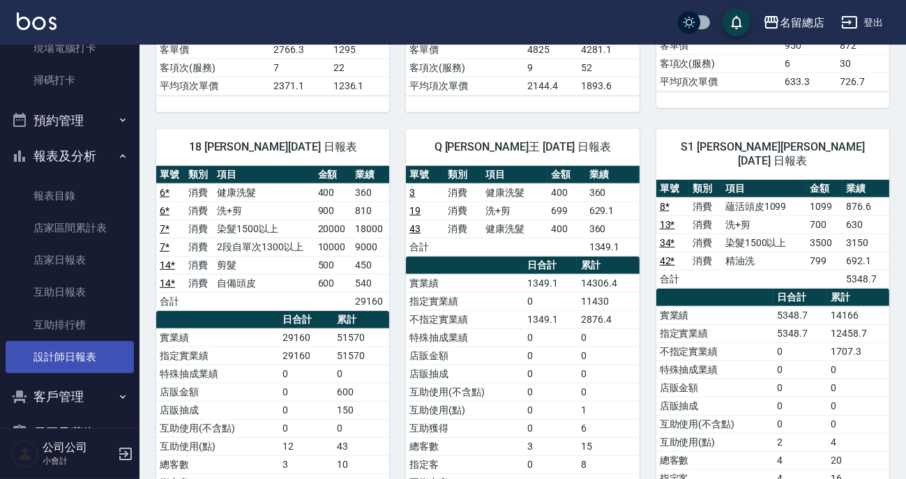
scroll to position [317, 0]
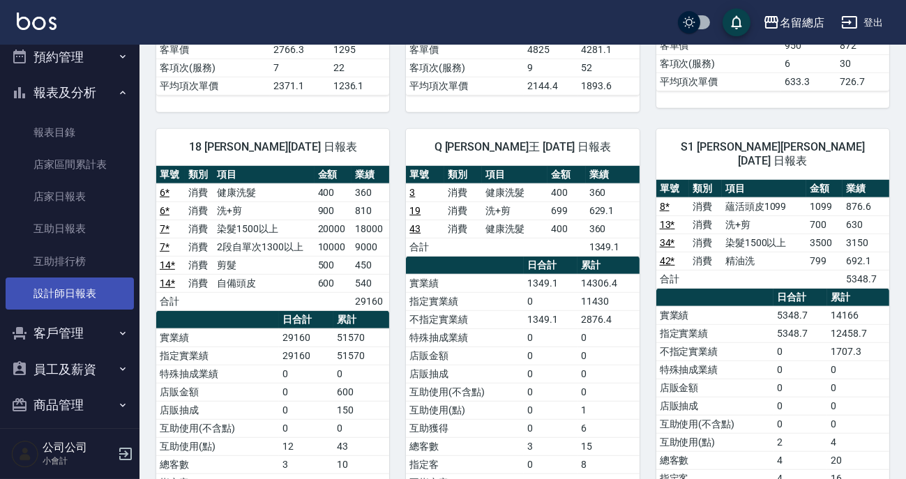
click at [68, 293] on link "設計師日報表" at bounding box center [70, 294] width 128 height 32
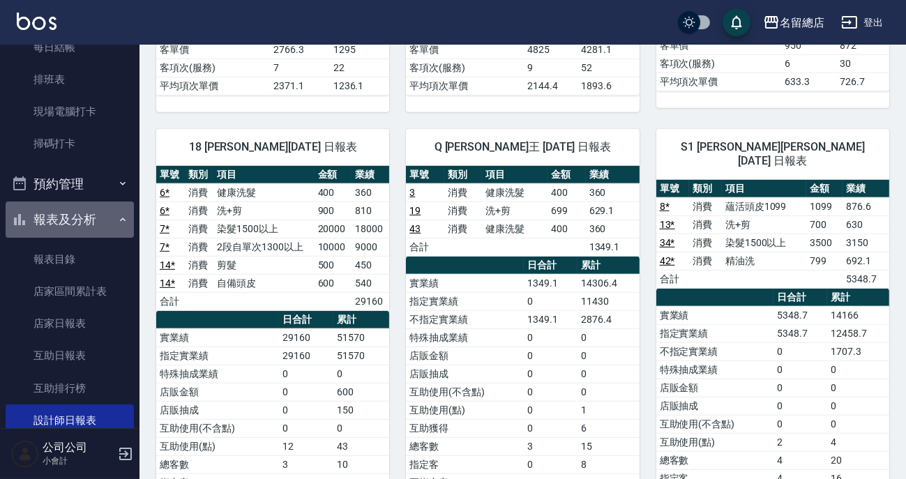
click at [87, 214] on button "報表及分析" at bounding box center [70, 220] width 128 height 36
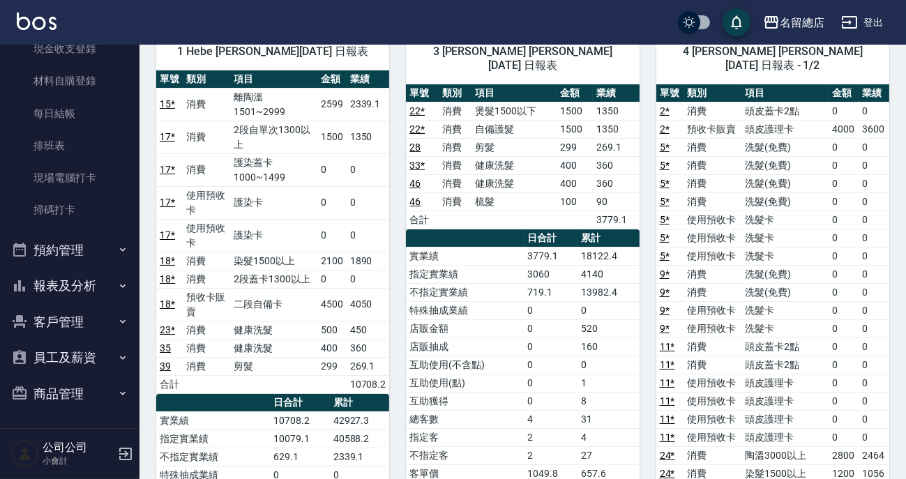
scroll to position [58, 0]
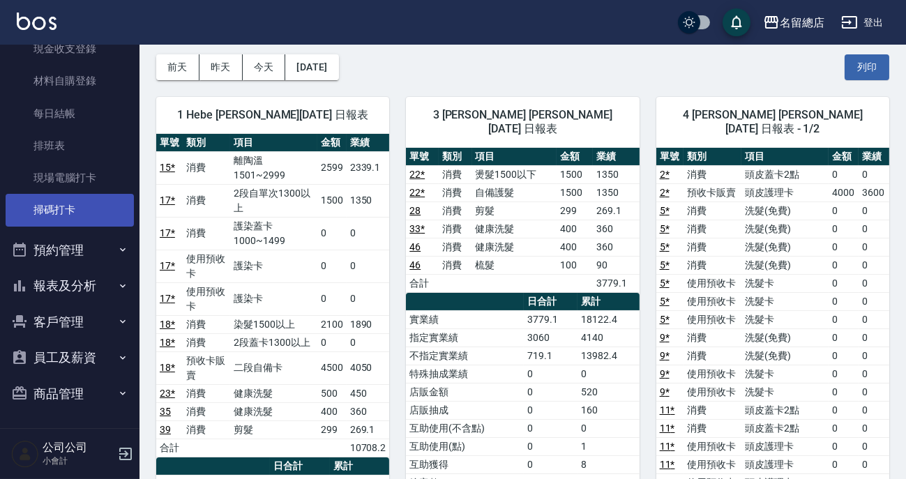
click at [31, 220] on link "掃碼打卡" at bounding box center [70, 210] width 128 height 32
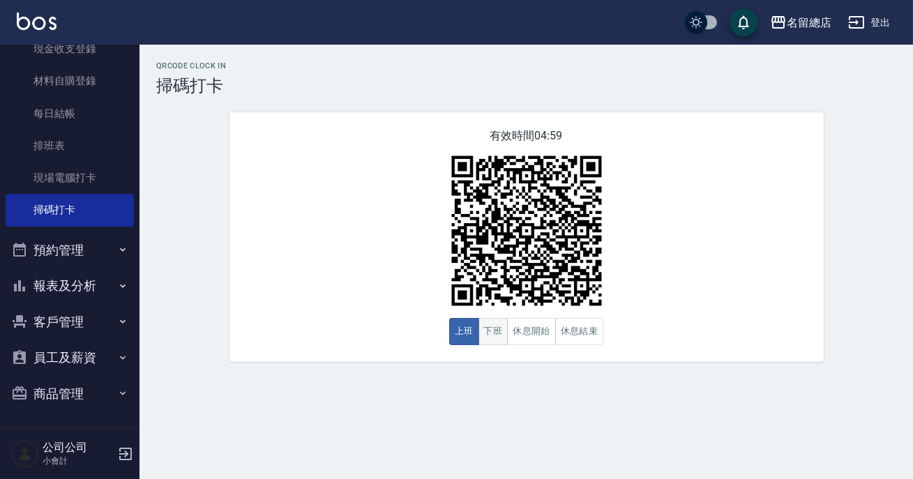
click at [491, 335] on button "下班" at bounding box center [493, 331] width 30 height 27
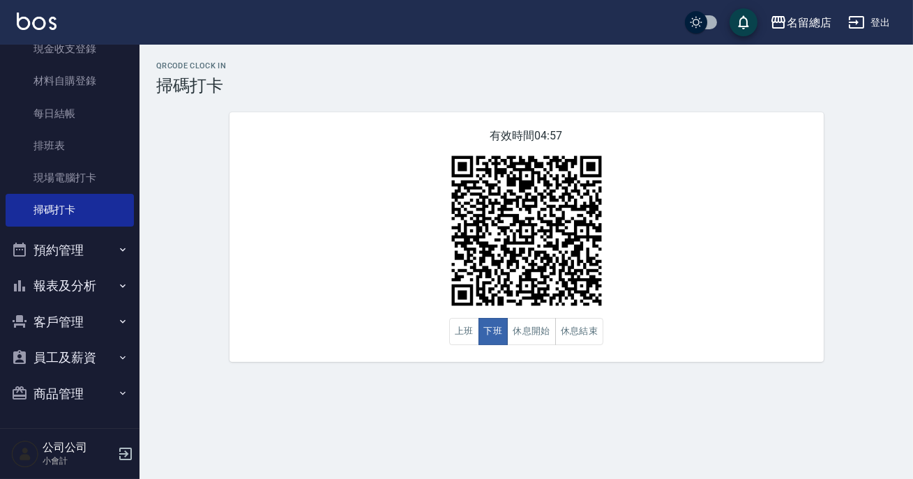
click at [56, 283] on button "報表及分析" at bounding box center [70, 286] width 128 height 36
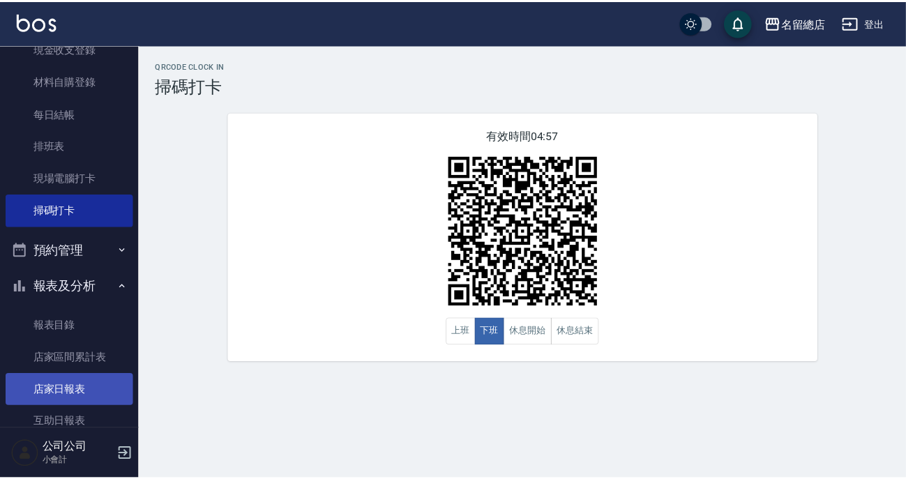
scroll to position [250, 0]
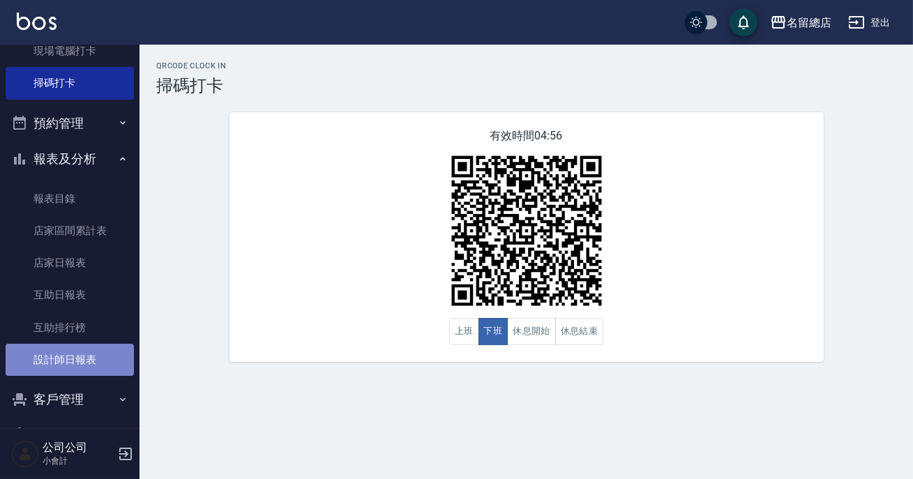
click at [71, 358] on link "設計師日報表" at bounding box center [70, 360] width 128 height 32
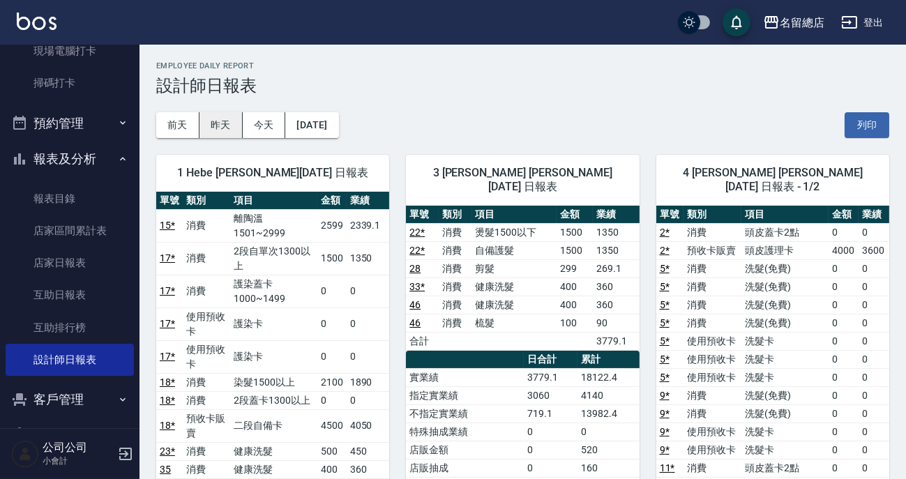
click at [212, 130] on button "昨天" at bounding box center [220, 125] width 43 height 26
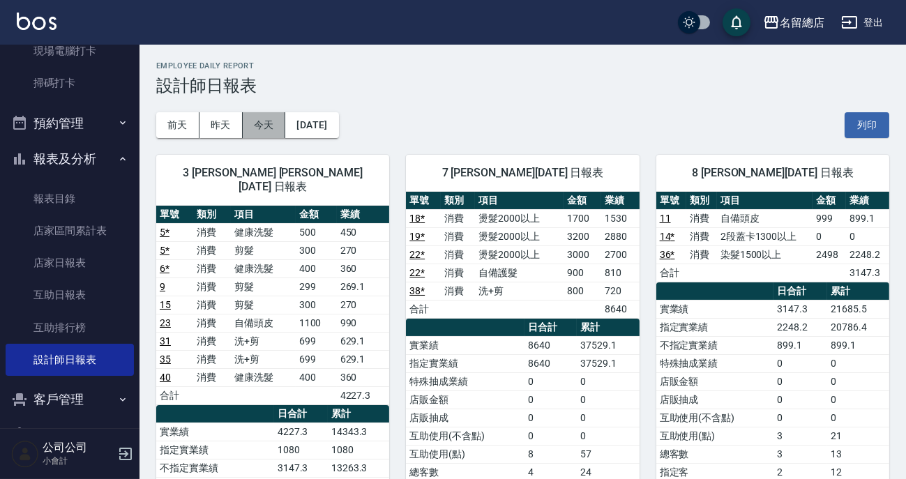
click at [250, 126] on button "今天" at bounding box center [264, 125] width 43 height 26
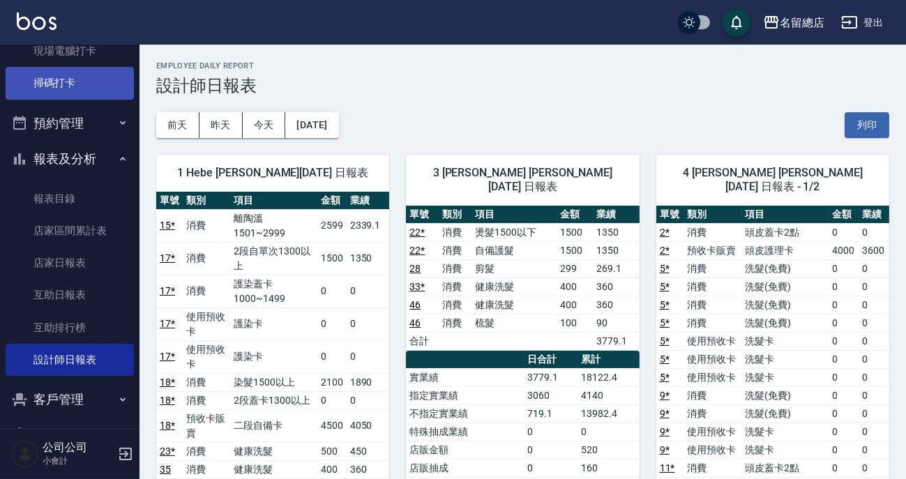
click at [96, 72] on link "掃碼打卡" at bounding box center [70, 83] width 128 height 32
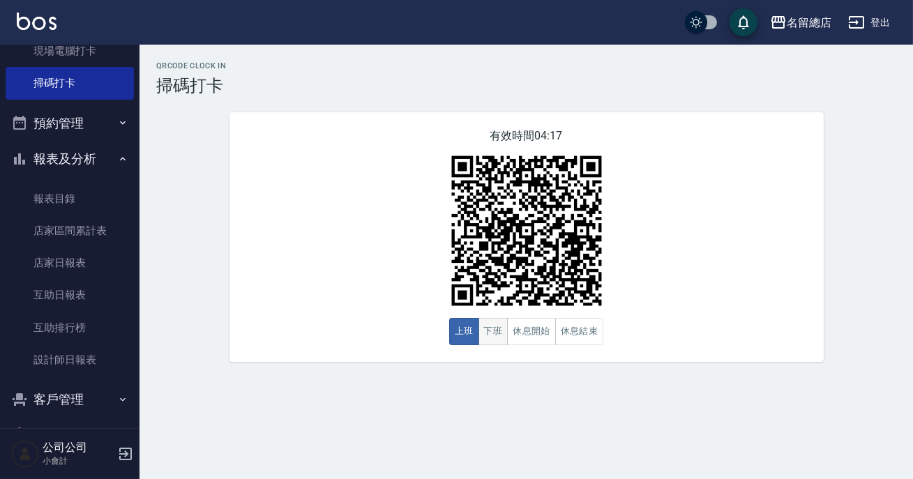
click at [503, 339] on button "下班" at bounding box center [493, 331] width 30 height 27
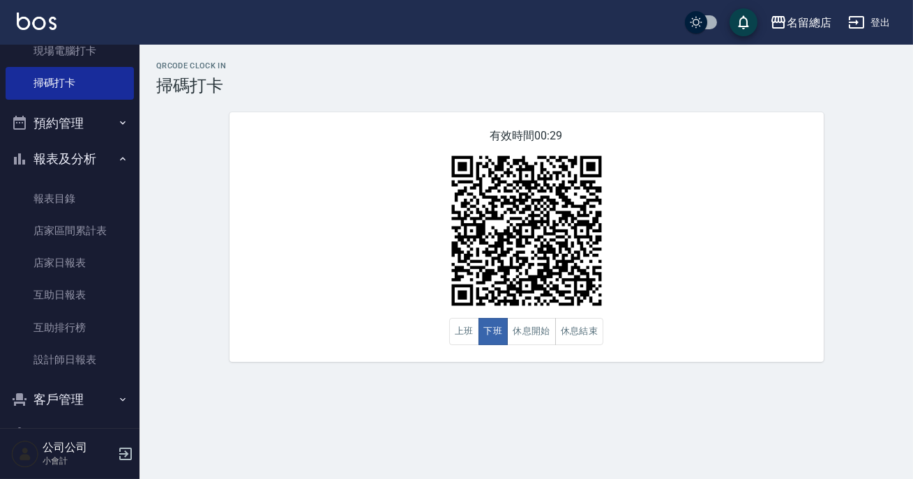
click at [82, 159] on button "報表及分析" at bounding box center [70, 159] width 128 height 36
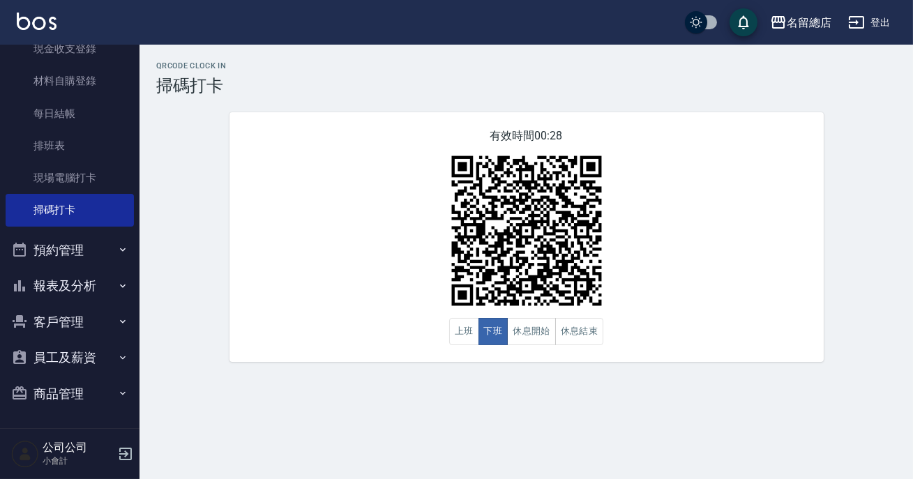
scroll to position [123, 0]
click at [71, 288] on button "報表及分析" at bounding box center [70, 286] width 128 height 36
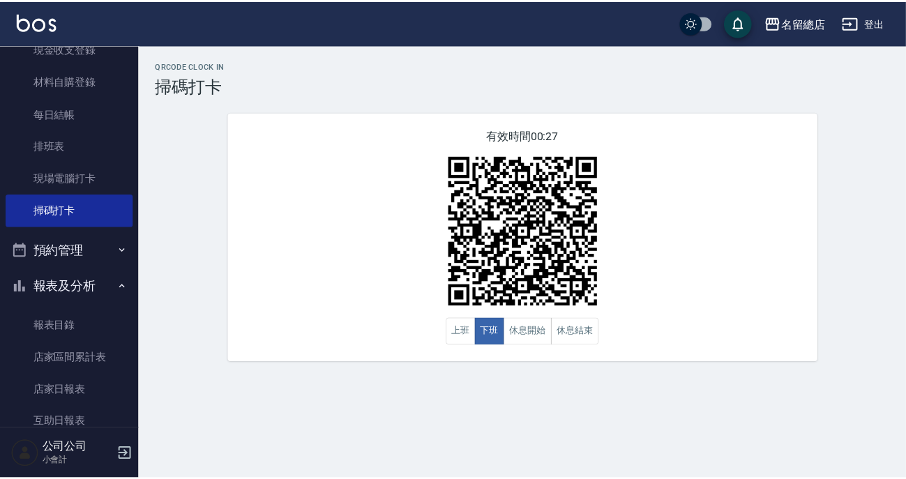
scroll to position [250, 0]
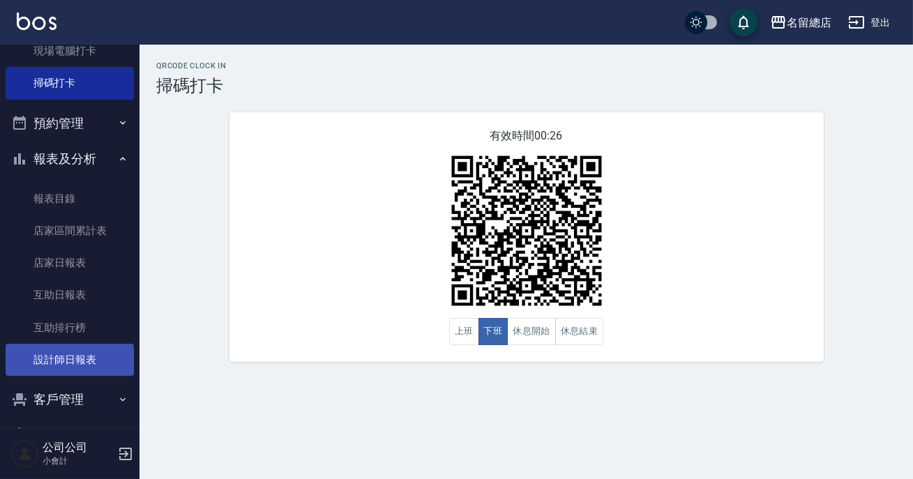
click at [60, 348] on link "設計師日報表" at bounding box center [70, 360] width 128 height 32
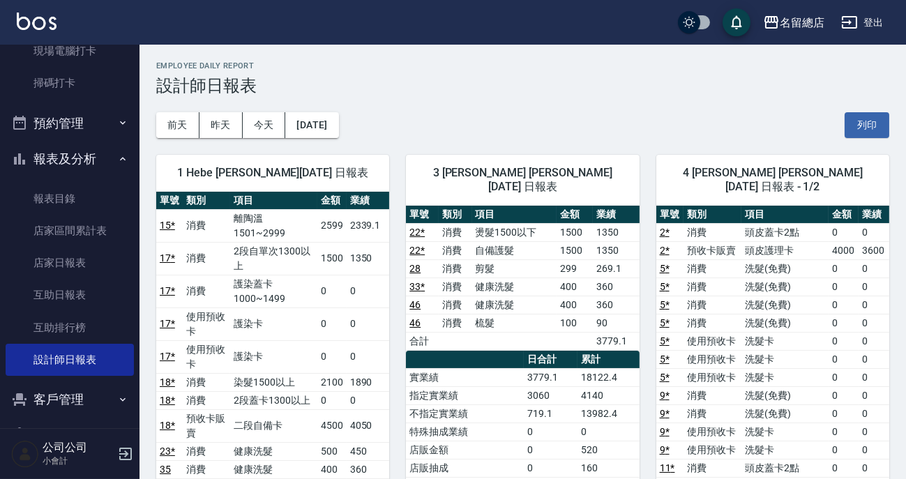
click at [522, 116] on div "[DATE] [DATE] [DATE] [DATE] 列印" at bounding box center [522, 125] width 733 height 59
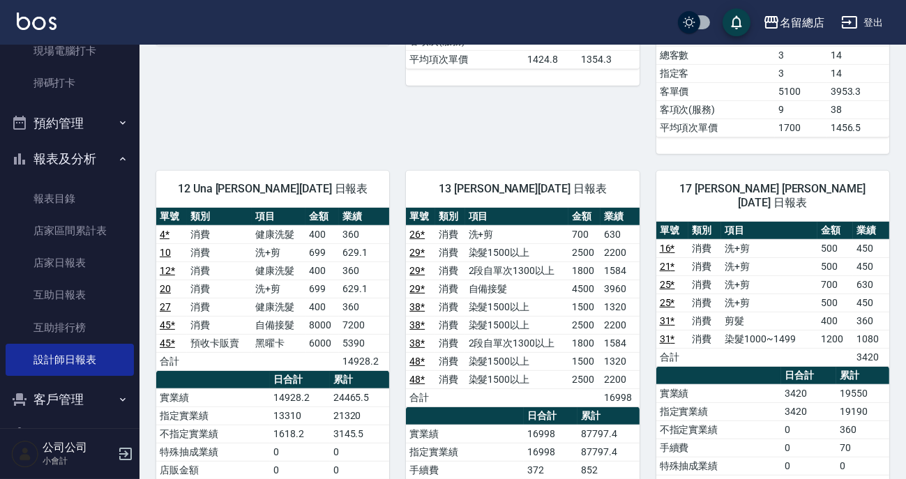
scroll to position [1458, 0]
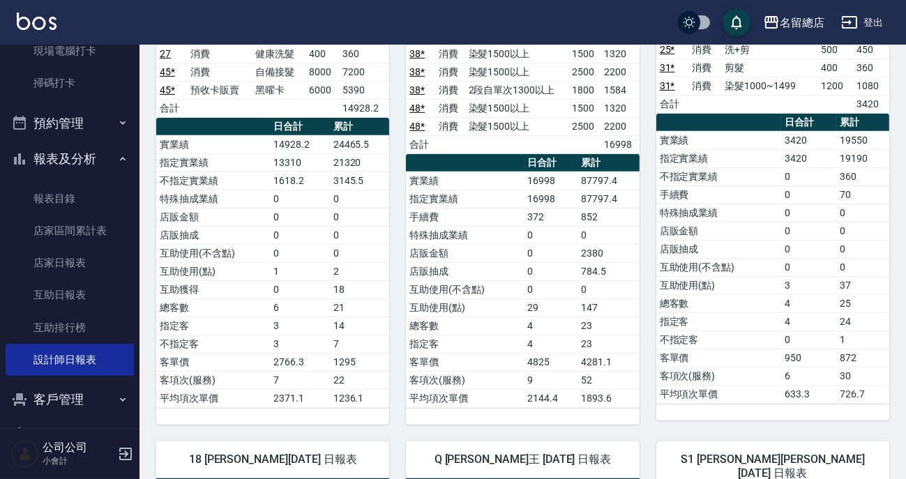
click at [81, 121] on button "預約管理" at bounding box center [70, 123] width 128 height 36
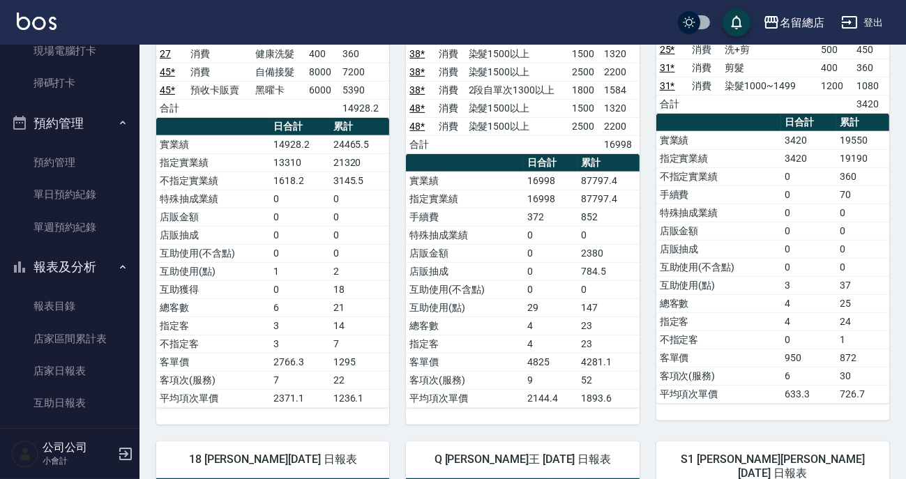
click at [81, 121] on button "預約管理" at bounding box center [70, 123] width 128 height 36
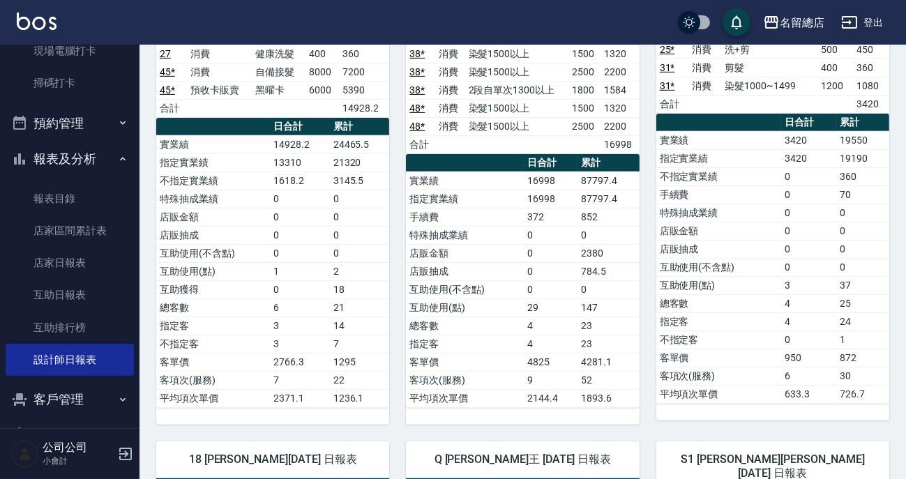
click at [84, 160] on button "報表及分析" at bounding box center [70, 159] width 128 height 36
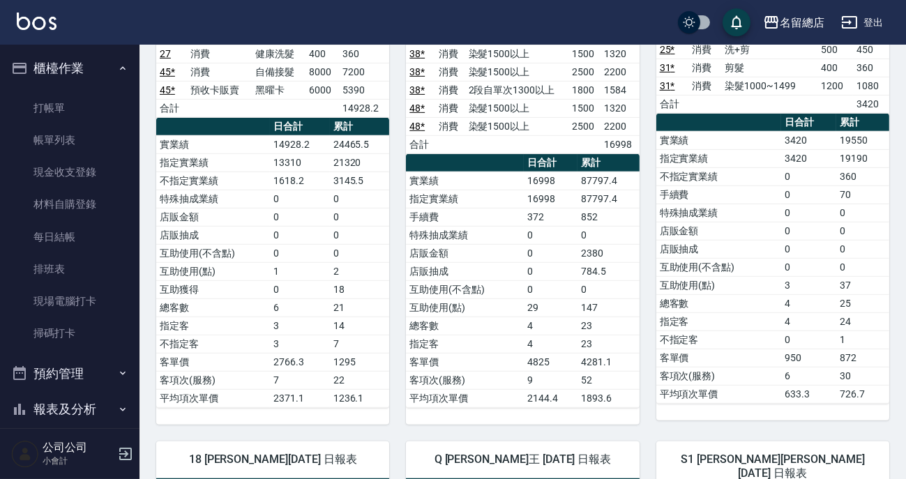
scroll to position [63, 0]
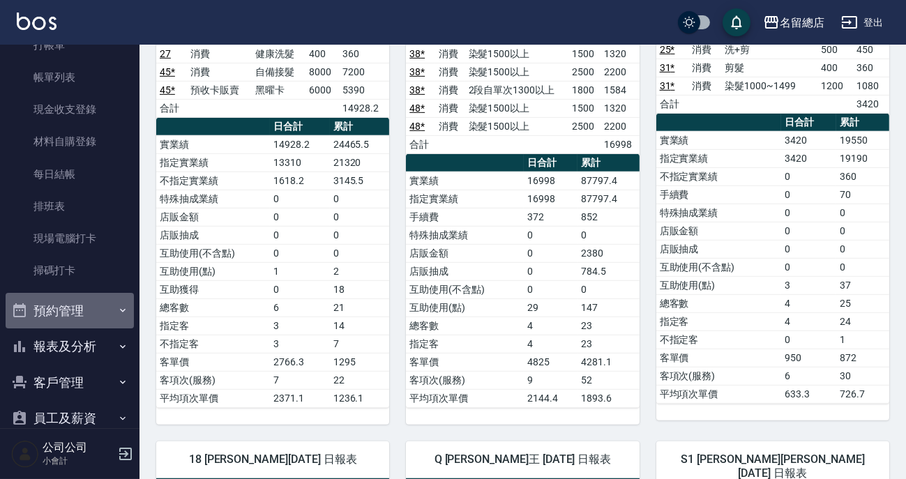
click at [82, 308] on button "預約管理" at bounding box center [70, 311] width 128 height 36
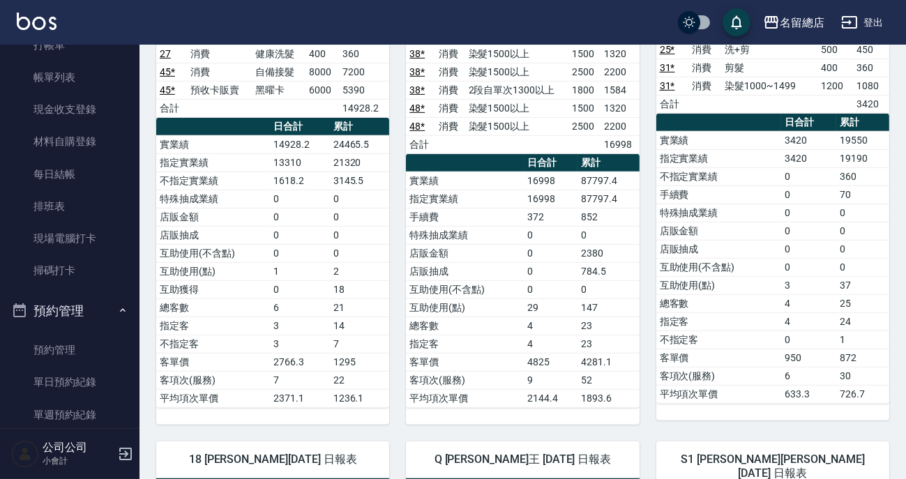
scroll to position [190, 0]
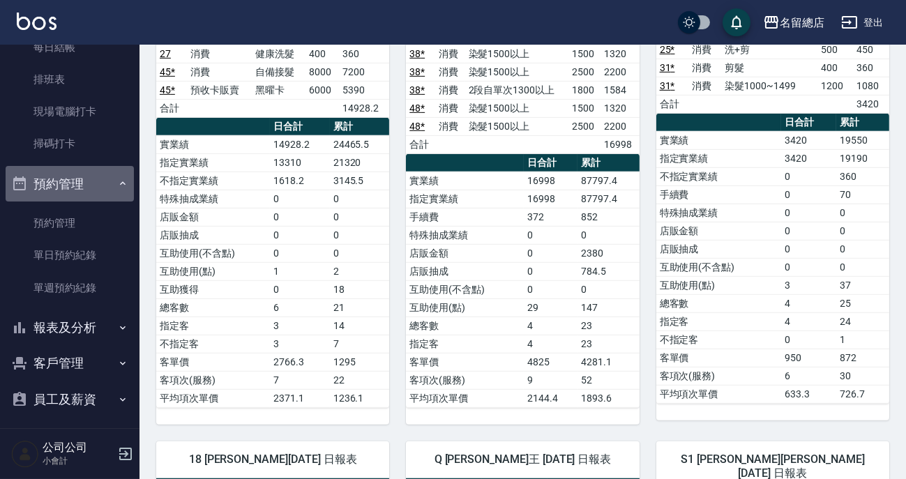
click at [70, 181] on button "預約管理" at bounding box center [70, 184] width 128 height 36
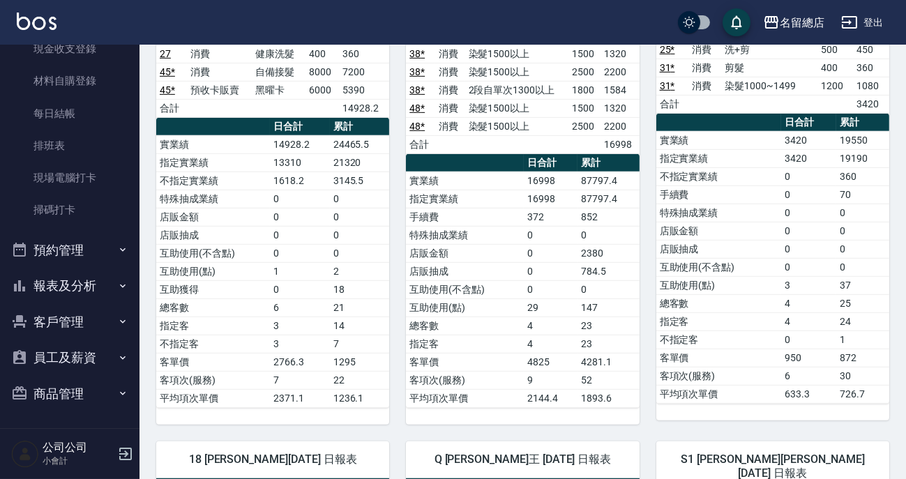
scroll to position [123, 0]
click at [76, 280] on button "報表及分析" at bounding box center [70, 286] width 128 height 36
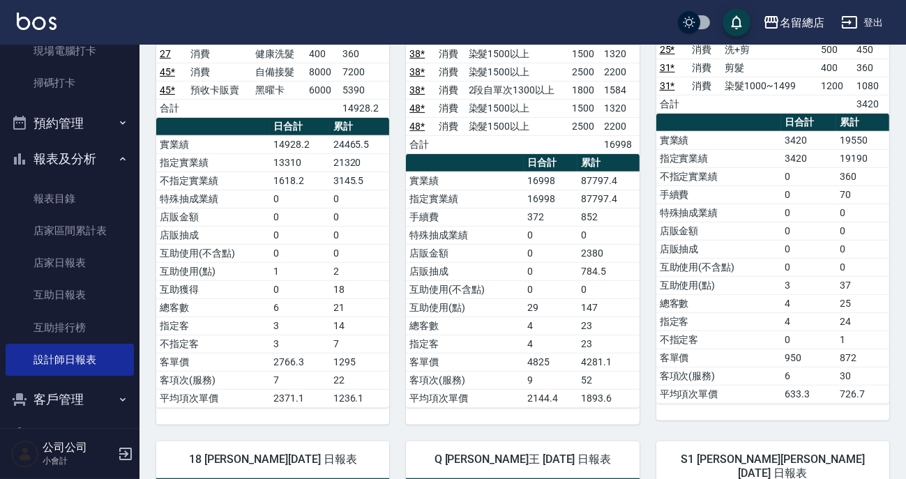
scroll to position [314, 0]
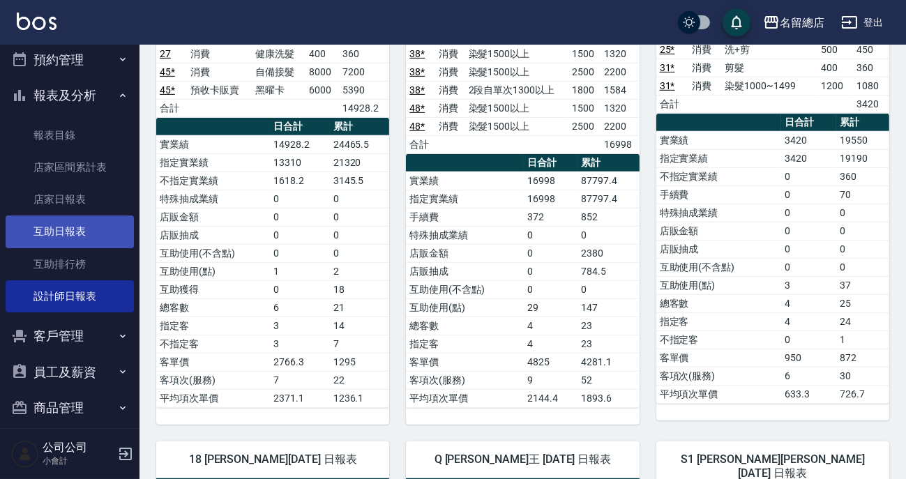
click at [62, 225] on link "互助日報表" at bounding box center [70, 231] width 128 height 32
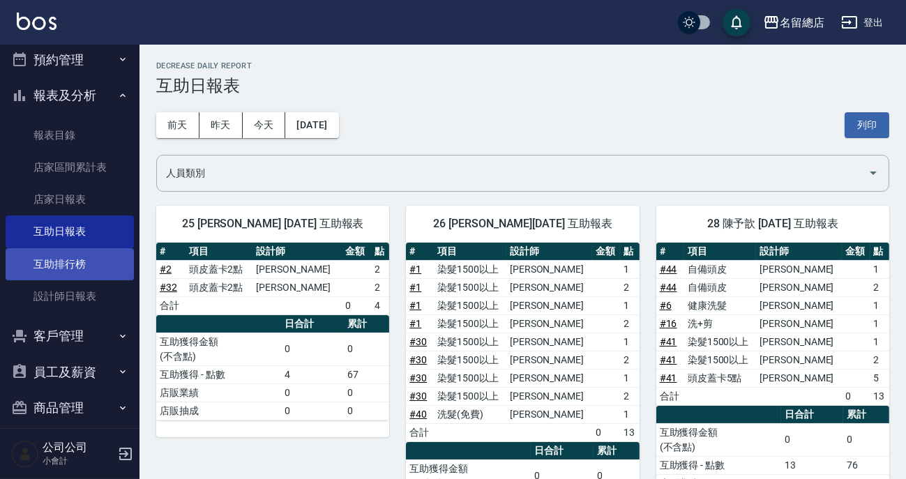
click at [80, 259] on link "互助排行榜" at bounding box center [70, 264] width 128 height 32
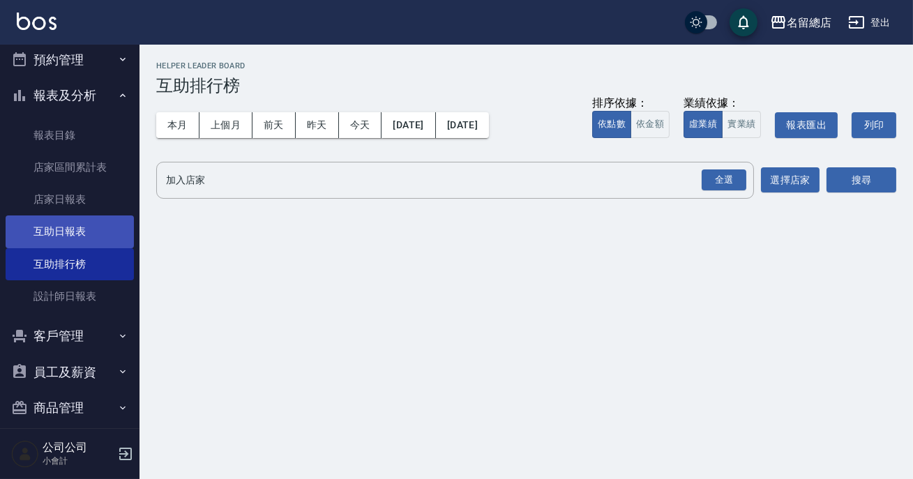
click at [82, 240] on link "互助日報表" at bounding box center [70, 231] width 128 height 32
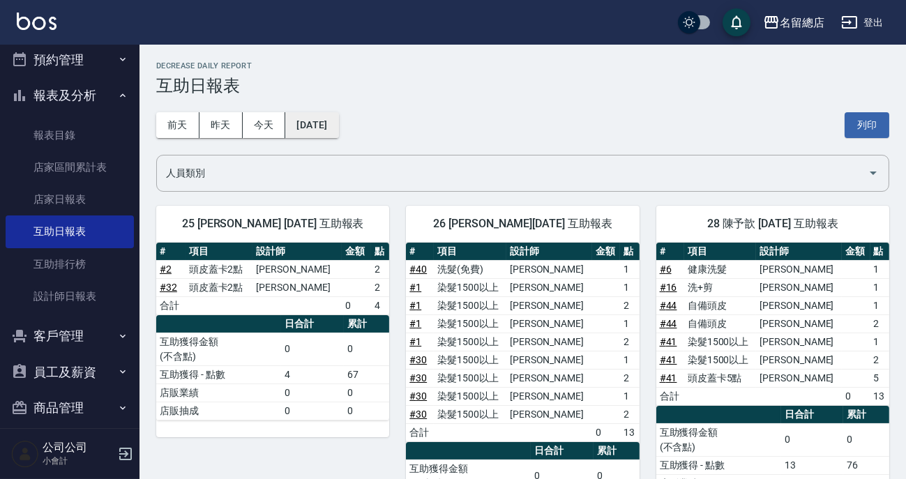
click at [322, 121] on button "[DATE]" at bounding box center [311, 125] width 53 height 26
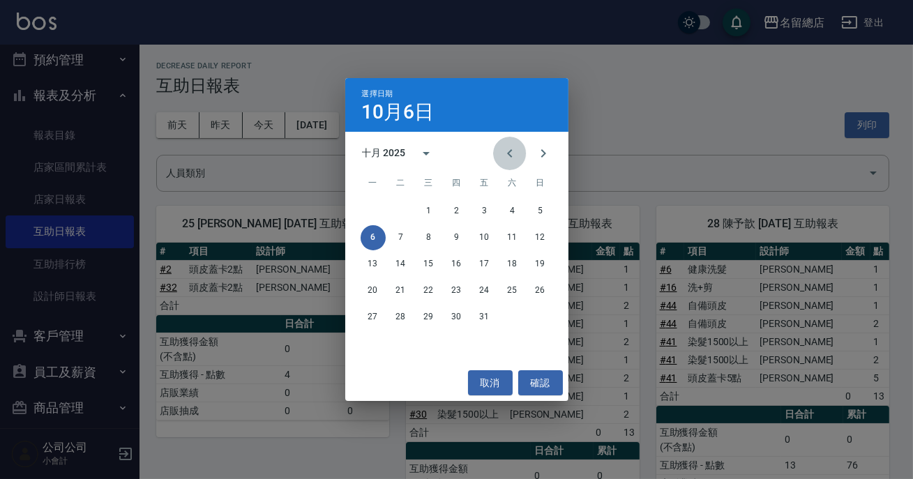
click at [504, 151] on icon "Previous month" at bounding box center [509, 153] width 17 height 17
click at [404, 316] on button "30" at bounding box center [400, 317] width 25 height 25
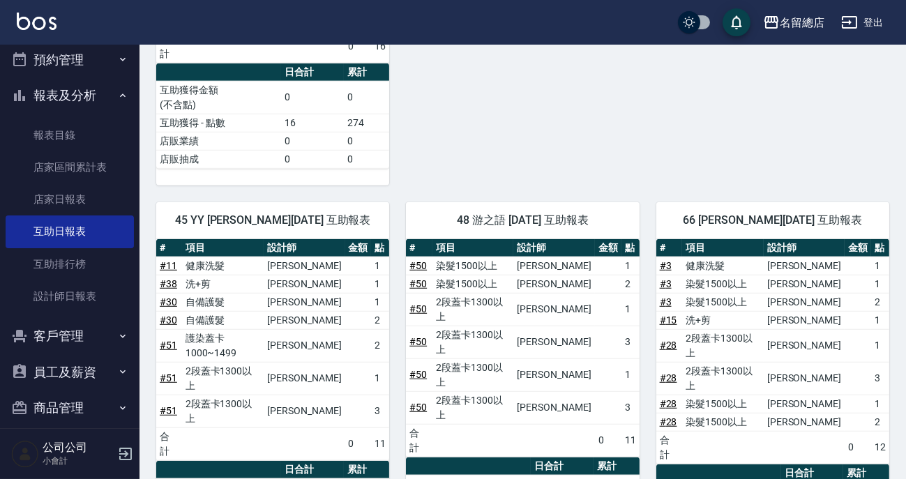
scroll to position [2092, 0]
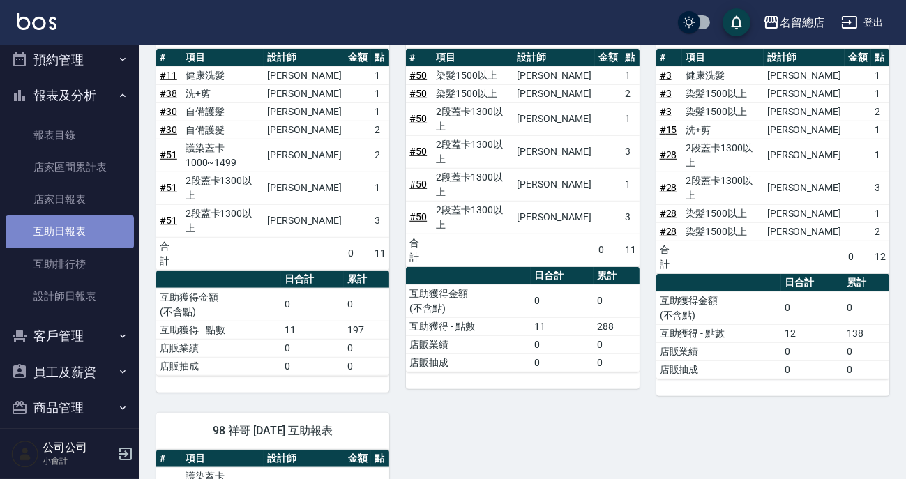
click at [87, 233] on link "互助日報表" at bounding box center [70, 231] width 128 height 32
click at [68, 227] on link "互助日報表" at bounding box center [70, 231] width 128 height 32
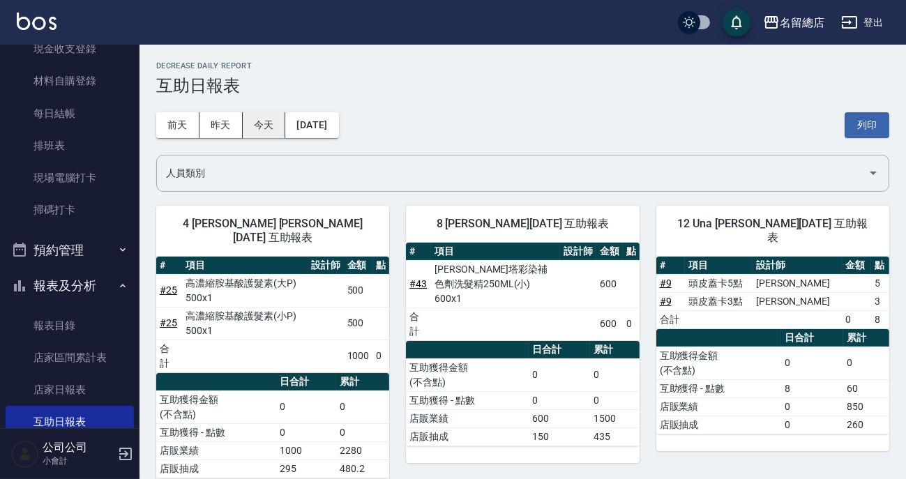
click at [263, 137] on button "今天" at bounding box center [264, 125] width 43 height 26
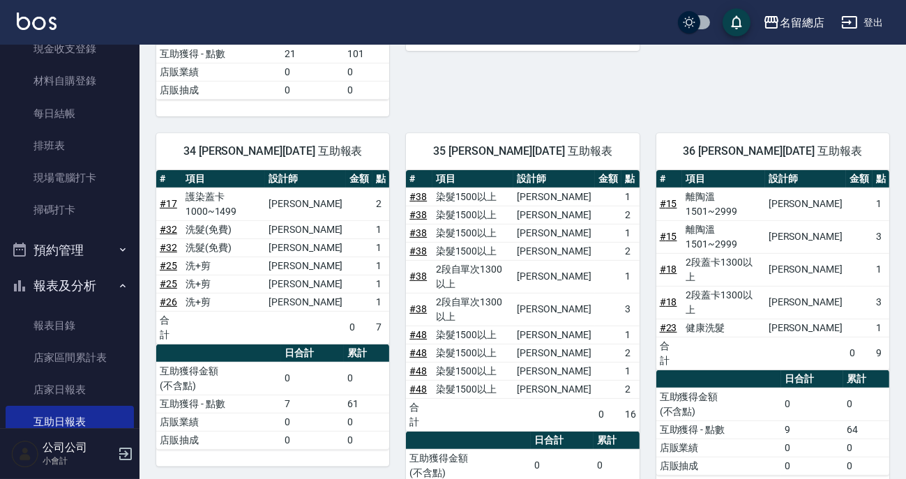
scroll to position [187, 0]
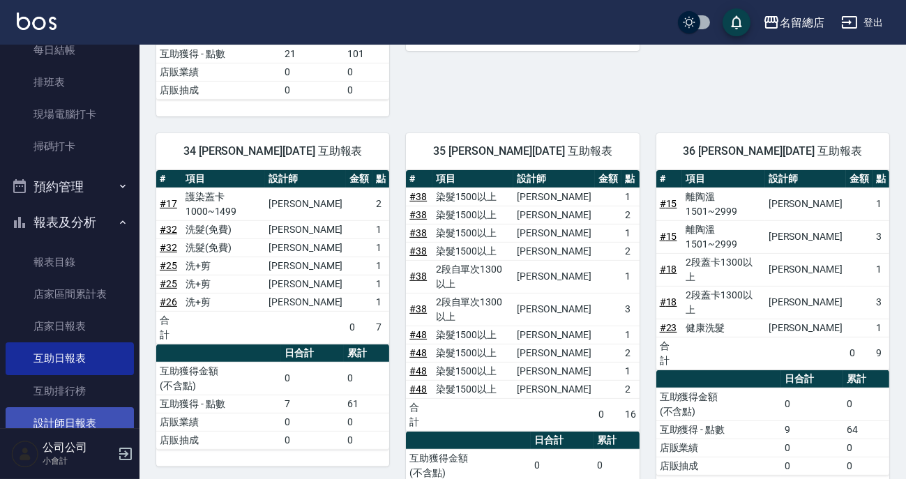
click at [93, 420] on link "設計師日報表" at bounding box center [70, 423] width 128 height 32
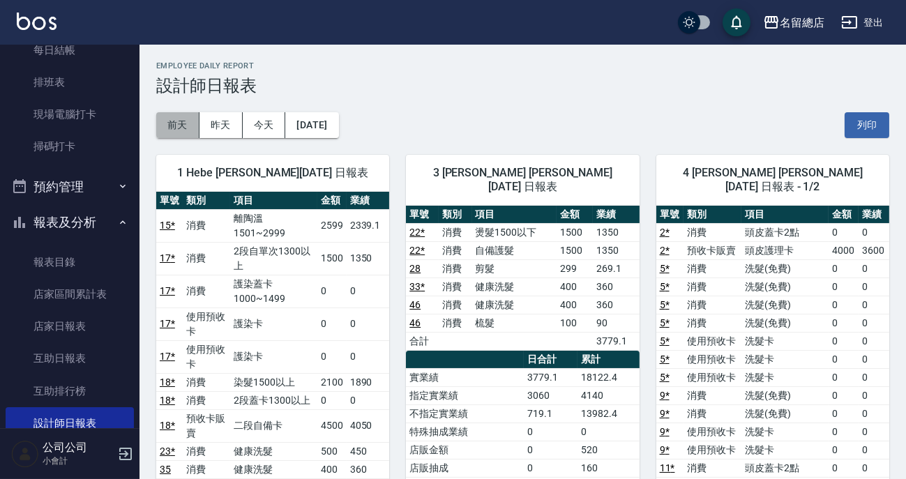
click at [178, 129] on button "前天" at bounding box center [177, 125] width 43 height 26
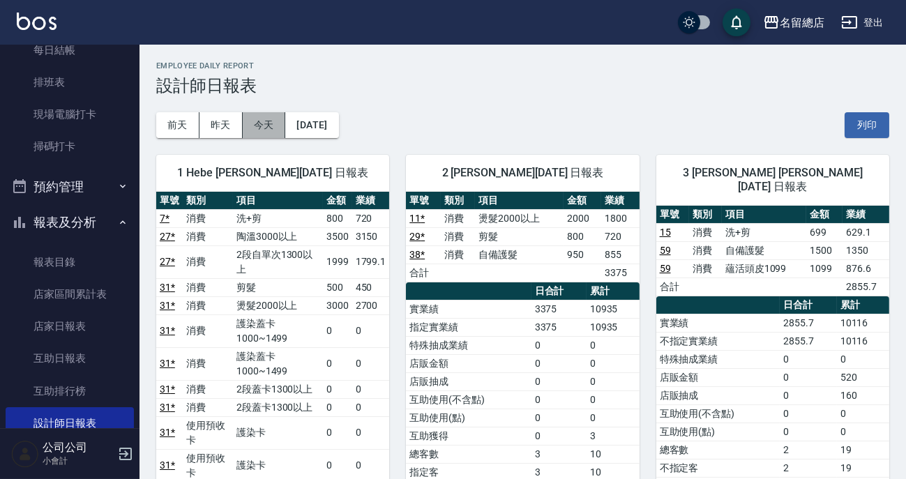
click at [255, 128] on button "今天" at bounding box center [264, 125] width 43 height 26
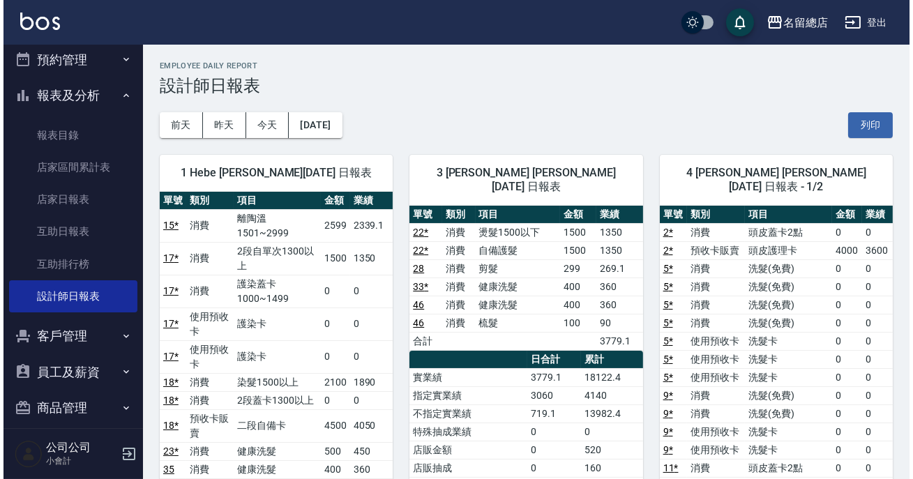
scroll to position [250, 0]
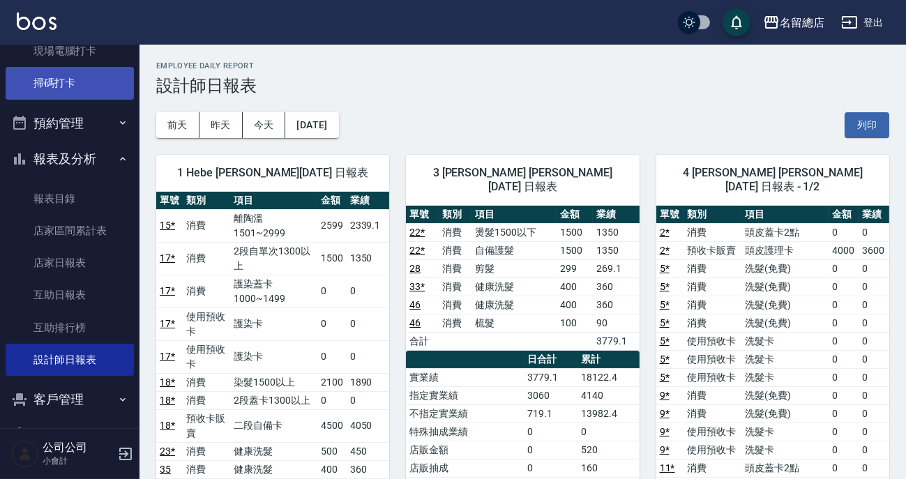
click at [89, 76] on link "掃碼打卡" at bounding box center [70, 83] width 128 height 32
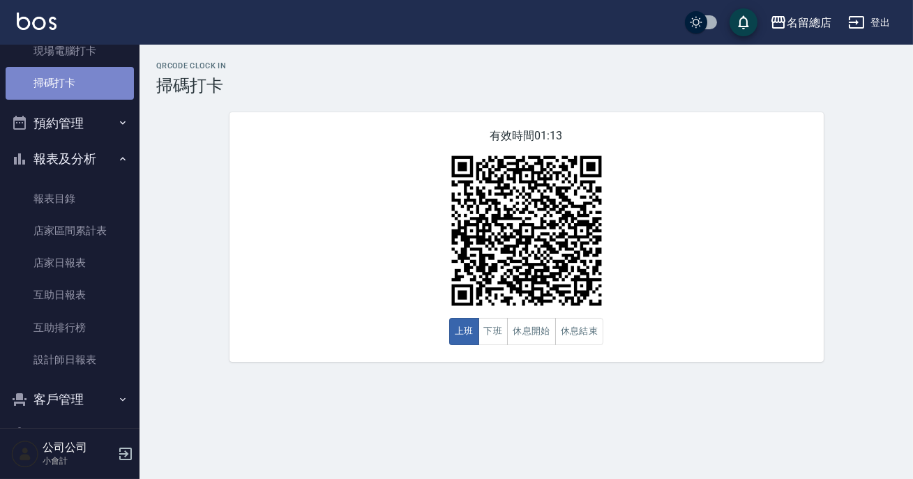
click at [89, 76] on link "掃碼打卡" at bounding box center [70, 83] width 128 height 32
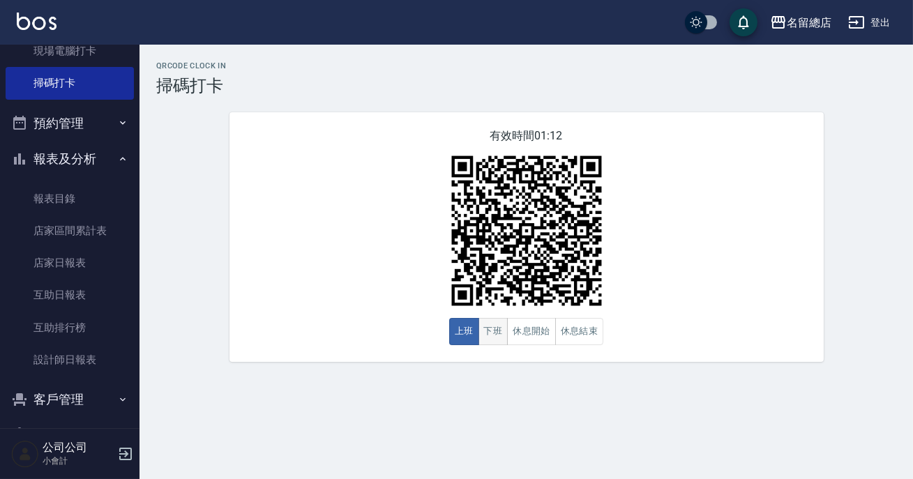
click at [485, 342] on button "下班" at bounding box center [493, 331] width 30 height 27
